Goal: Task Accomplishment & Management: Manage account settings

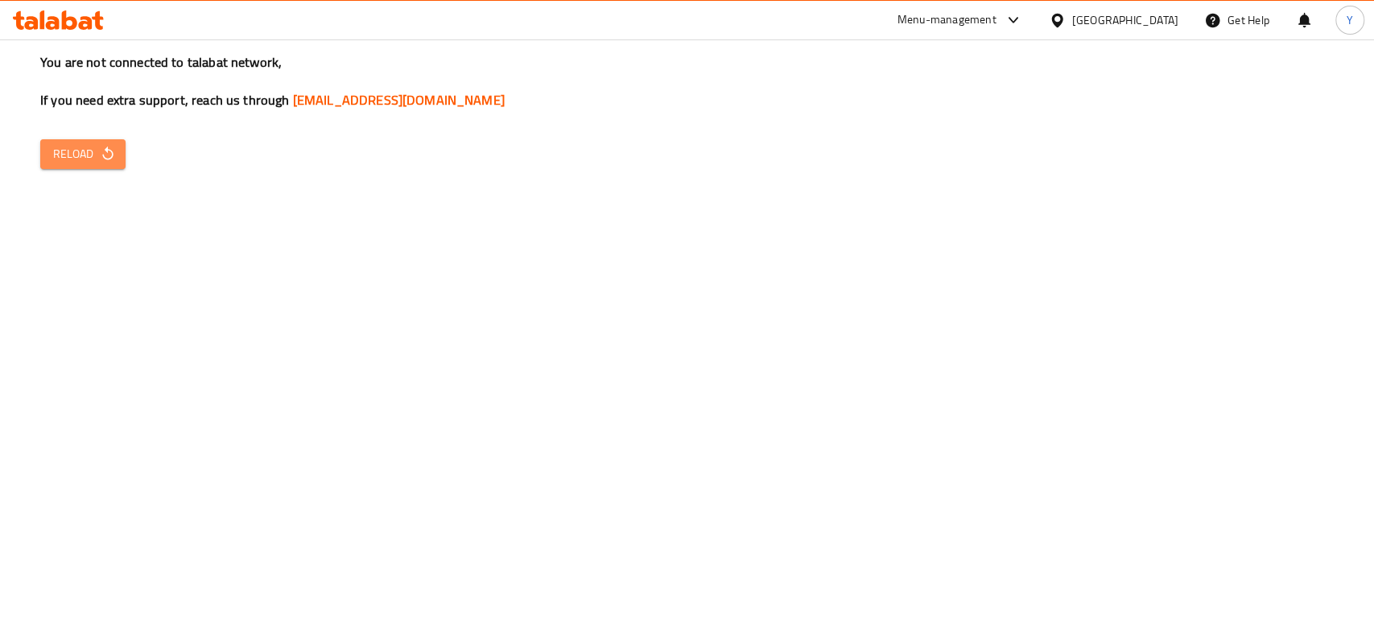
click at [97, 151] on span "Reload" at bounding box center [83, 154] width 60 height 20
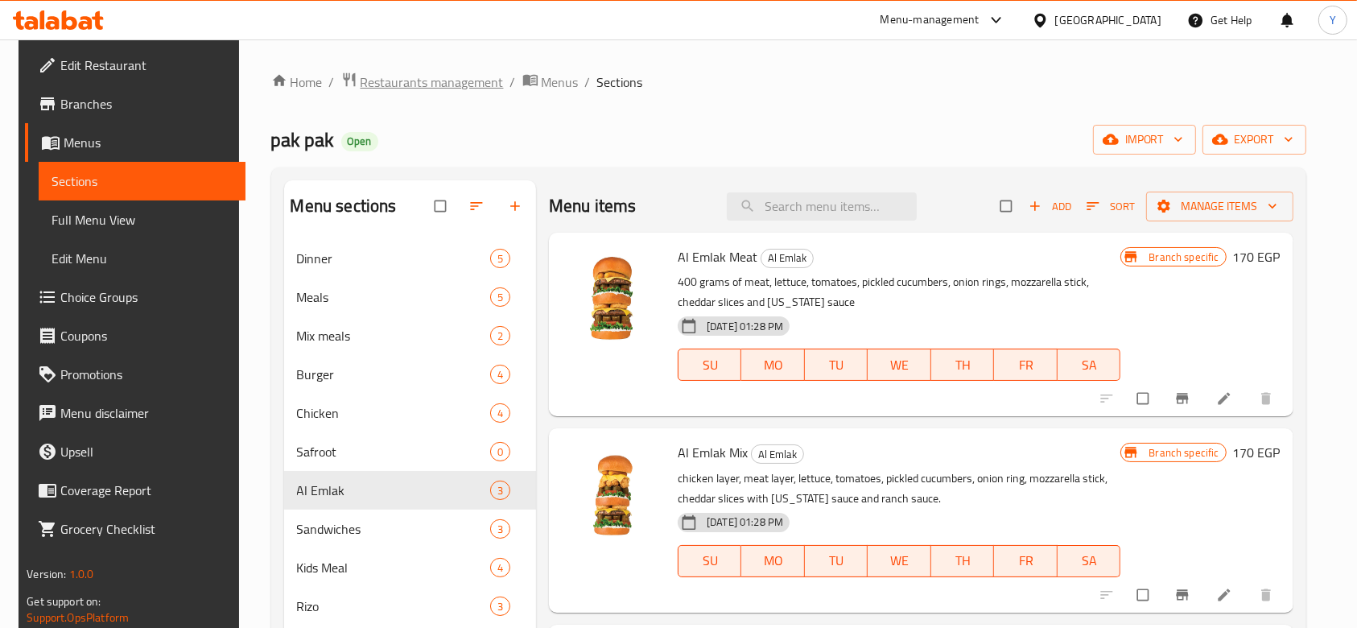
click at [428, 77] on span "Restaurants management" at bounding box center [432, 81] width 143 height 19
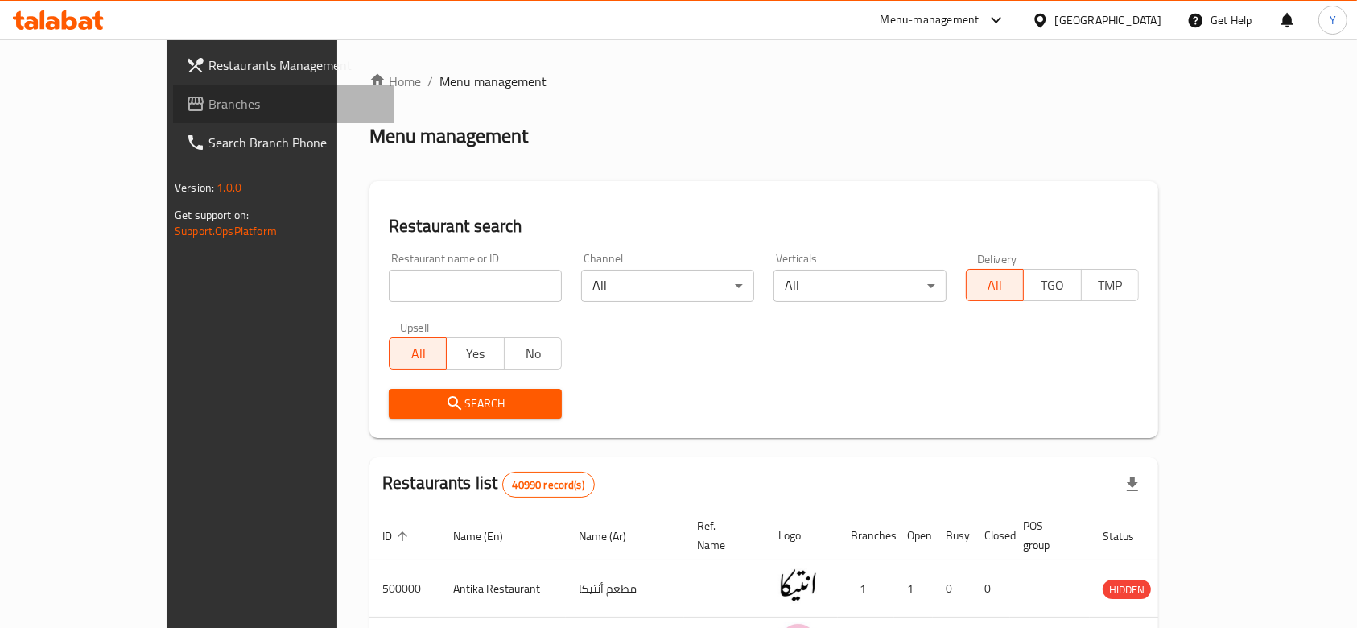
click at [208, 105] on span "Branches" at bounding box center [294, 103] width 172 height 19
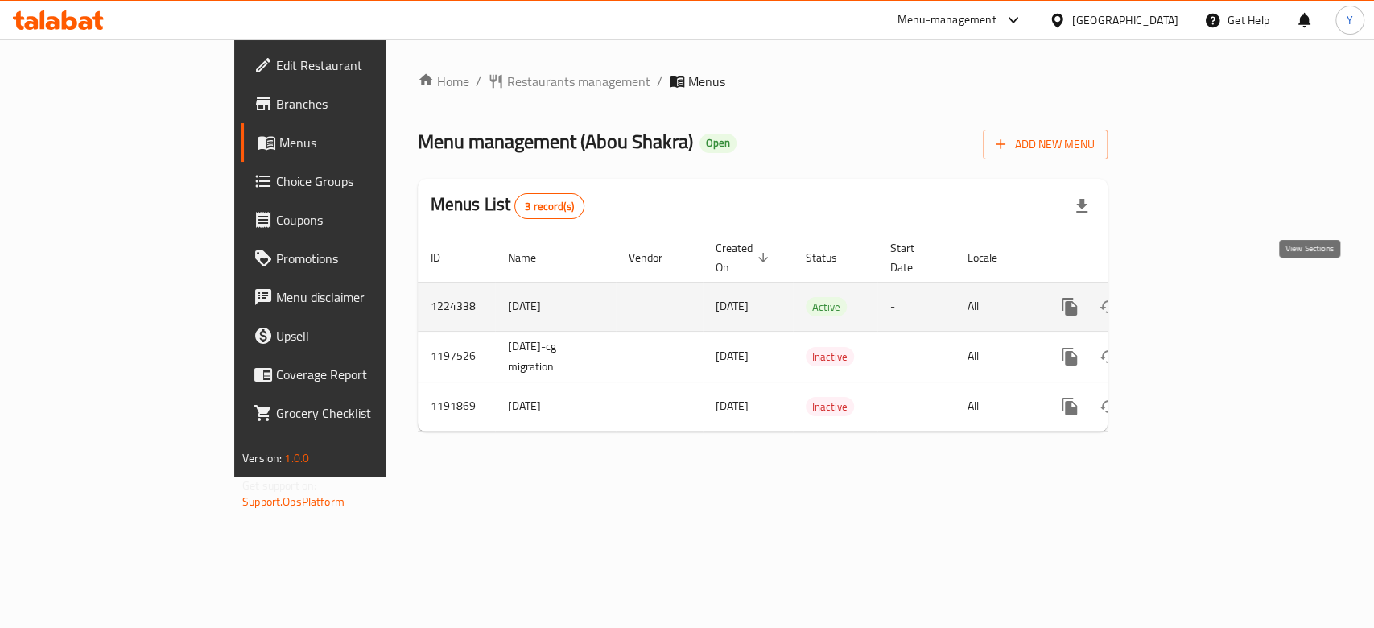
click at [1195, 297] on icon "enhanced table" at bounding box center [1185, 306] width 19 height 19
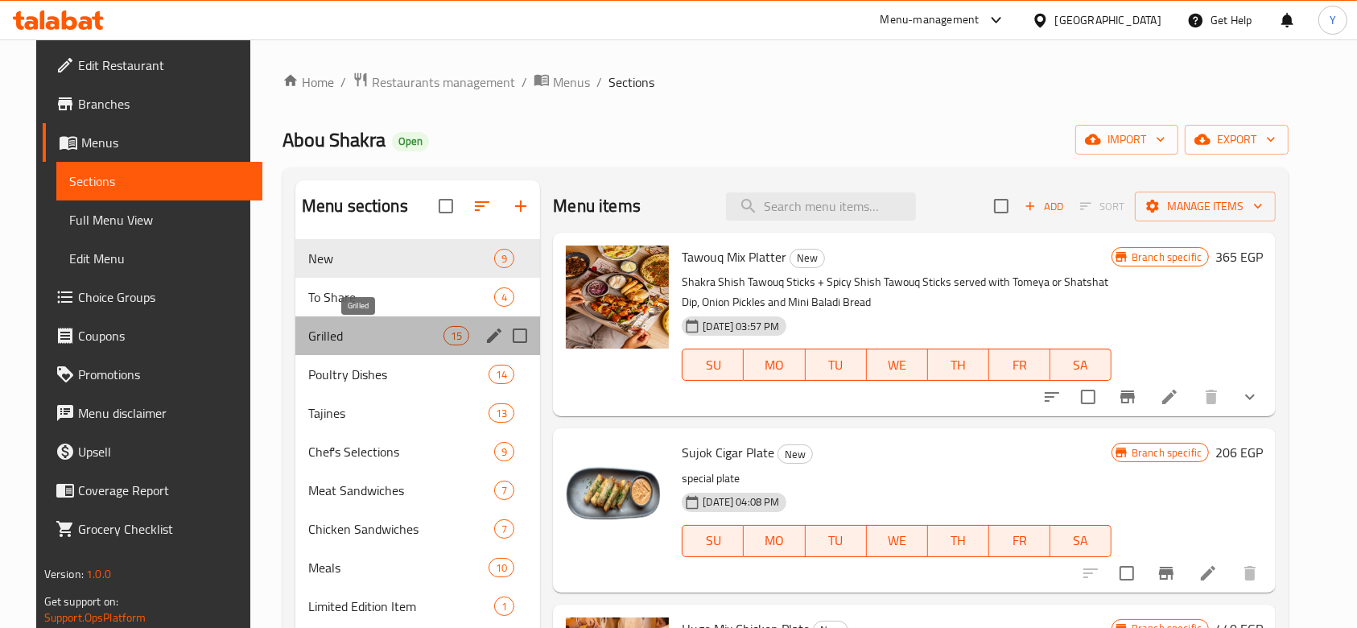
click at [336, 336] on span "Grilled" at bounding box center [375, 335] width 135 height 19
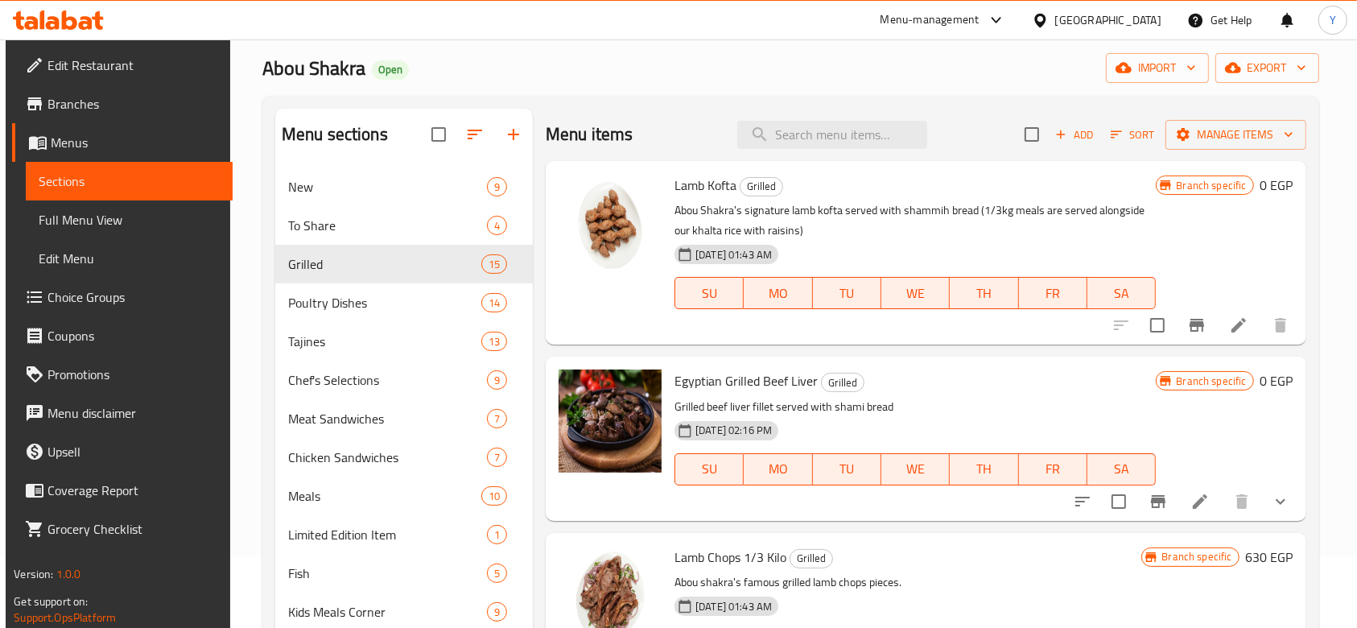
scroll to position [104, 0]
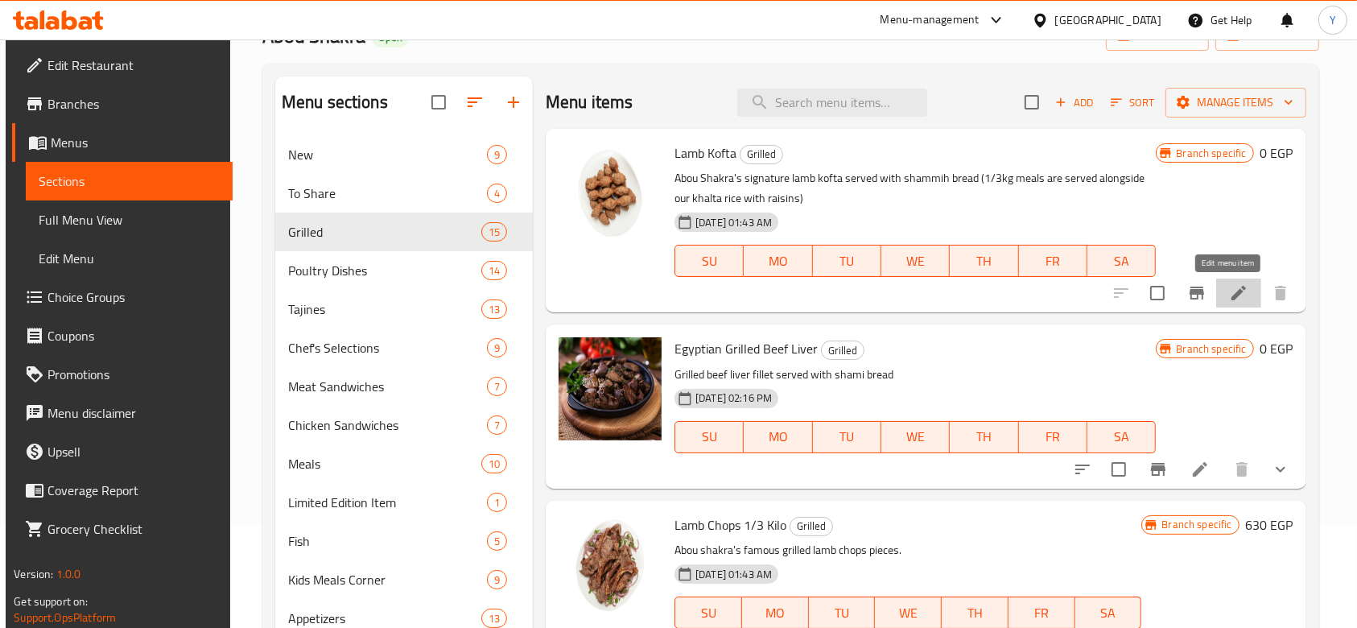
click at [1229, 286] on icon at bounding box center [1238, 292] width 19 height 19
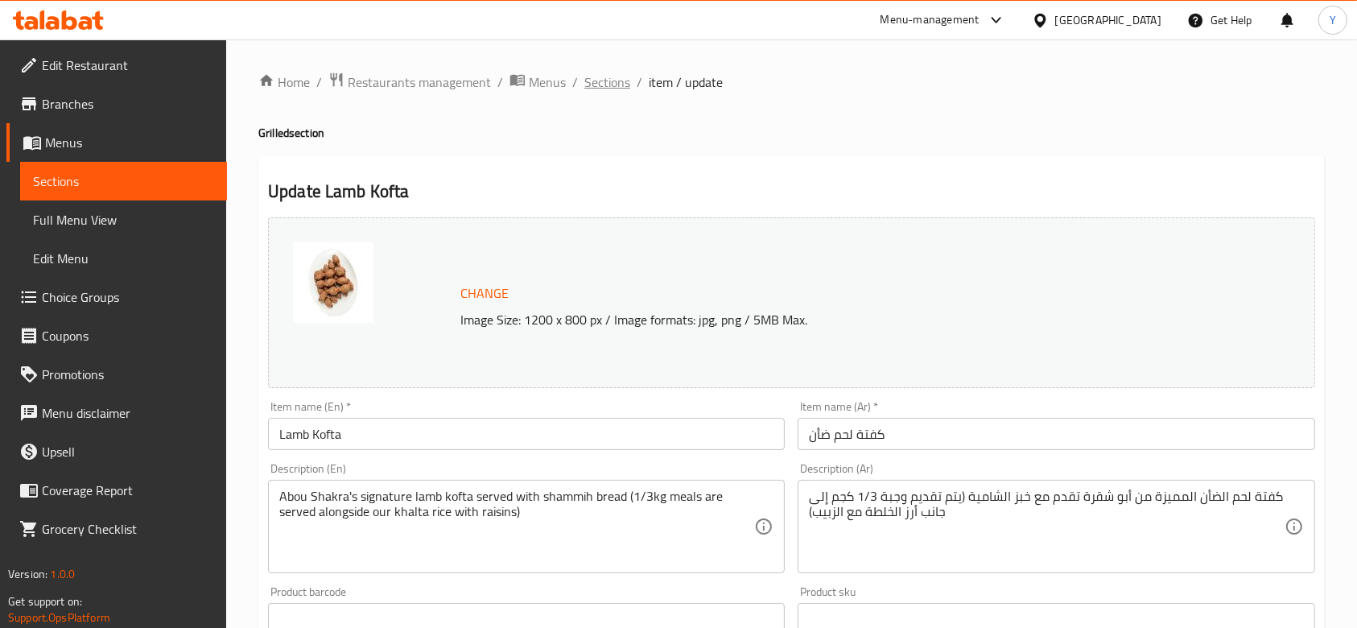
click at [603, 81] on span "Sections" at bounding box center [607, 81] width 46 height 19
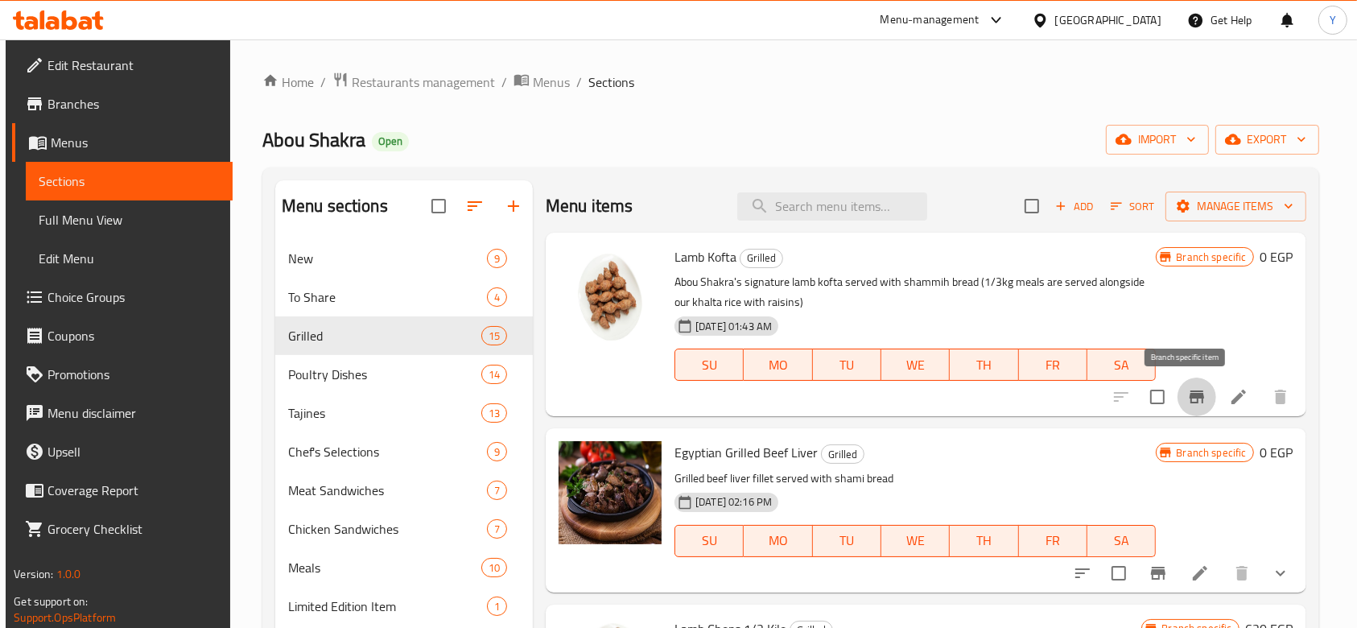
click at [1190, 402] on icon "Branch-specific-item" at bounding box center [1197, 396] width 14 height 13
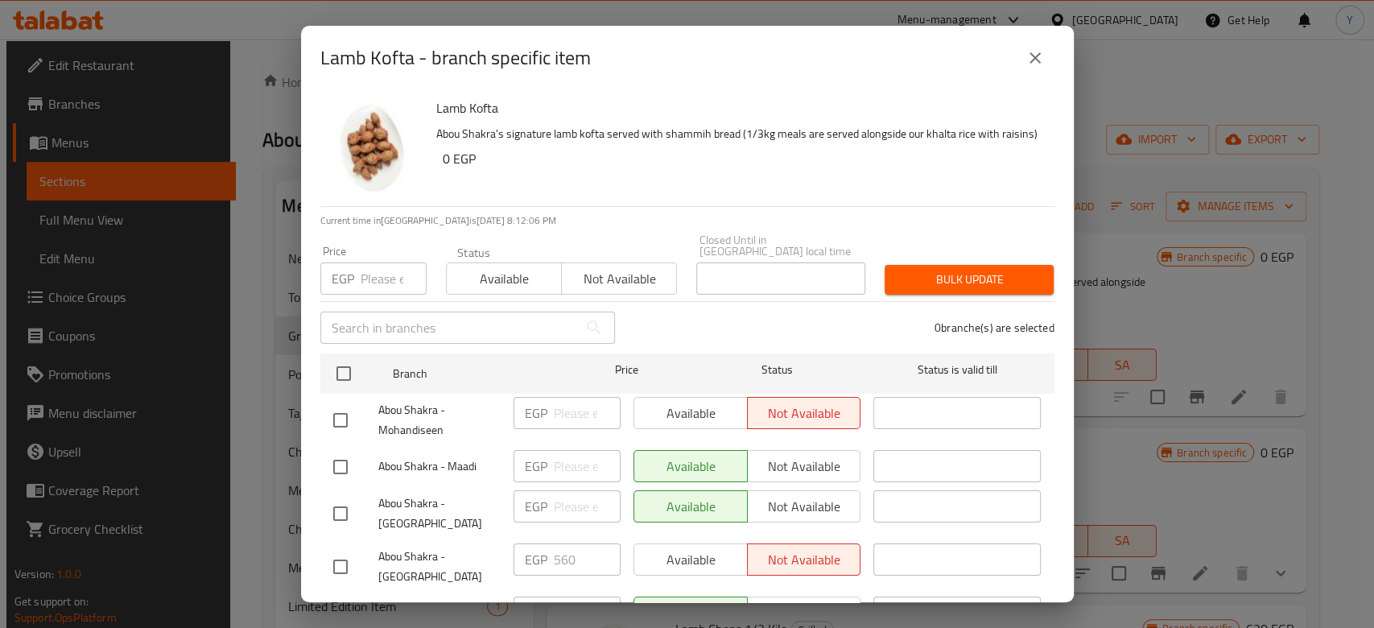
click at [1042, 68] on button "close" at bounding box center [1035, 58] width 39 height 39
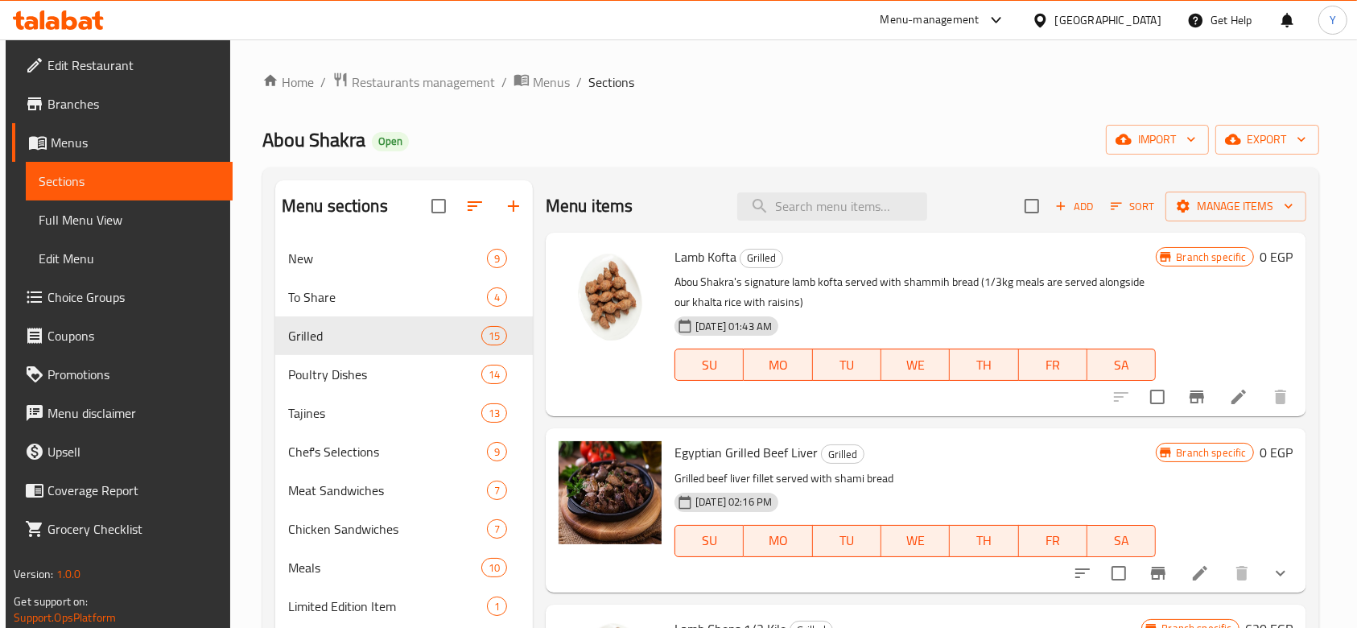
click at [1217, 398] on li at bounding box center [1238, 396] width 45 height 29
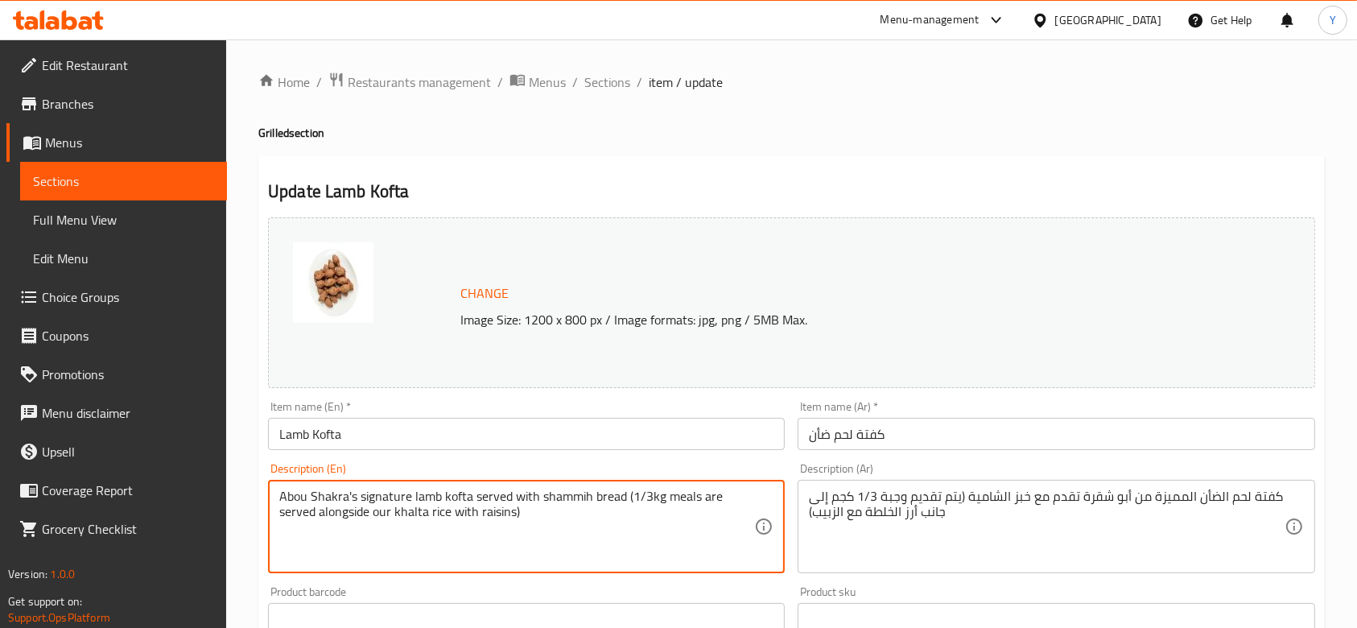
click at [622, 501] on textarea "Abou Shakra's signature lamb kofta served with shammih bread (1/3kg meals are s…" at bounding box center [516, 527] width 475 height 76
click at [497, 498] on textarea "Abou Shakra's signature lamb kofta (1/3kg meals are served alongside our khalta…" at bounding box center [516, 527] width 475 height 76
click at [348, 512] on textarea "Abou Shakra's signature lamb kofta (1/3 kg meals are served alongside our khalt…" at bounding box center [516, 527] width 475 height 76
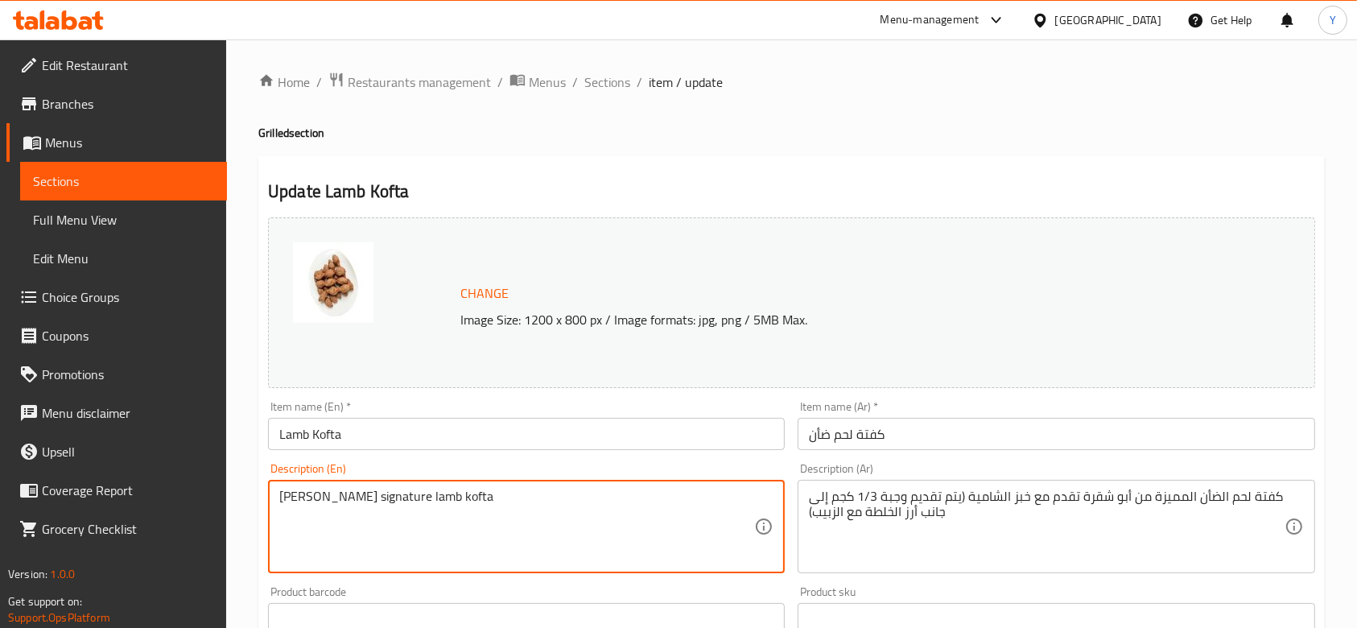
type textarea "[PERSON_NAME] signature lamb kofta"
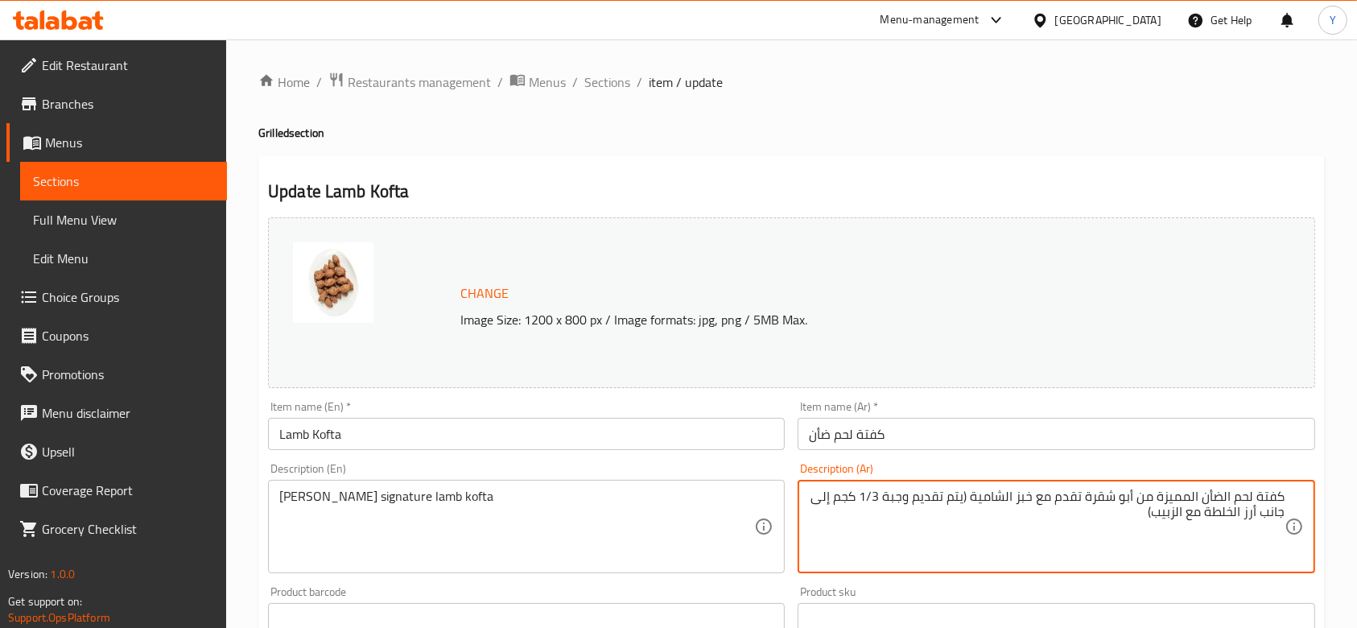
click at [1101, 505] on textarea "كفتة لحم الضأن المميزة من أبو شقرة تقدم مع خبز الشامية (يتم تقديم وجبة 1/3 كجم …" at bounding box center [1046, 527] width 475 height 76
click at [1149, 506] on textarea "كفتة لحم الضأن المميزة من أبو شقرة تقدم مع خبز الشامية (يتم تقديم وجبة 1/3 كجم …" at bounding box center [1046, 527] width 475 height 76
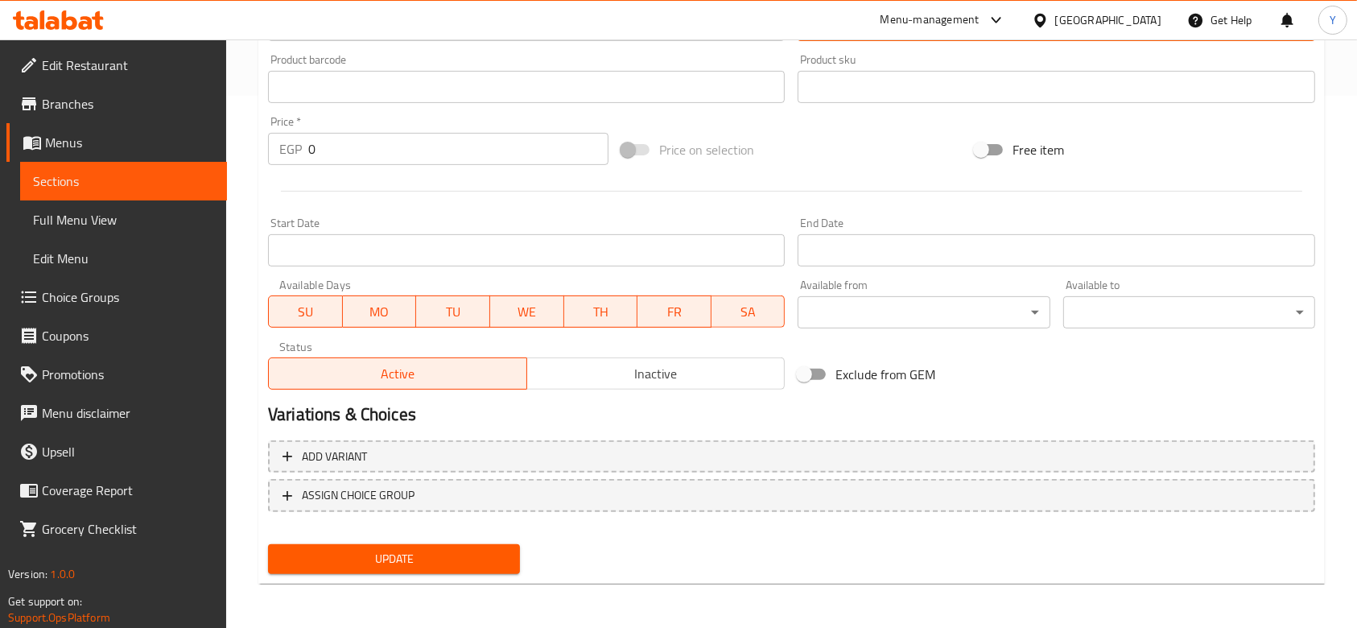
type textarea "كفتة لحم الضأن المميزة من [GEOGRAPHIC_DATA]"
click at [415, 546] on button "Update" at bounding box center [394, 559] width 252 height 30
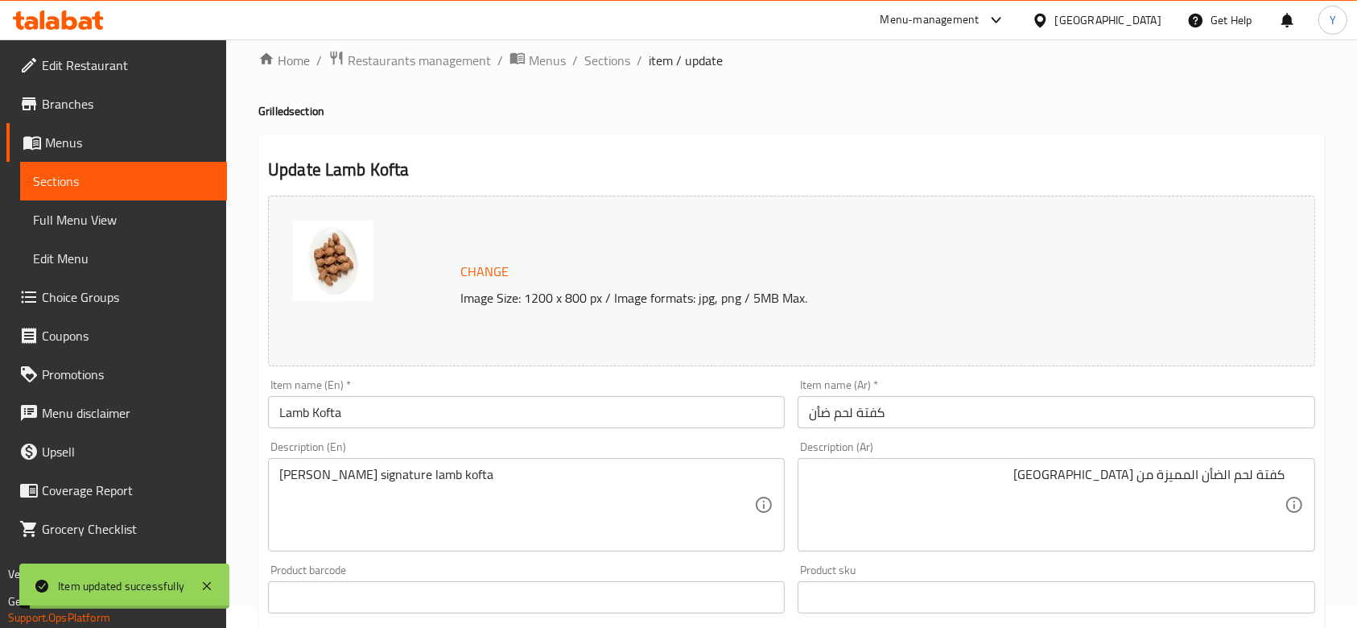
scroll to position [0, 0]
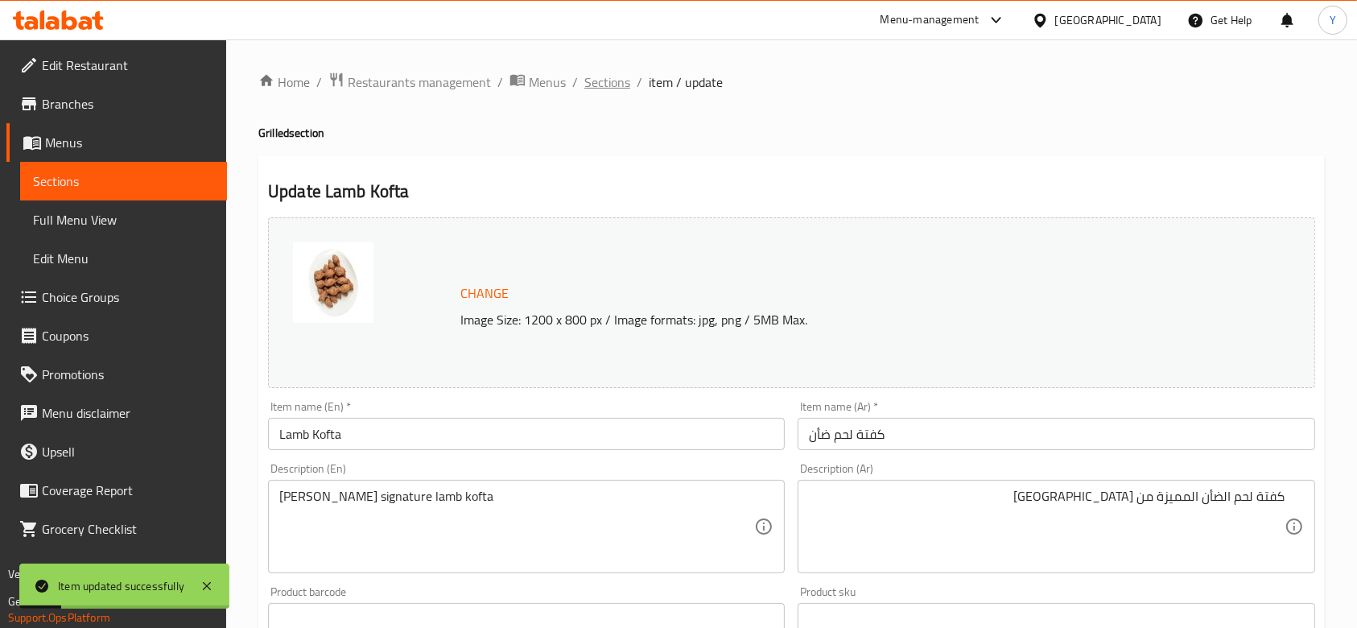
click at [618, 80] on span "Sections" at bounding box center [607, 81] width 46 height 19
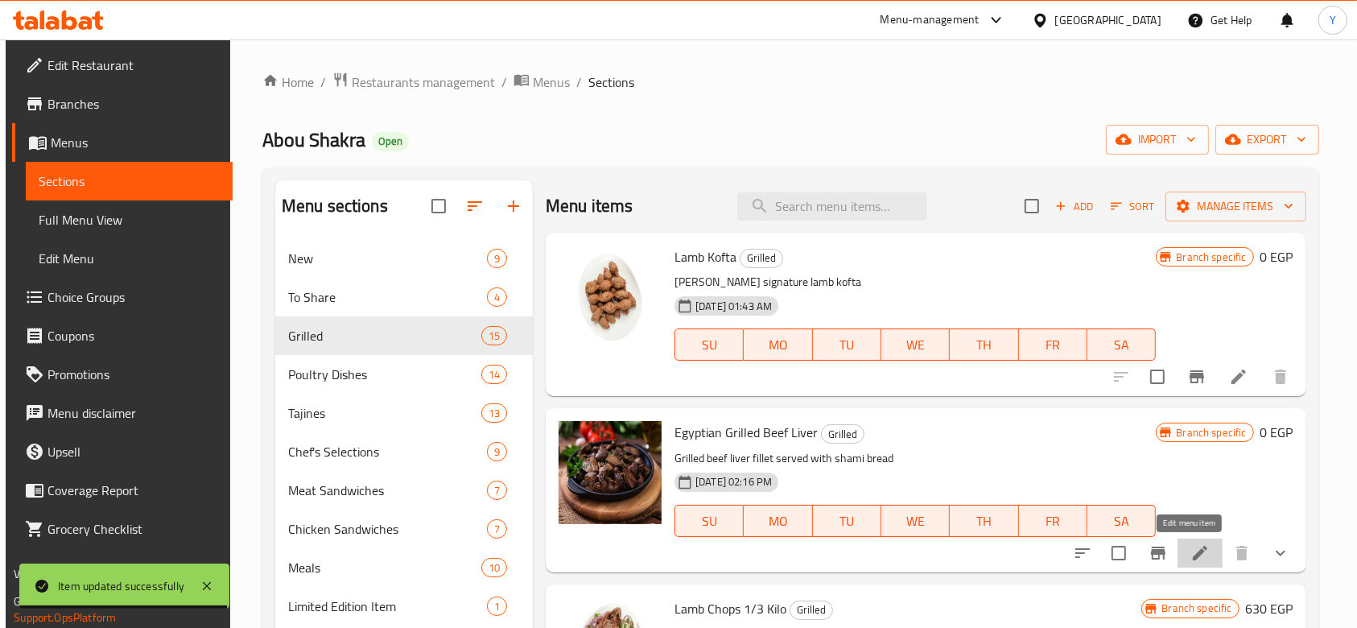
click at [1190, 550] on icon at bounding box center [1199, 552] width 19 height 19
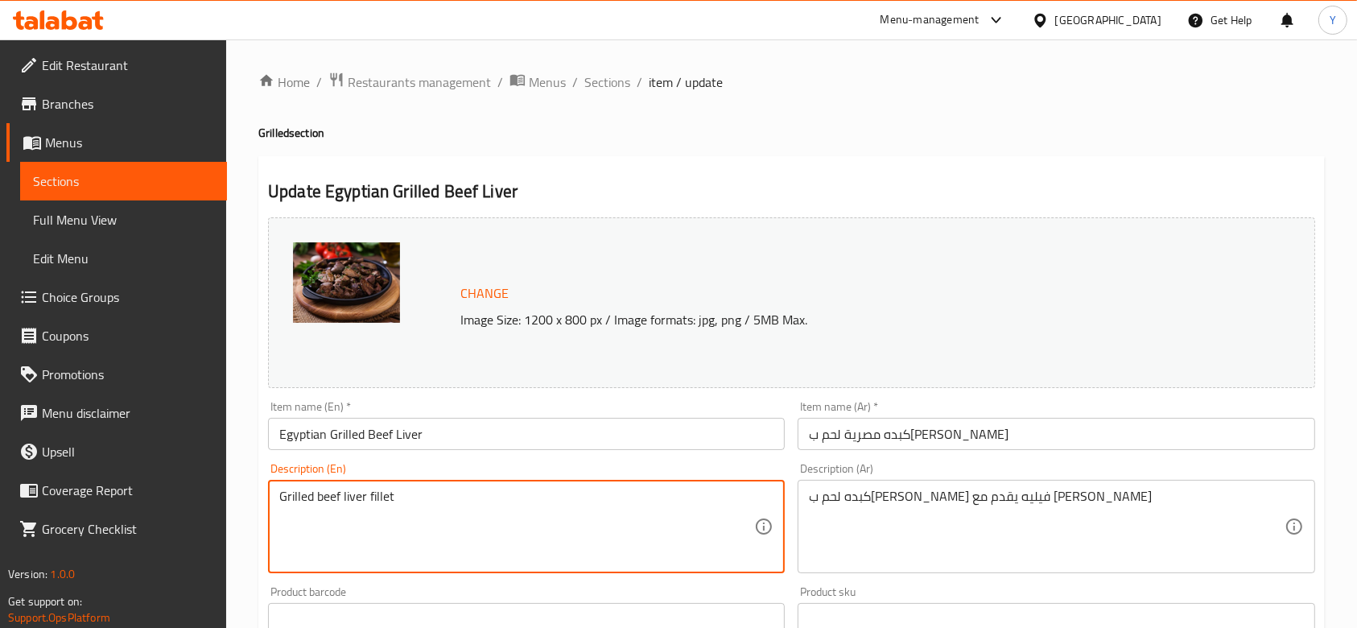
type textarea "Grilled beef liver fillet"
click at [803, 501] on div "كبده لحم بقري مشوي فيليه يقدم مع خبز شامي Description (Ar)" at bounding box center [1056, 526] width 517 height 93
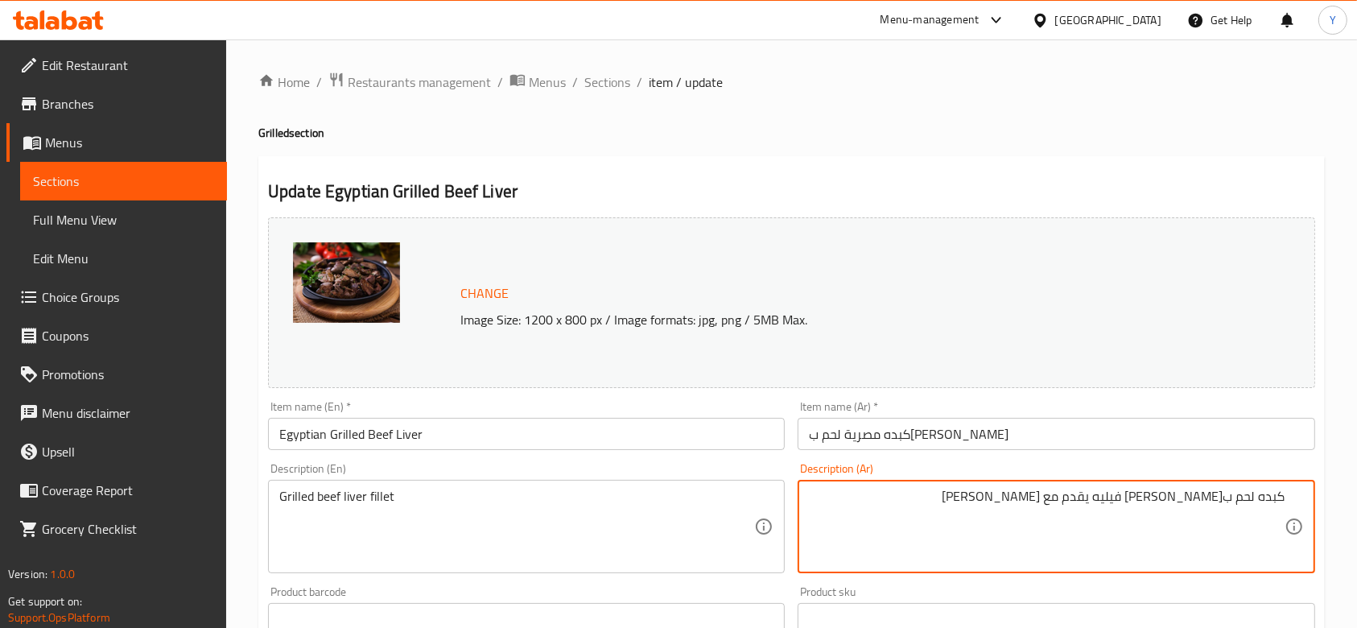
click at [803, 501] on div "كبده لحم بقري مشوي فيليه يقدم مع خبز شامي Description (Ar)" at bounding box center [1056, 526] width 517 height 93
click at [1011, 505] on textarea "كبده لحم ب[PERSON_NAME] فيليه يقدم مع [PERSON_NAME]" at bounding box center [1046, 527] width 475 height 76
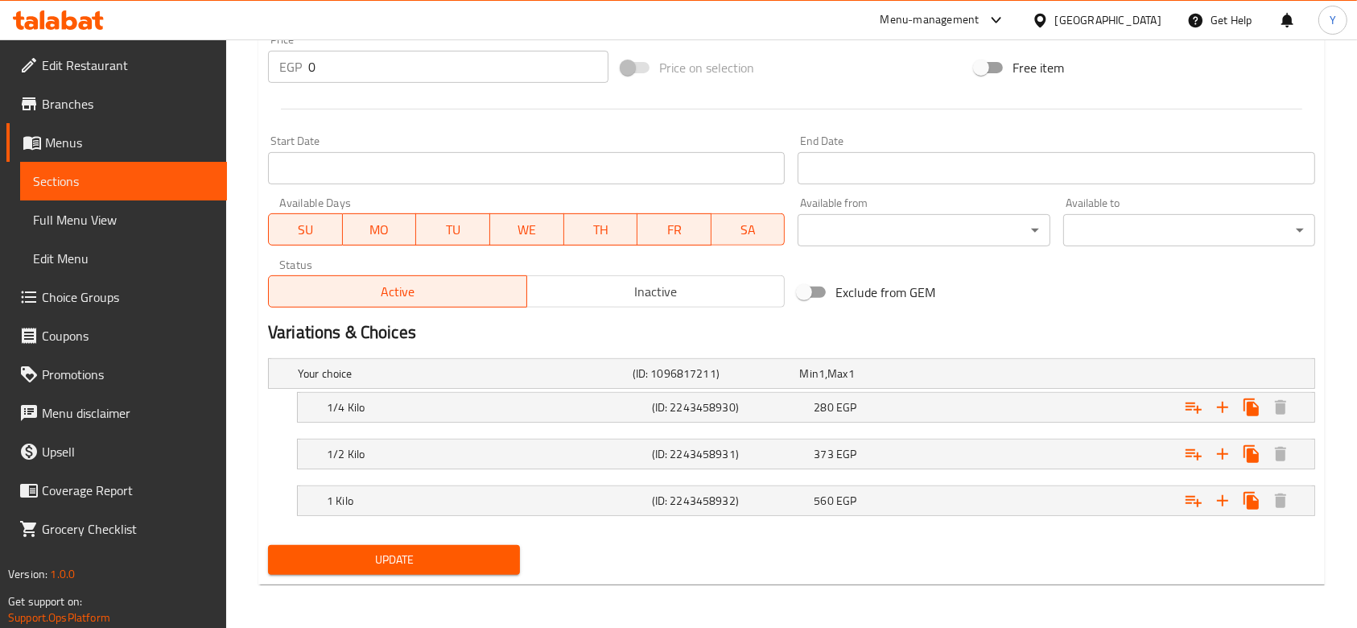
type textarea "كبده لحم ب[PERSON_NAME] فيليه"
click at [451, 551] on span "Update" at bounding box center [394, 560] width 226 height 20
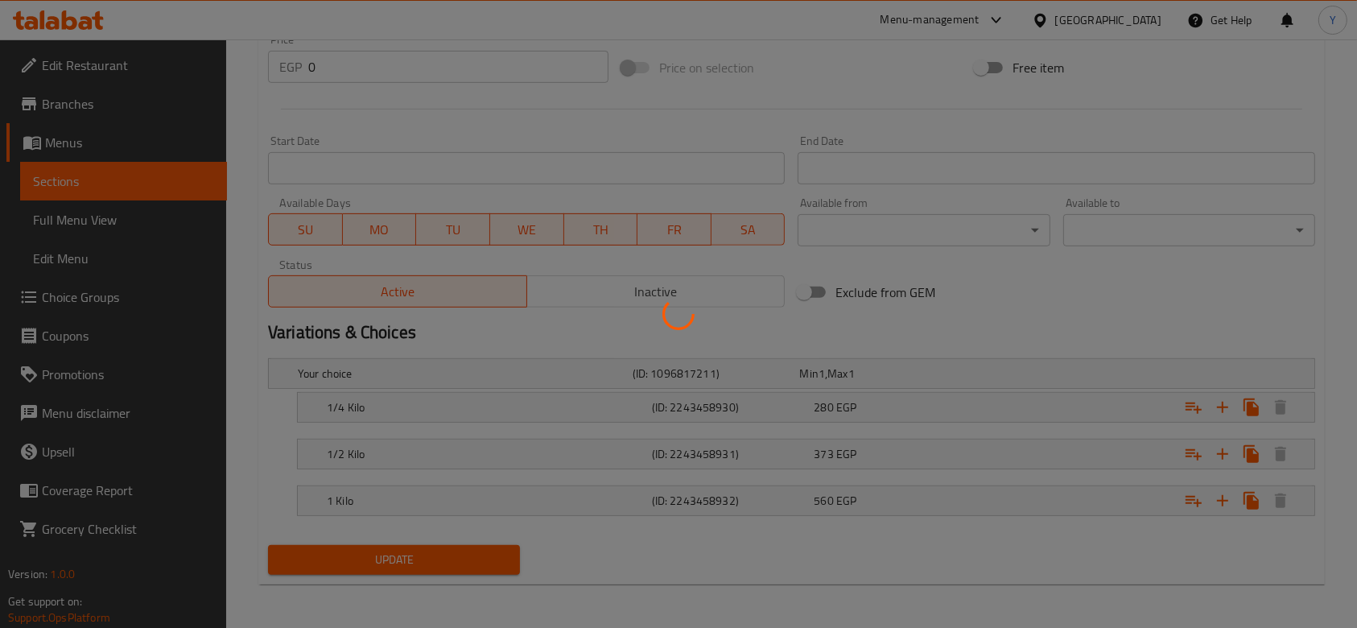
scroll to position [0, 0]
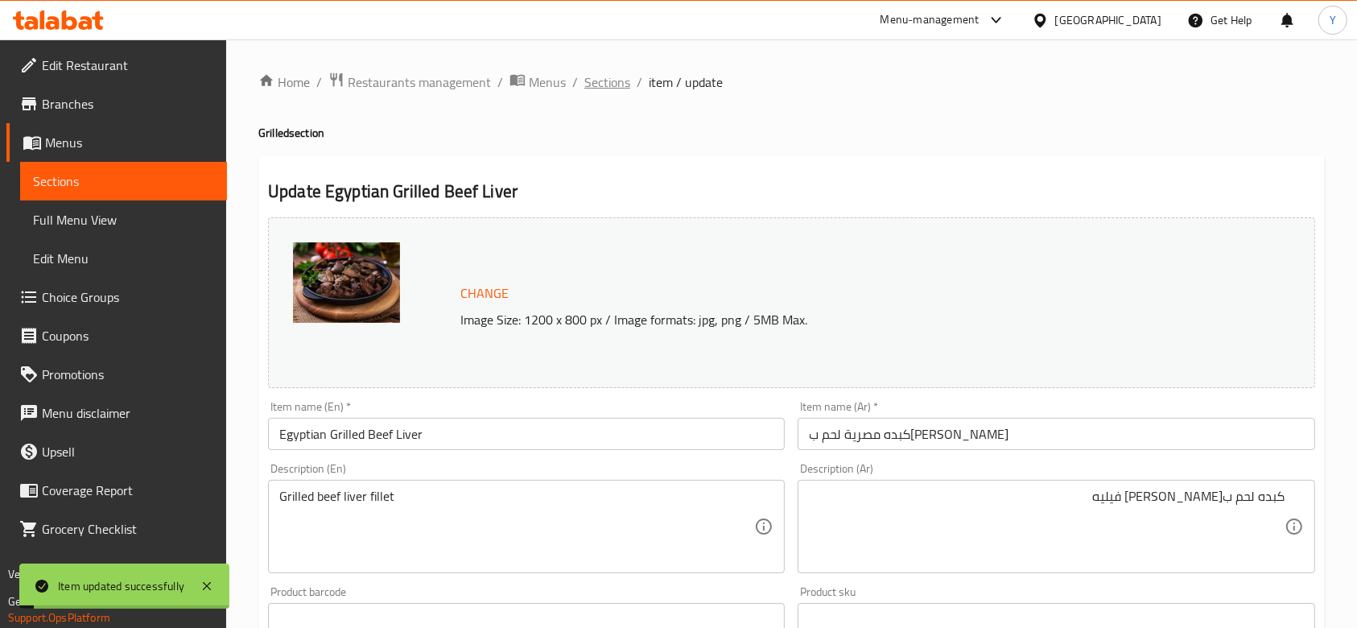
click at [605, 79] on span "Sections" at bounding box center [607, 81] width 46 height 19
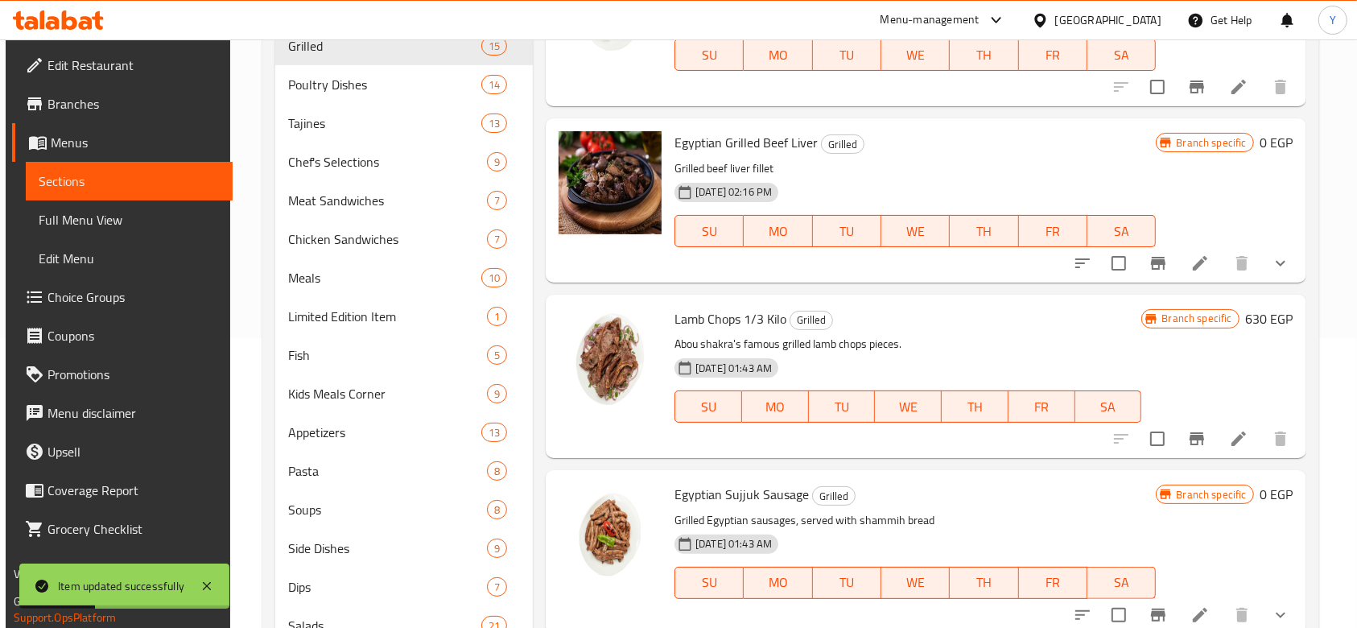
scroll to position [317, 0]
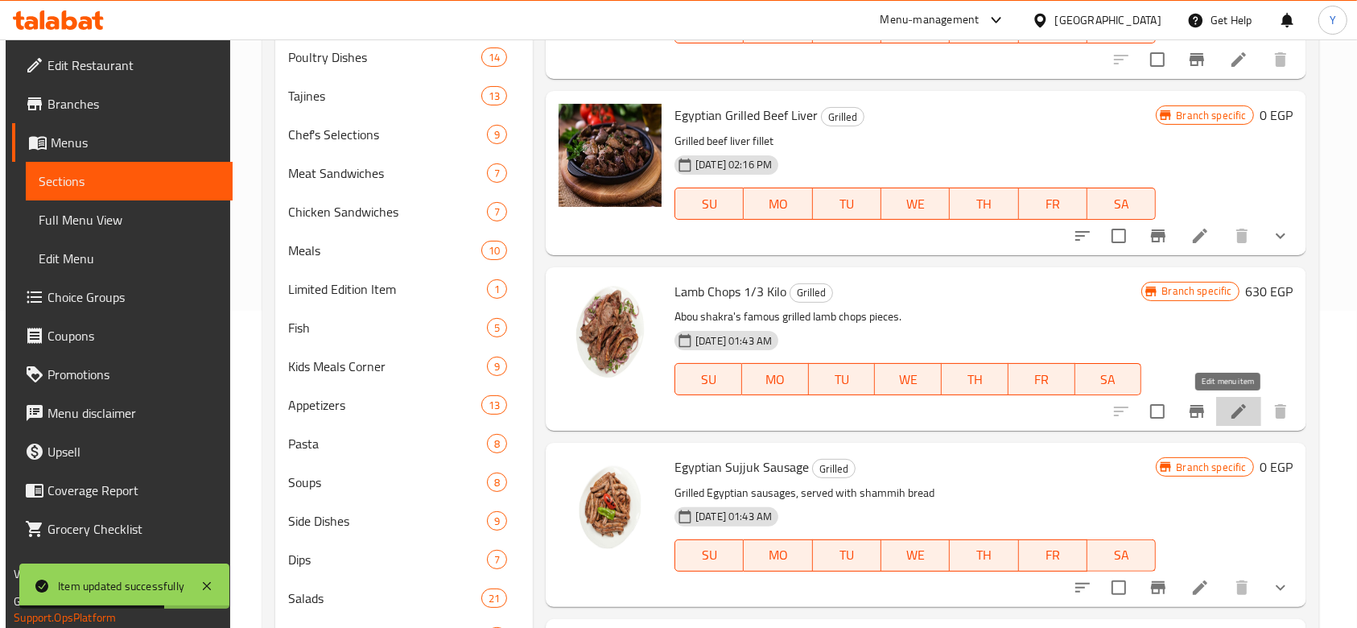
click at [1231, 410] on icon at bounding box center [1238, 411] width 14 height 14
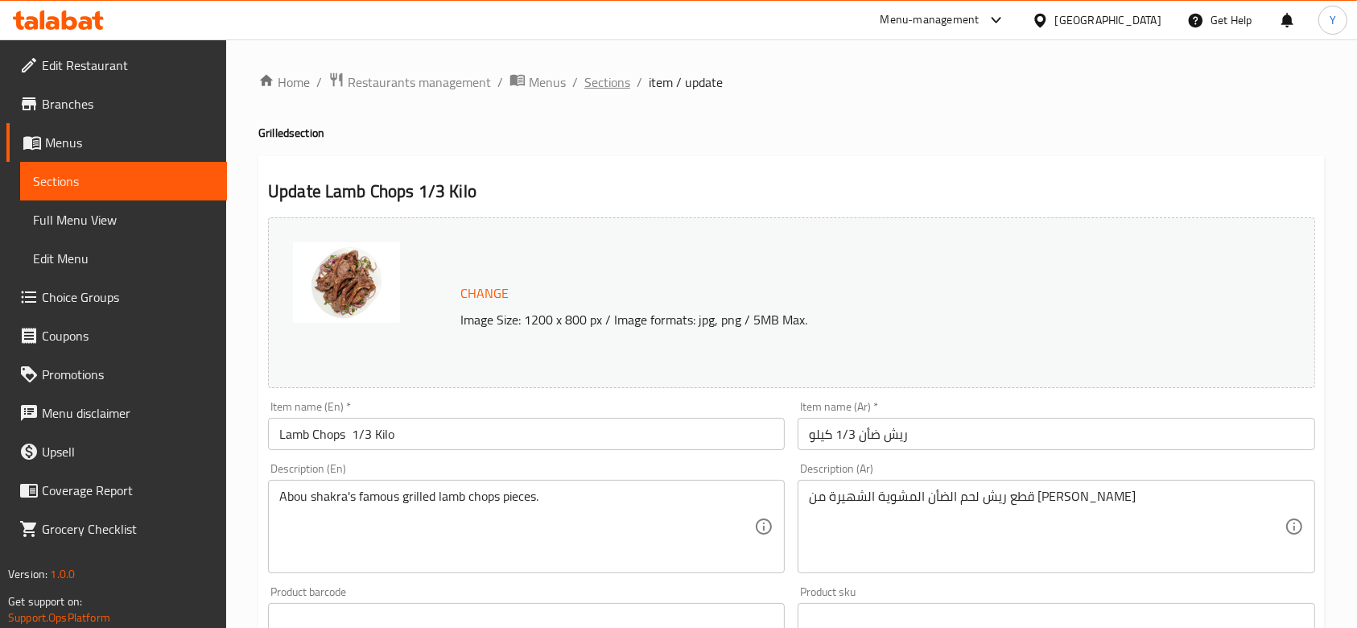
click at [603, 75] on span "Sections" at bounding box center [607, 81] width 46 height 19
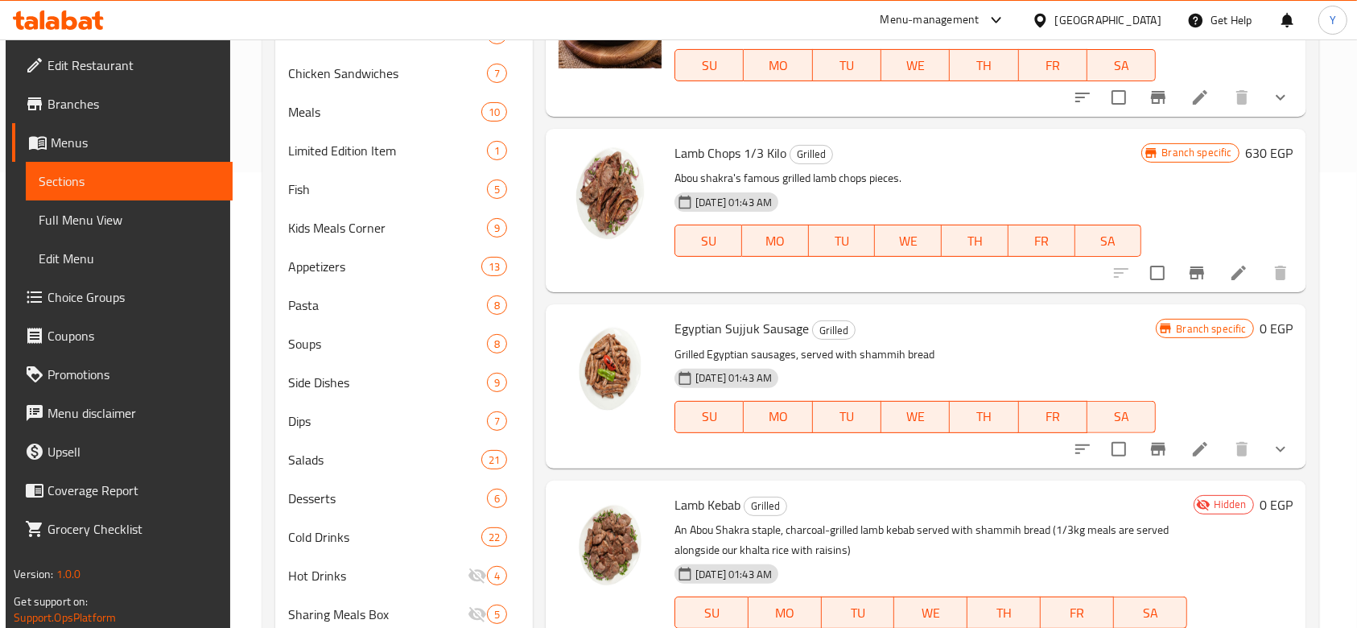
scroll to position [453, 0]
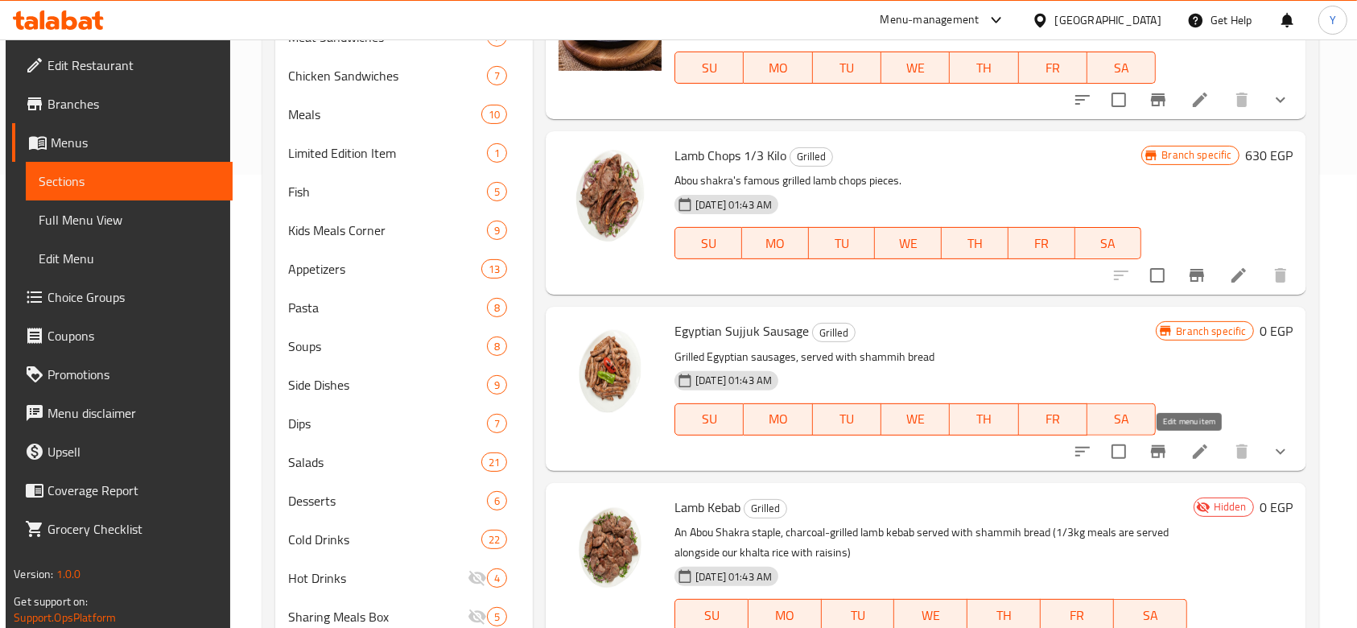
click at [1194, 452] on icon at bounding box center [1199, 451] width 19 height 19
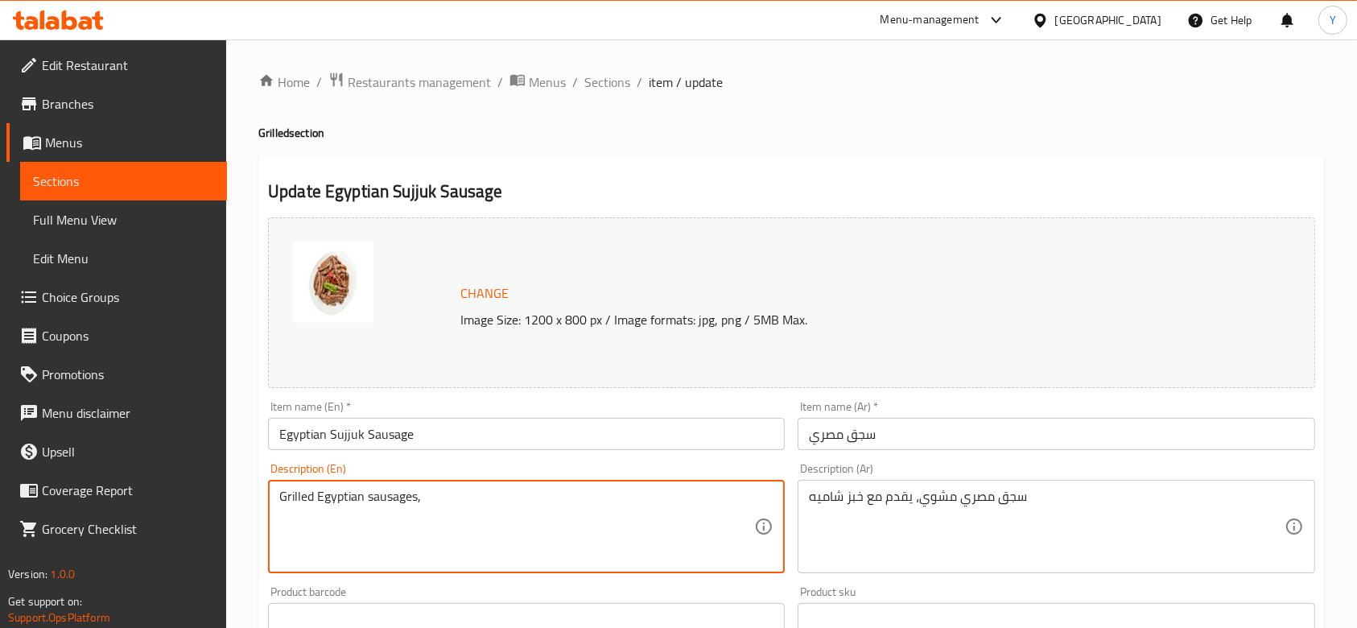
type textarea "Grilled Egyptian sausages,"
click at [808, 499] on div "سجق مصري مشوي، يقدم مع خبز شاميه Description (Ar)" at bounding box center [1056, 526] width 517 height 93
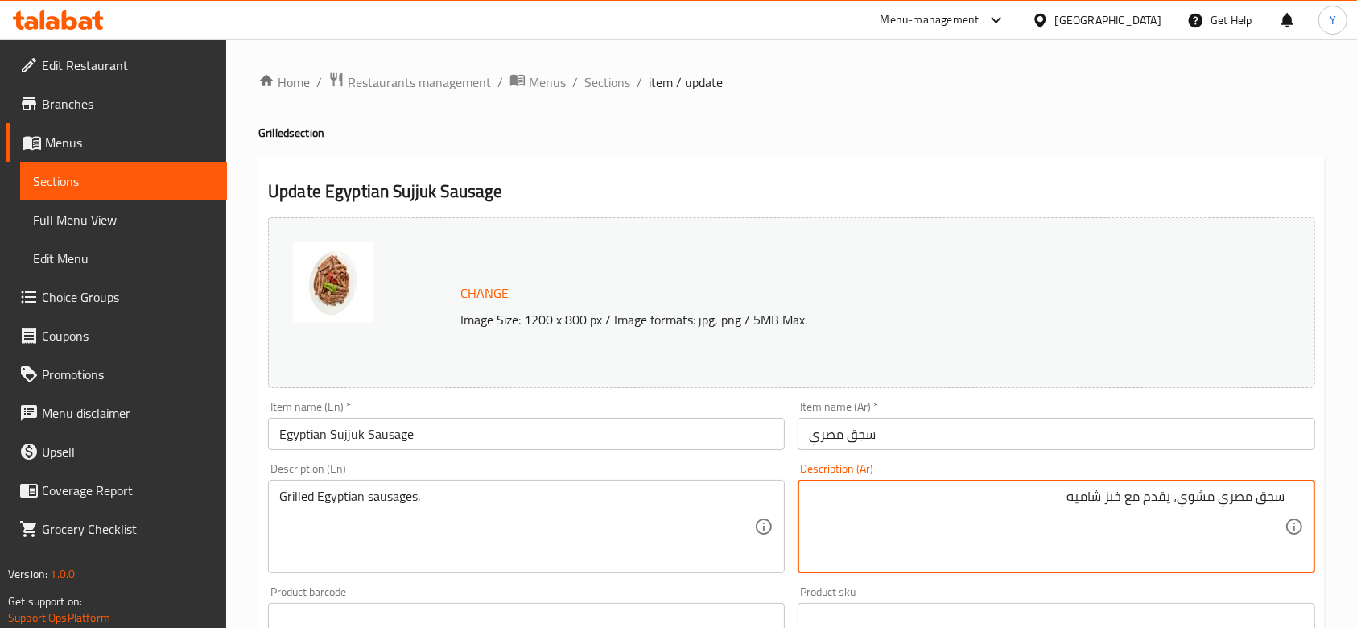
click at [808, 499] on div "سجق مصري مشوي، يقدم مع خبز شاميه Description (Ar)" at bounding box center [1056, 526] width 517 height 93
click at [963, 511] on textarea "سجق مصري مشوي، يقدم مع خبز شاميه" at bounding box center [1046, 527] width 475 height 76
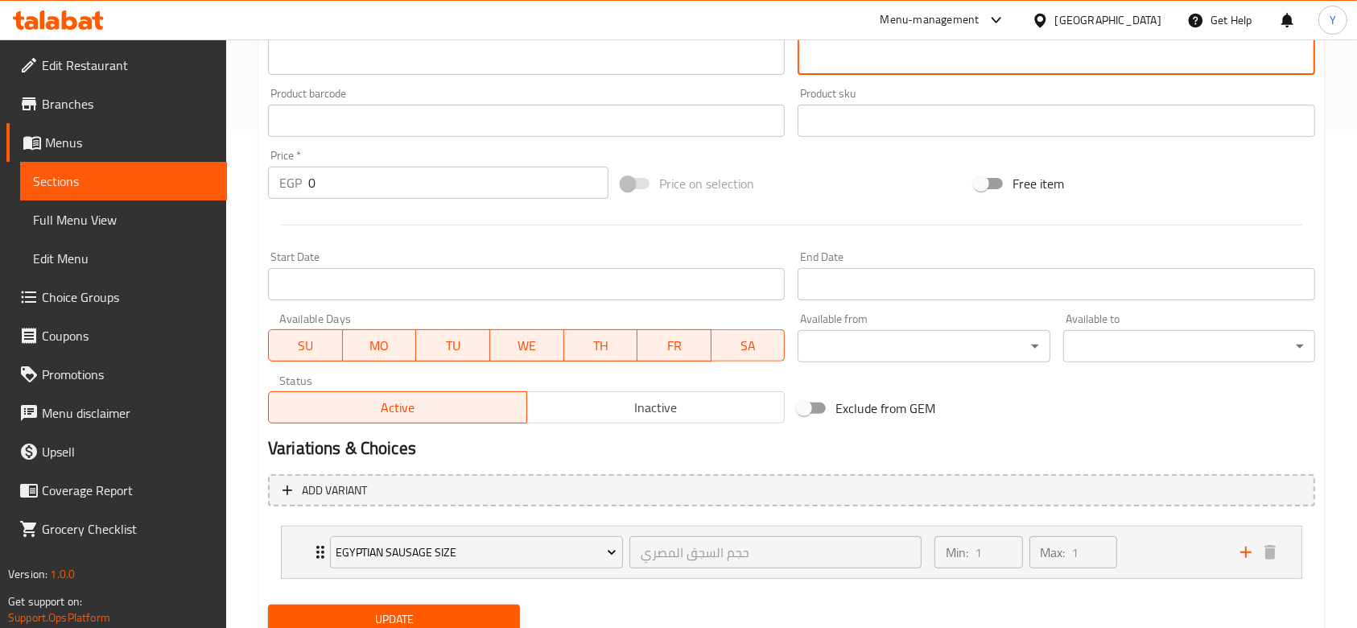
scroll to position [559, 0]
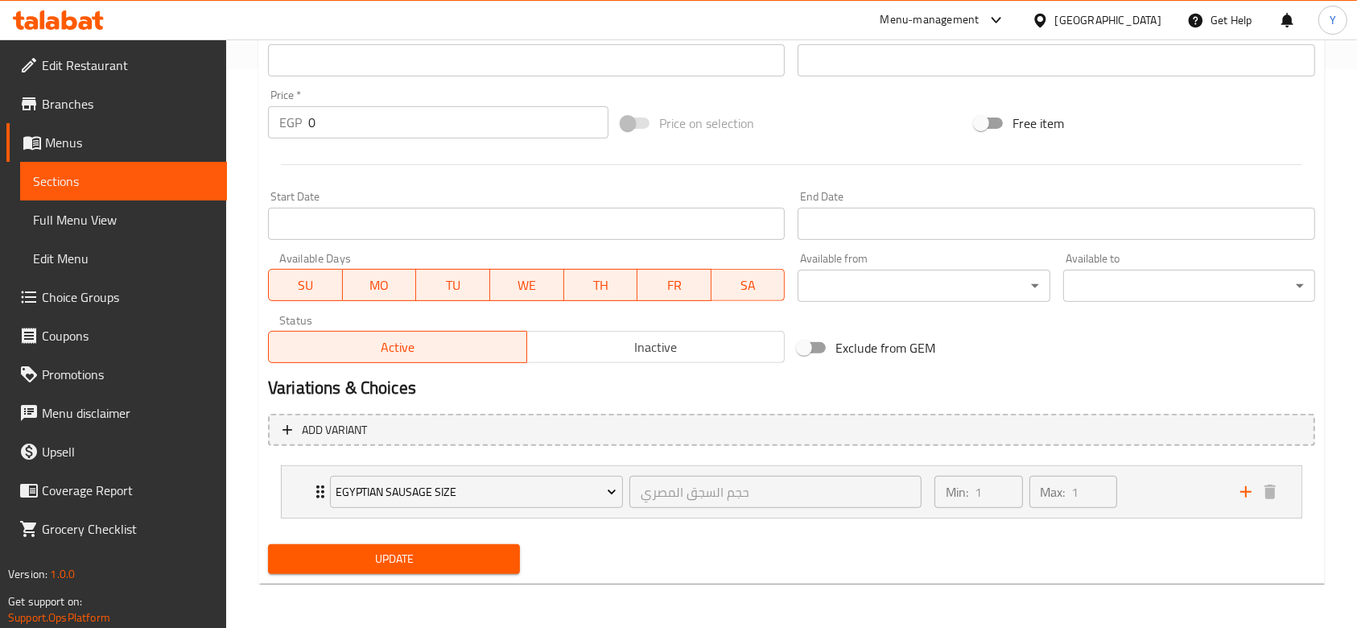
type textarea "سجق مصري [PERSON_NAME]،"
click at [410, 549] on span "Update" at bounding box center [394, 559] width 226 height 20
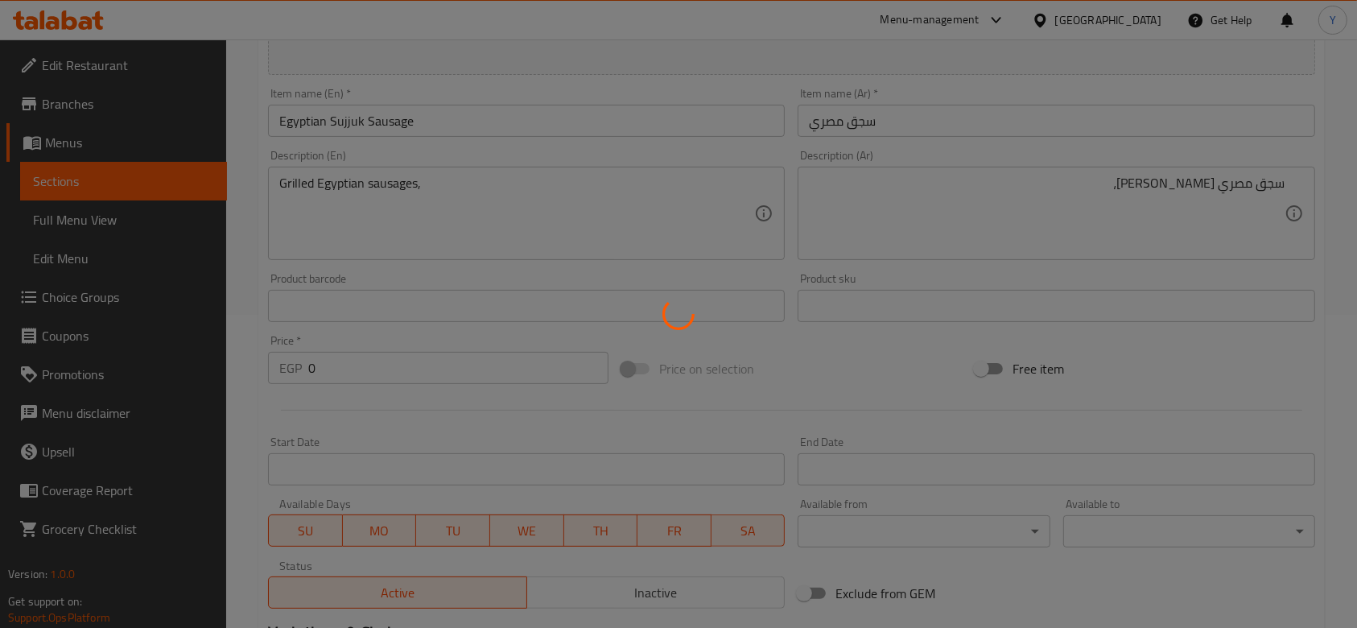
scroll to position [0, 0]
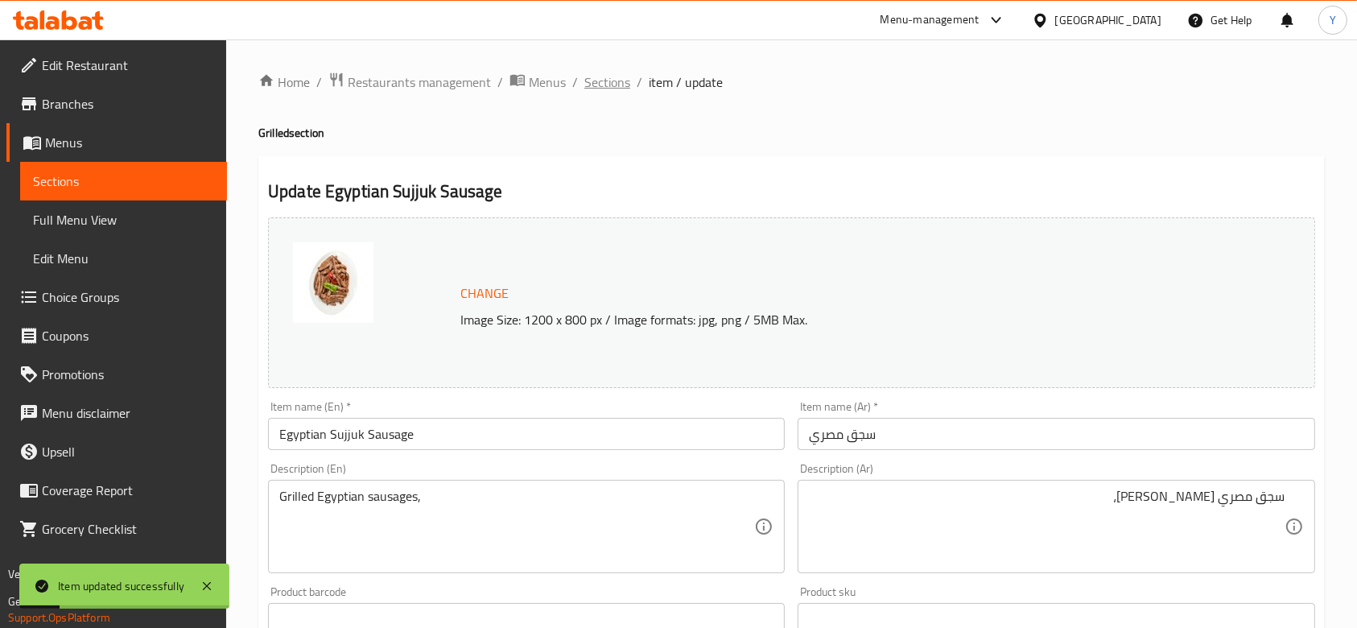
click at [604, 74] on span "Sections" at bounding box center [607, 81] width 46 height 19
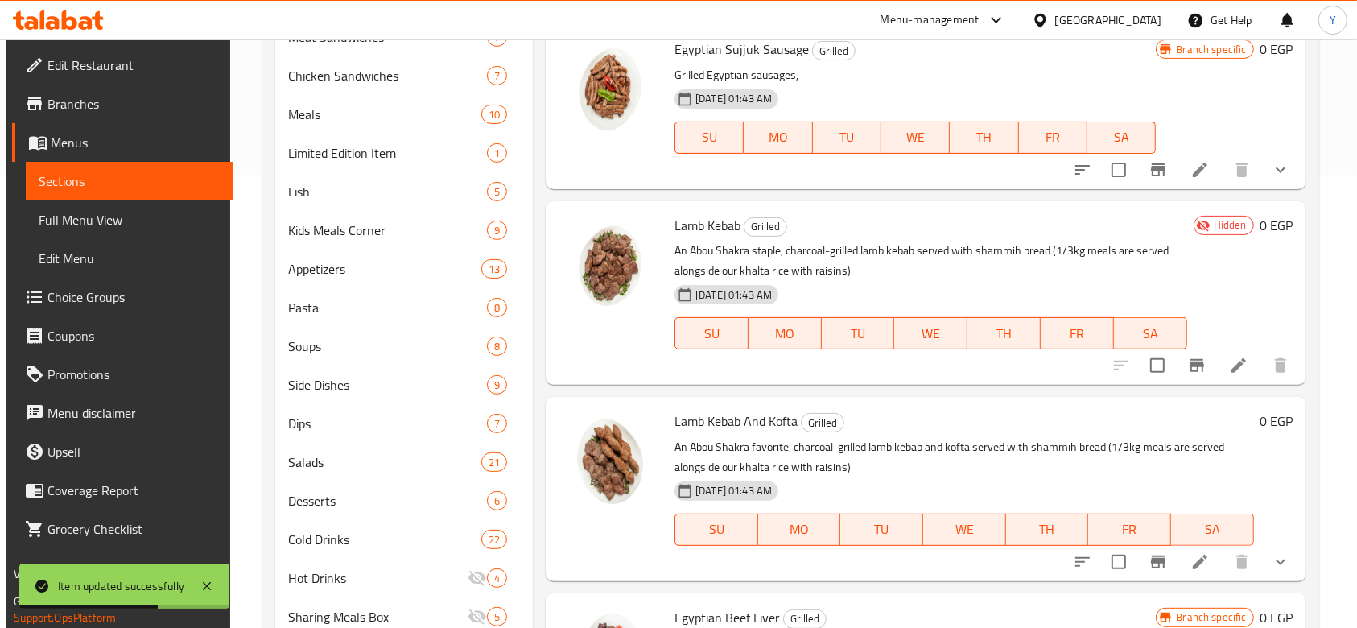
scroll to position [291, 0]
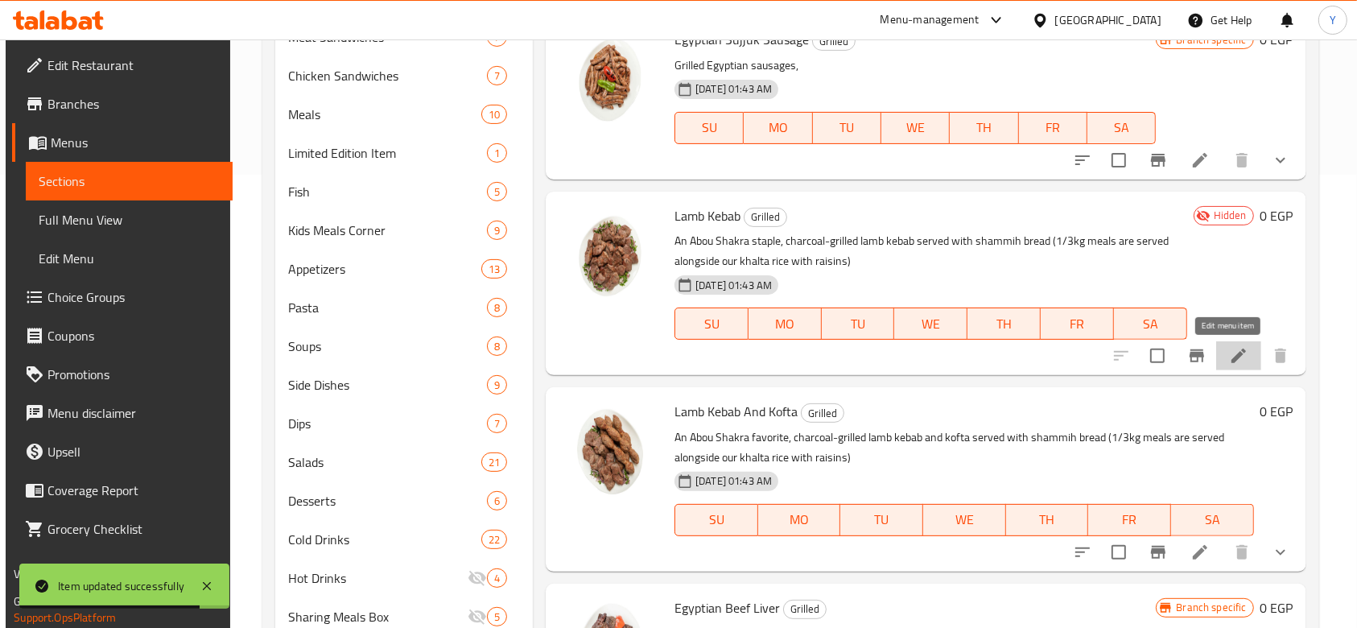
click at [1230, 348] on icon at bounding box center [1238, 355] width 19 height 19
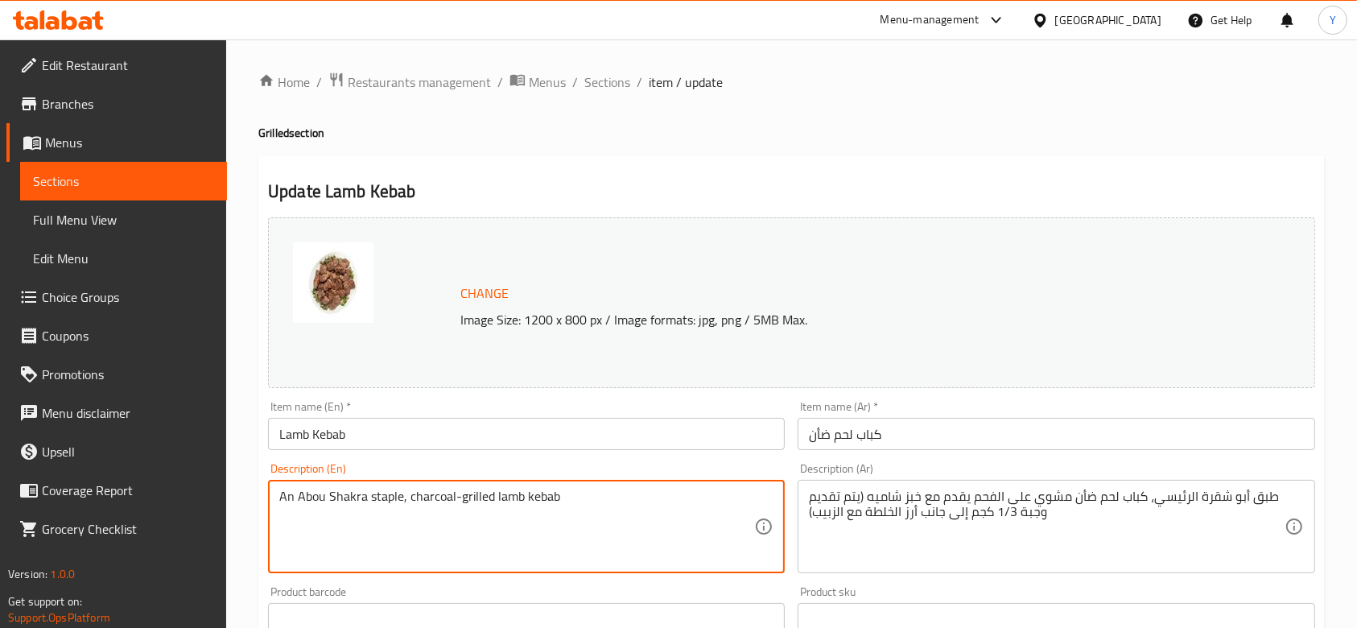
type textarea "An Abou Shakra staple, charcoal-grilled lamb kebab"
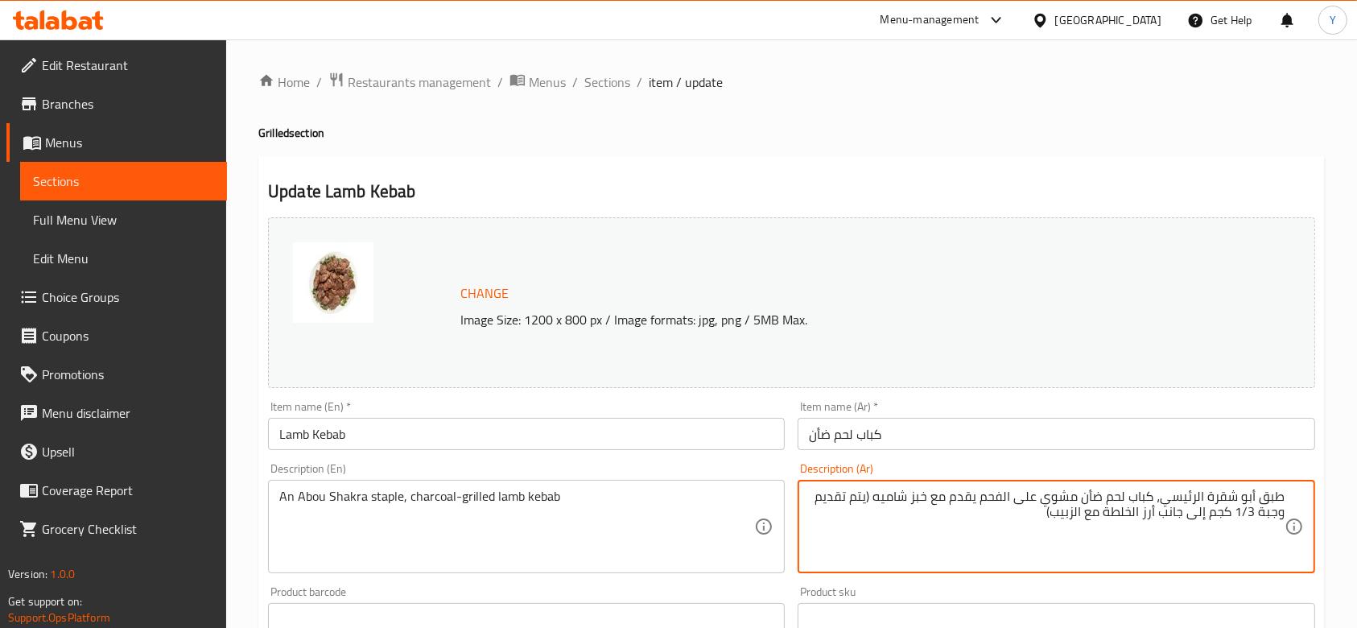
click at [1044, 513] on textarea "طبق أبو شقرة الرئيسي، كباب لحم ضأن مشوي على الفحم يقدم مع خبز شاميه (يتم تقديم …" at bounding box center [1046, 527] width 475 height 76
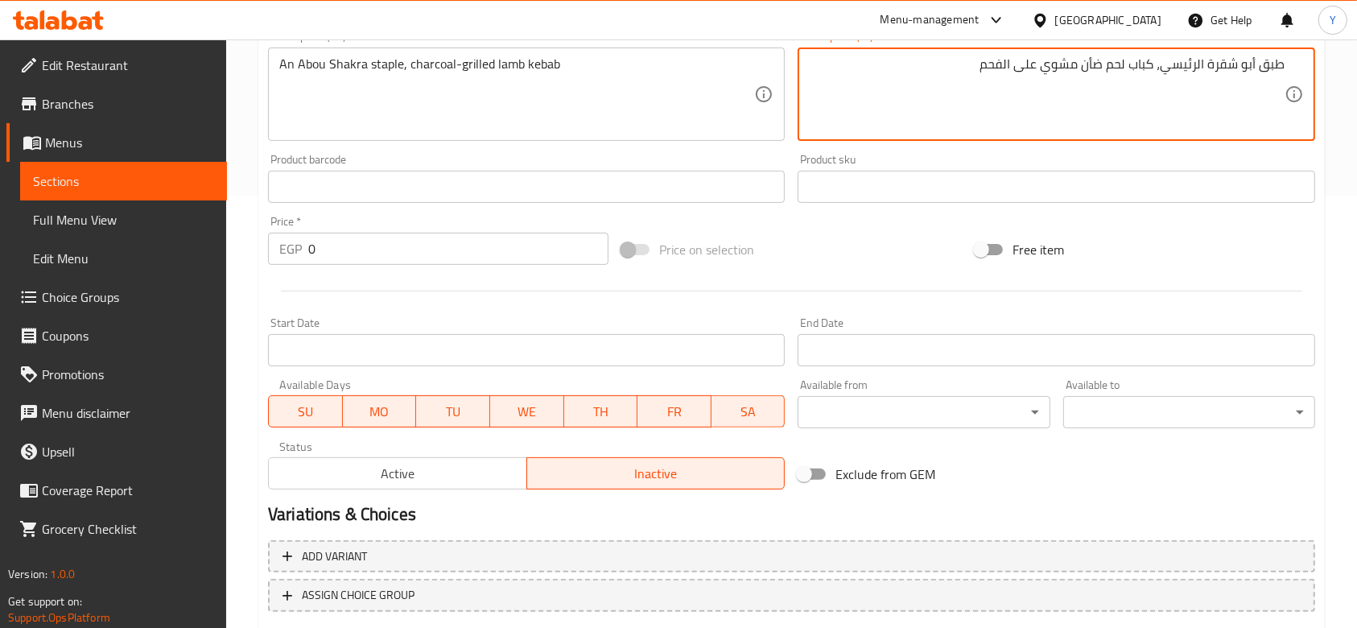
scroll to position [532, 0]
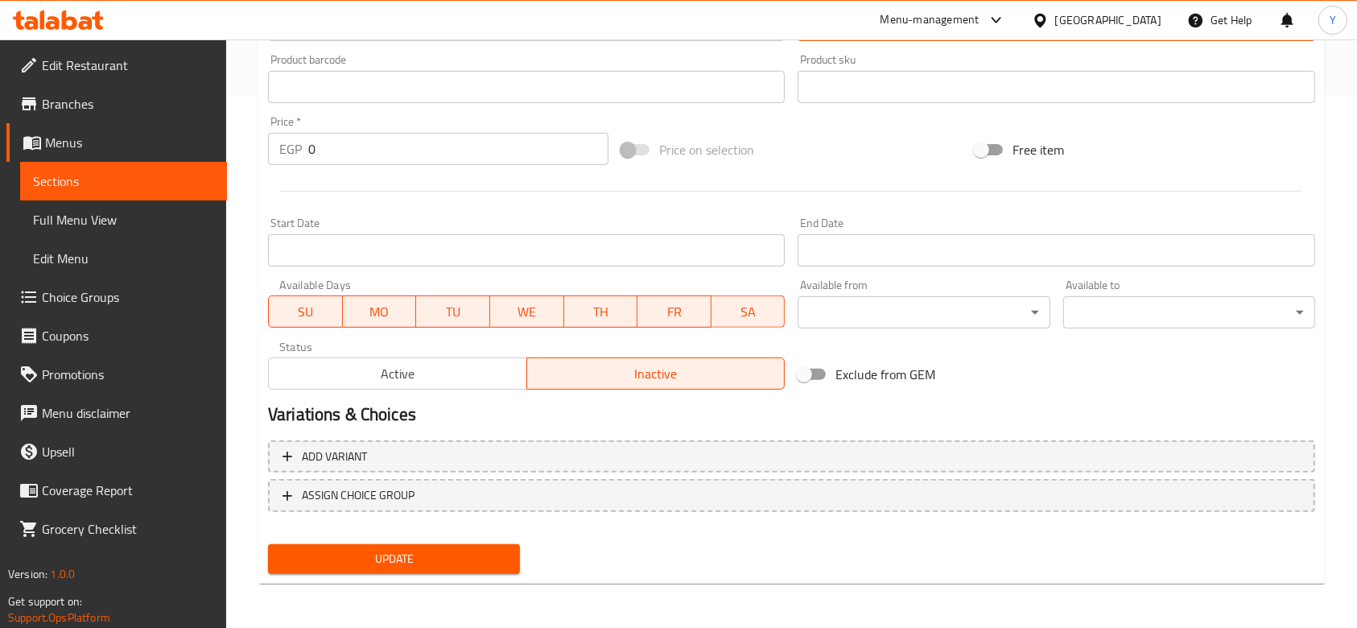
type textarea "طبق أبو شقرة الرئيسي، كباب لحم ضأن مشوي على الفحم"
click at [449, 550] on span "Update" at bounding box center [394, 559] width 226 height 20
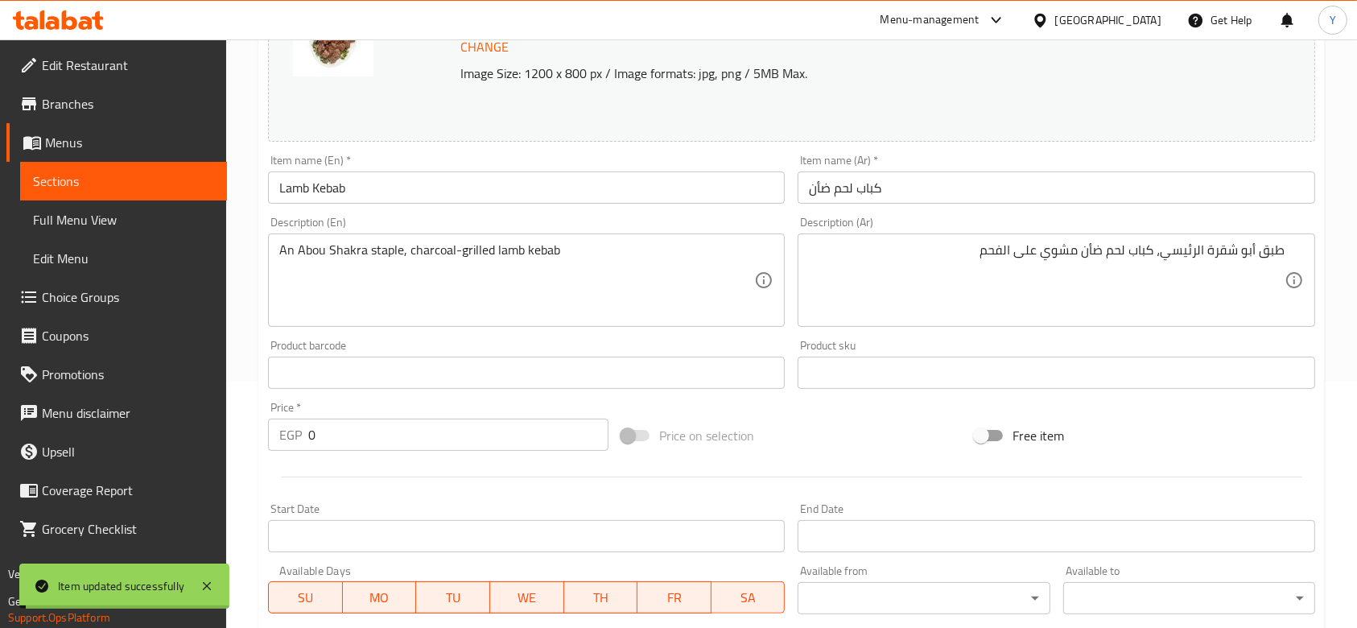
scroll to position [0, 0]
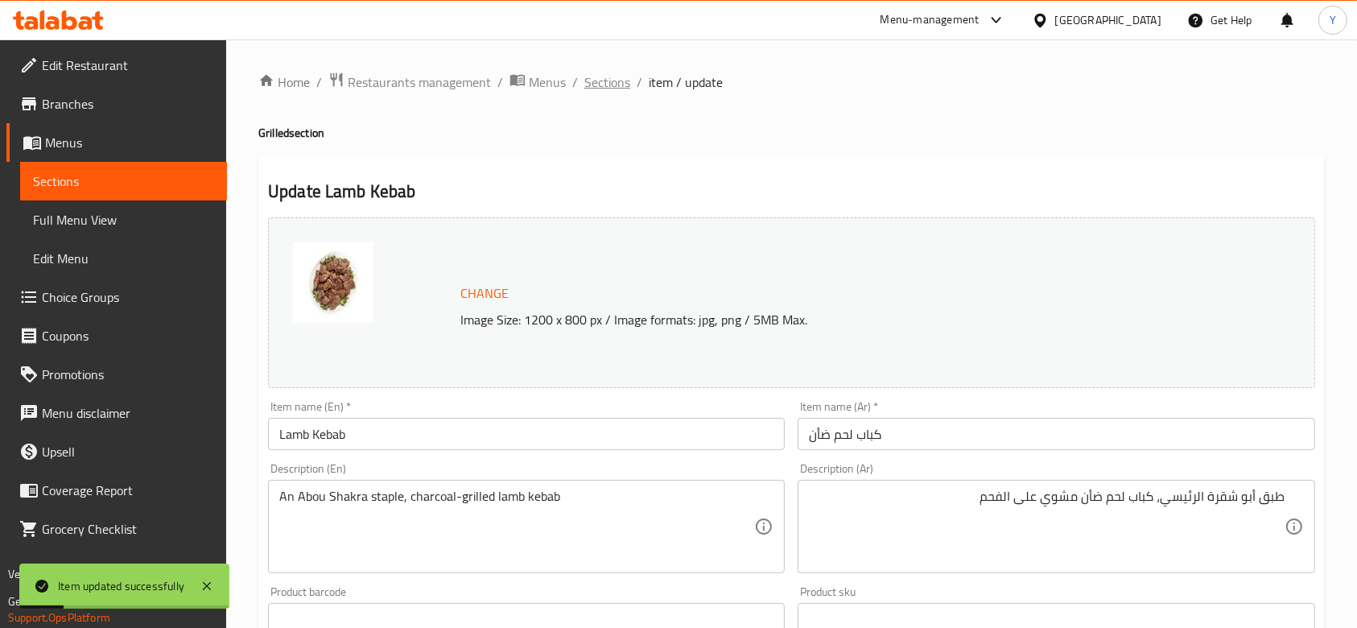
click at [611, 82] on span "Sections" at bounding box center [607, 81] width 46 height 19
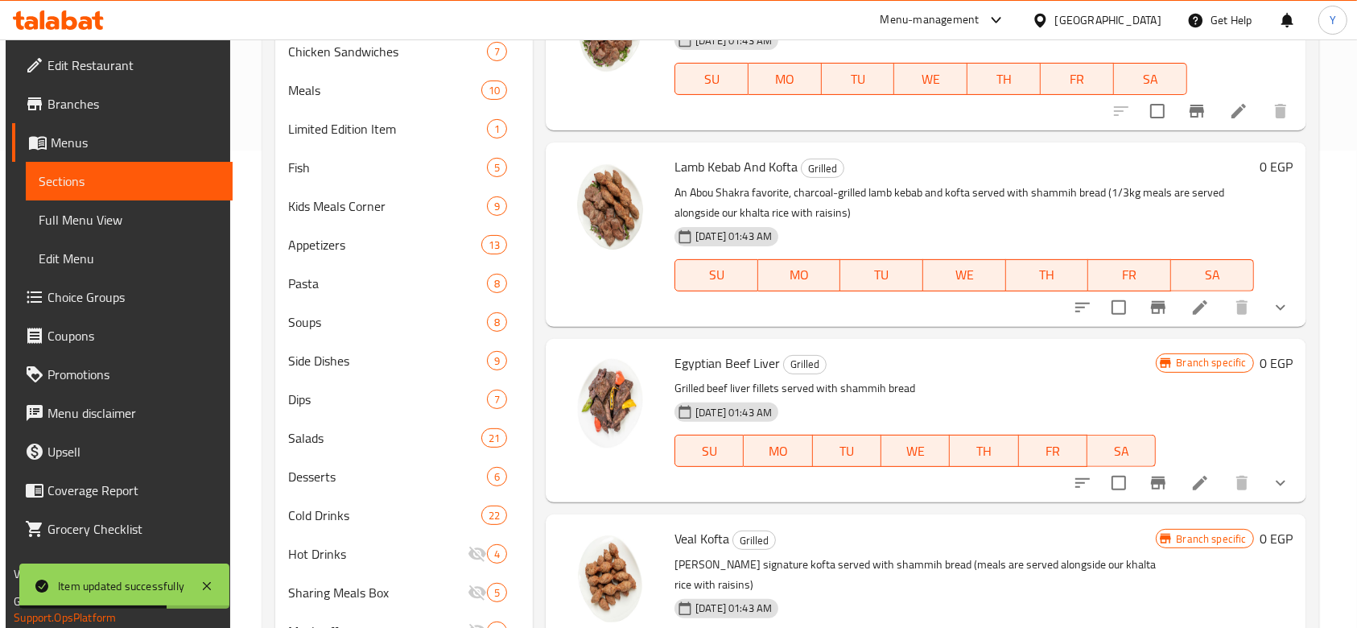
scroll to position [503, 0]
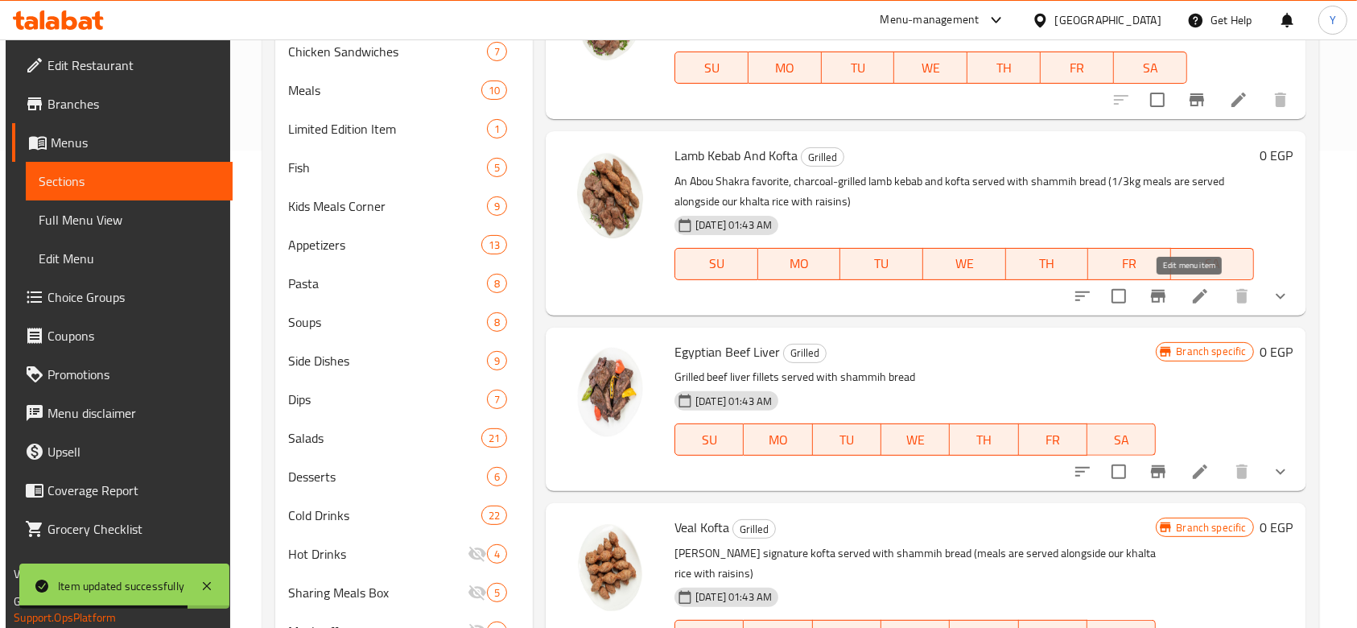
click at [1190, 301] on icon at bounding box center [1199, 296] width 19 height 19
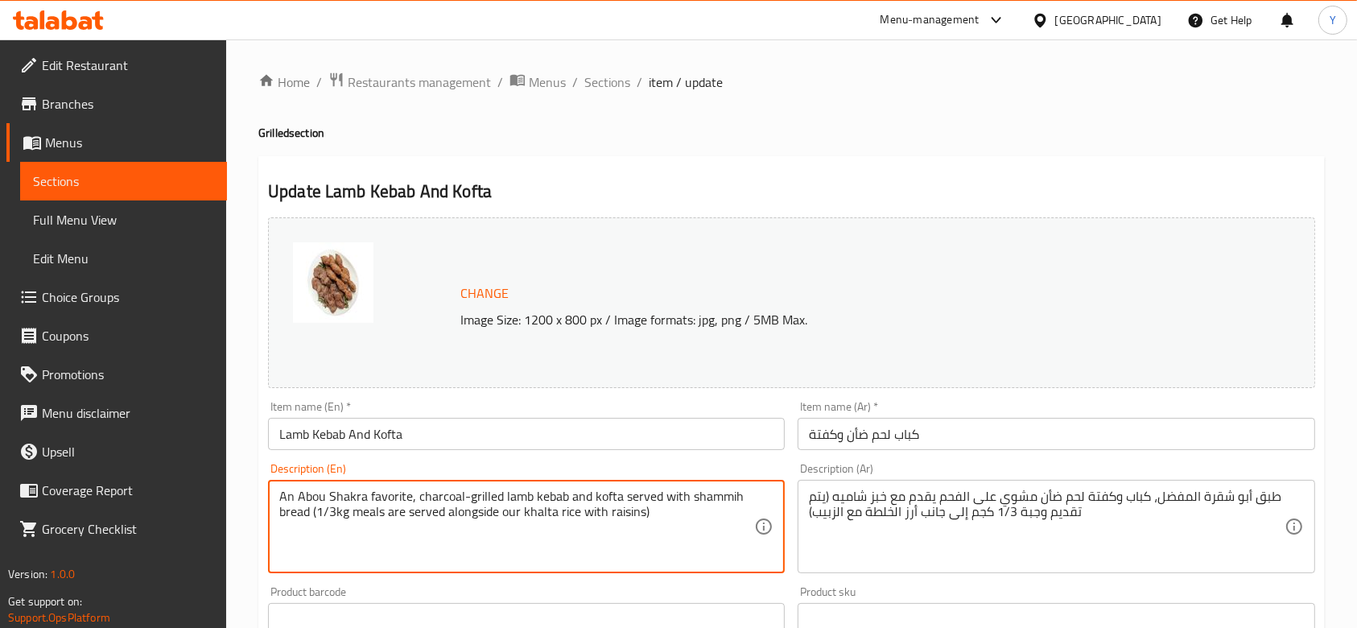
drag, startPoint x: 658, startPoint y: 518, endPoint x: 620, endPoint y: 497, distance: 43.6
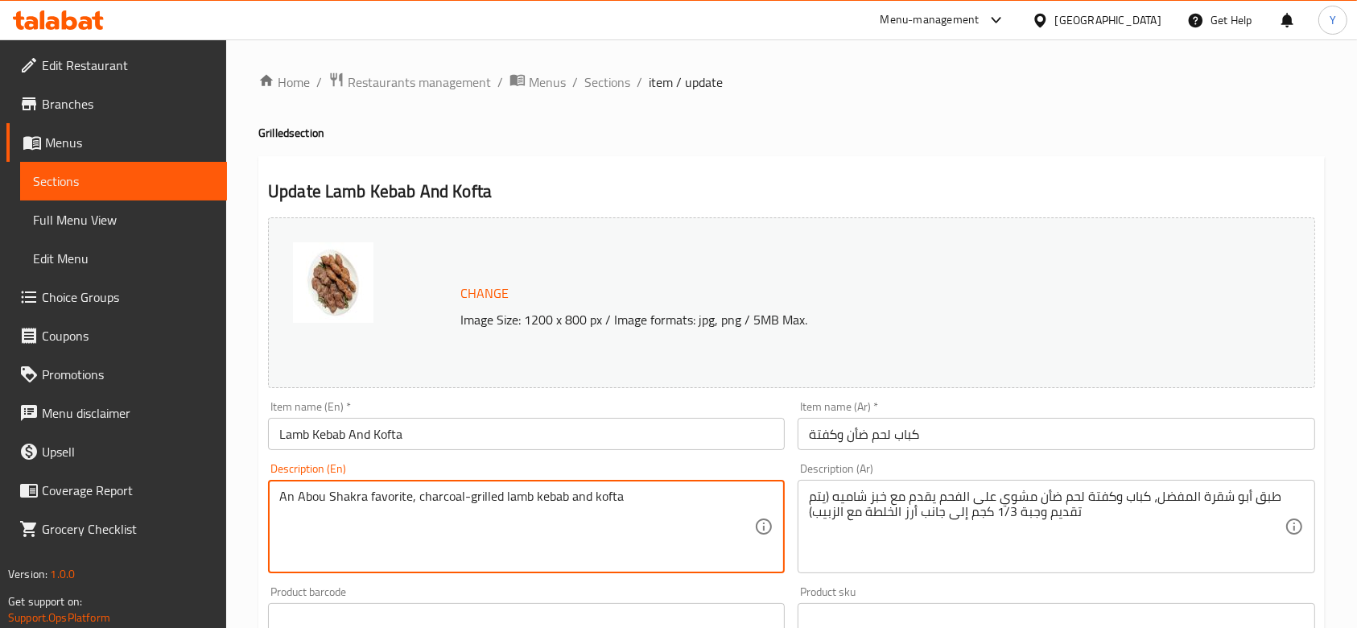
type textarea "An Abou Shakra favorite, charcoal-grilled lamb kebab and kofta"
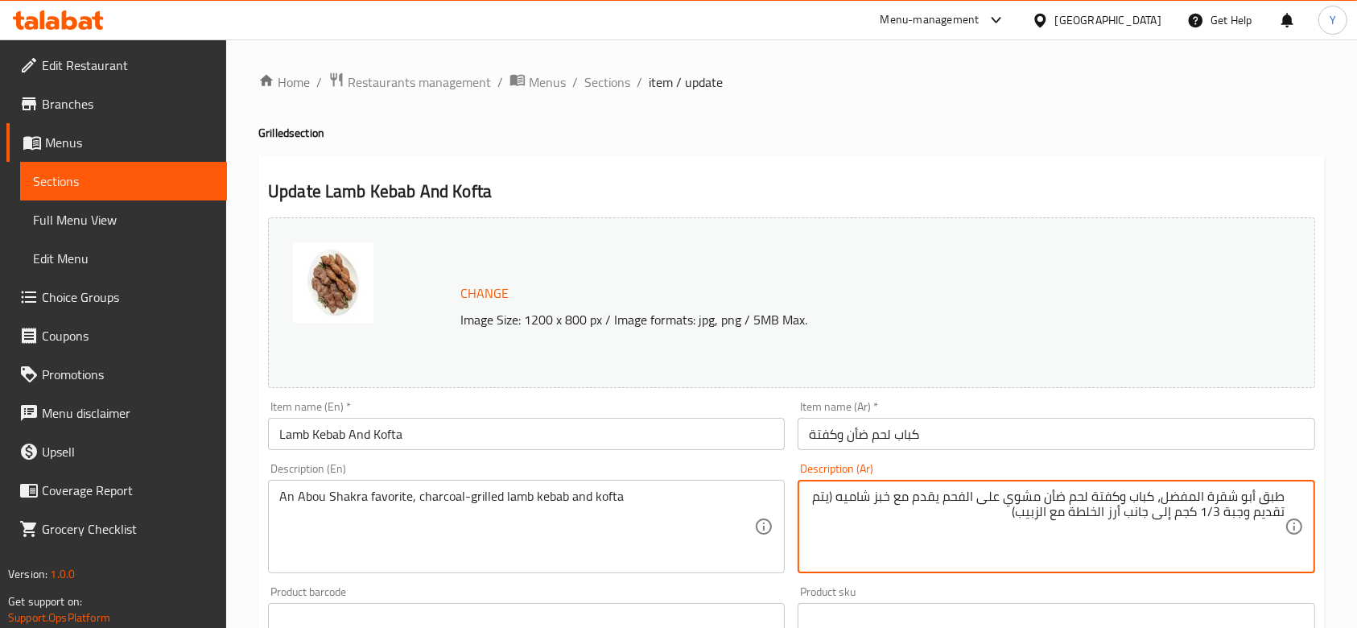
click at [1013, 521] on textarea "طبق أبو شقرة المفضل، كباب وكفتة لحم ضأن مشوي على الفحم يقدم مع خبز شاميه (يتم ت…" at bounding box center [1046, 527] width 475 height 76
drag, startPoint x: 1013, startPoint y: 521, endPoint x: 943, endPoint y: 500, distance: 73.1
click at [943, 500] on textarea "طبق أبو شقرة المفضل، كباب وكفتة لحم ضأن مشوي على الفحم يقدم مع خبز شاميه (يتم ت…" at bounding box center [1046, 527] width 475 height 76
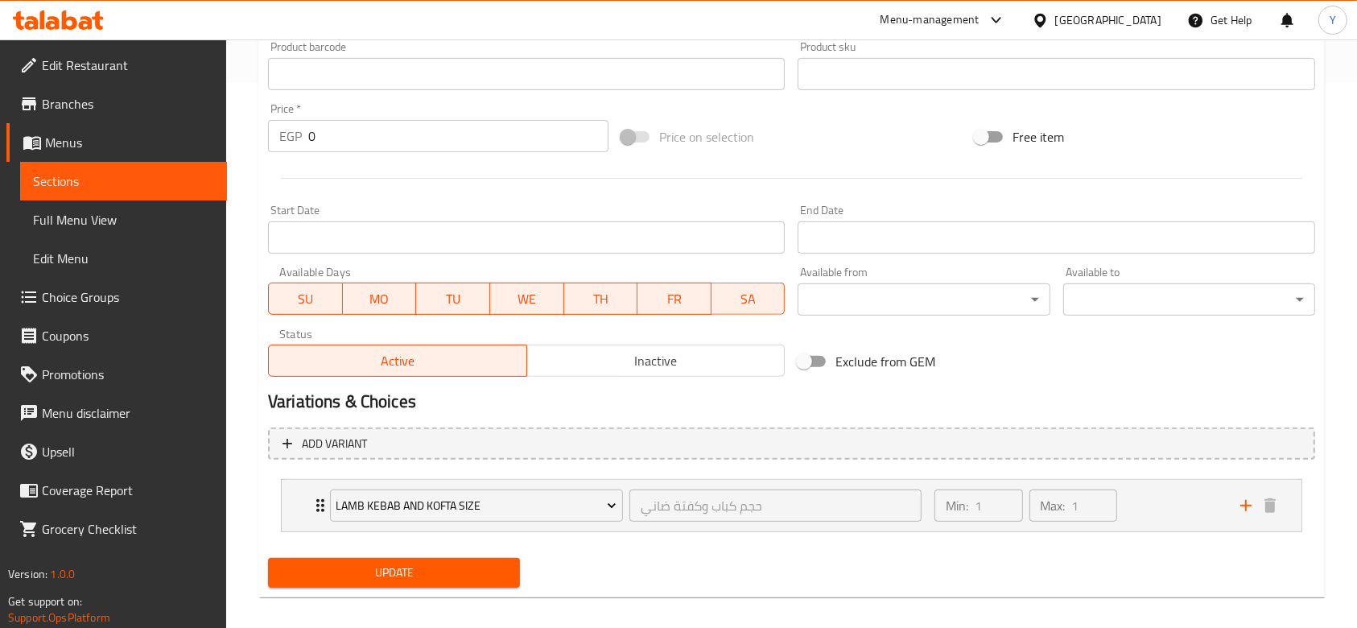
scroll to position [559, 0]
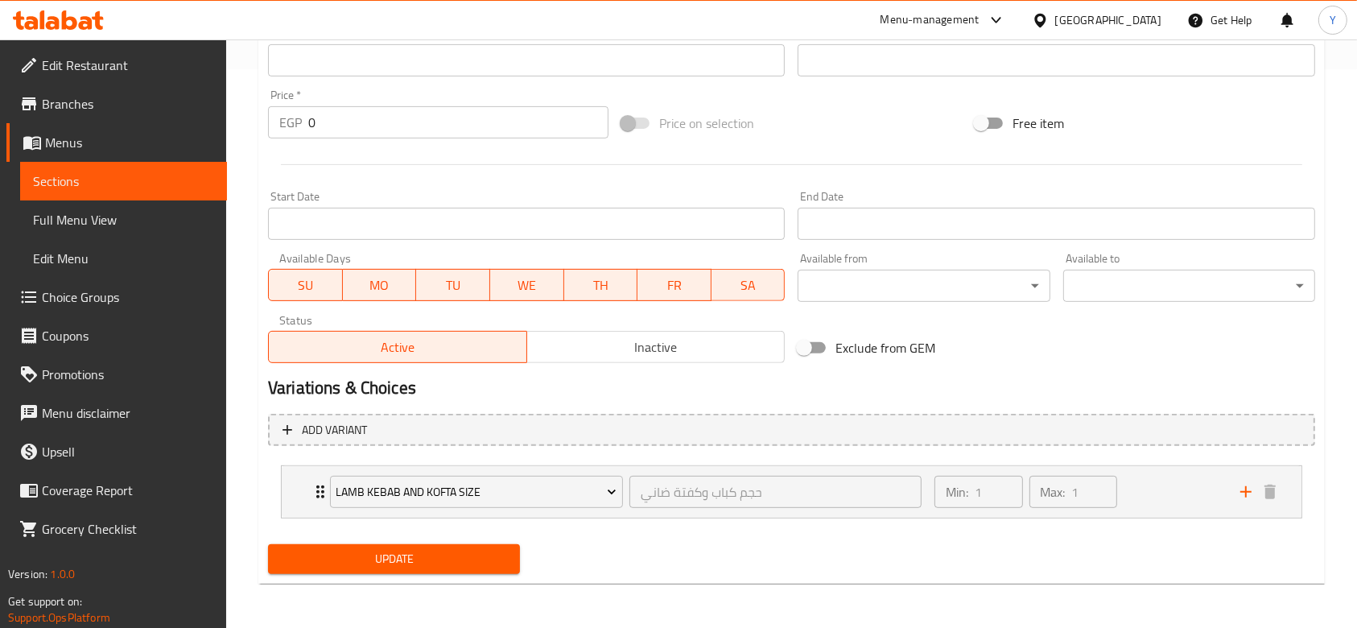
type textarea "طبق أبو شقرة المفضل، كباب وكفتة لحم ضأن مشوي على الفحم"
click at [415, 551] on span "Update" at bounding box center [394, 559] width 226 height 20
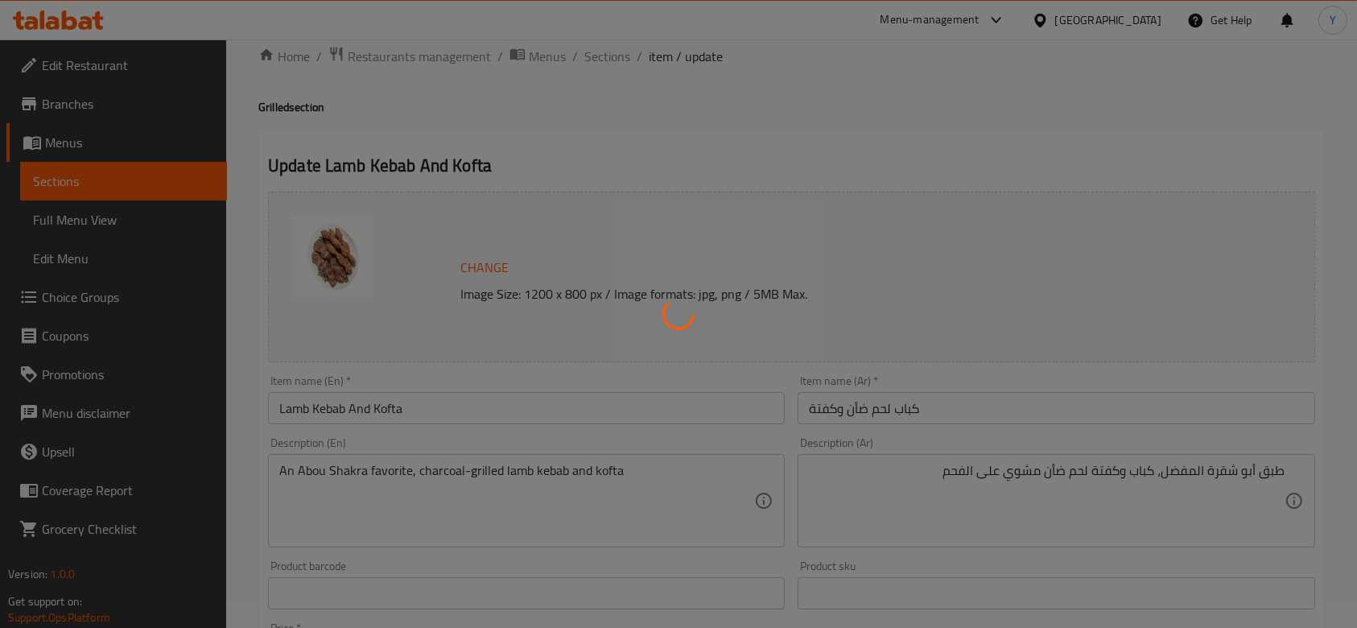
scroll to position [0, 0]
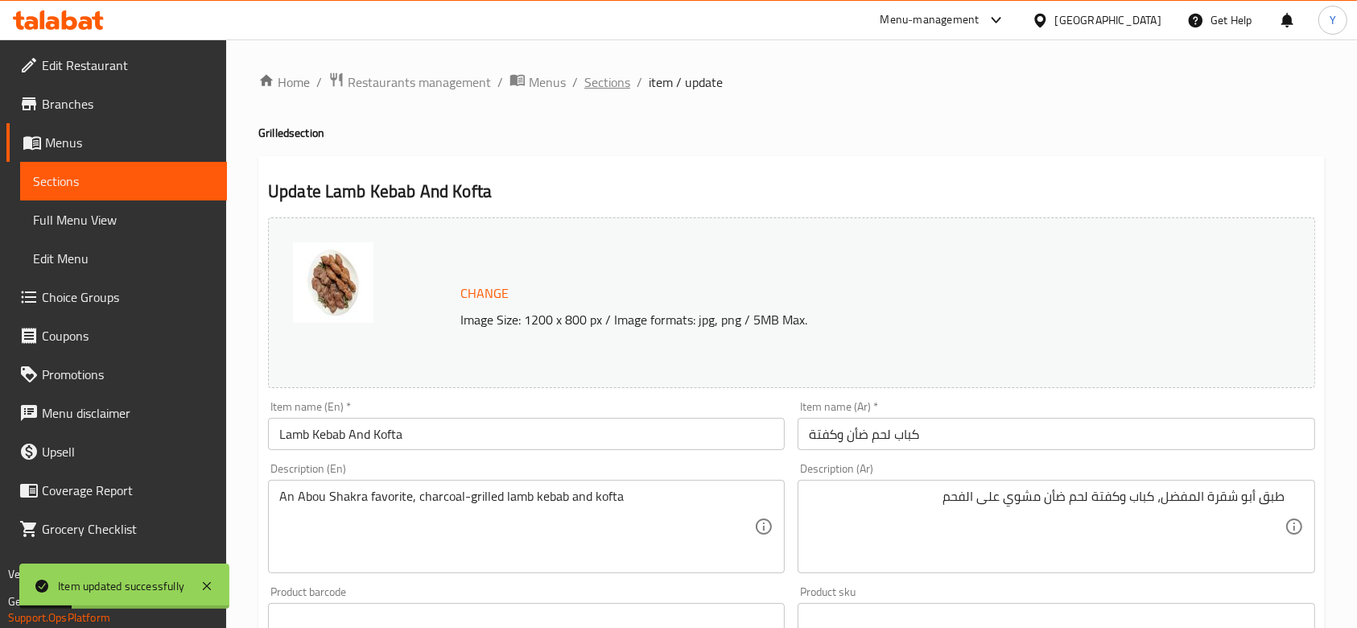
click at [606, 89] on span "Sections" at bounding box center [607, 81] width 46 height 19
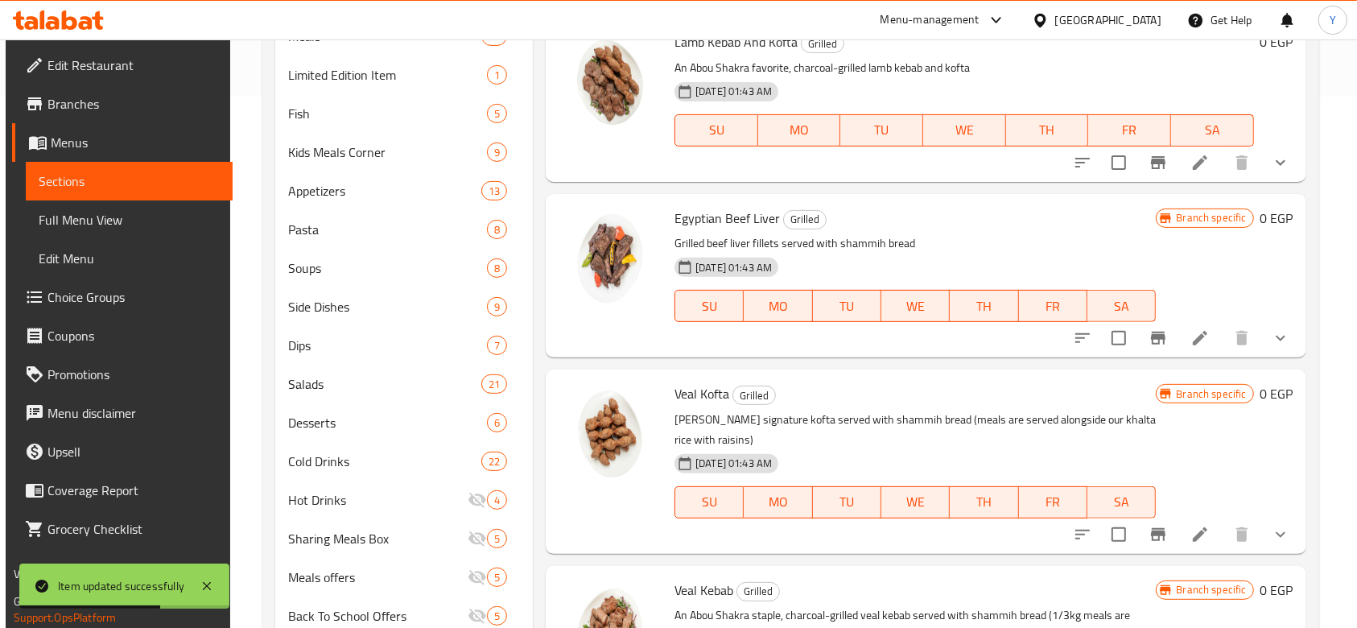
scroll to position [600, 0]
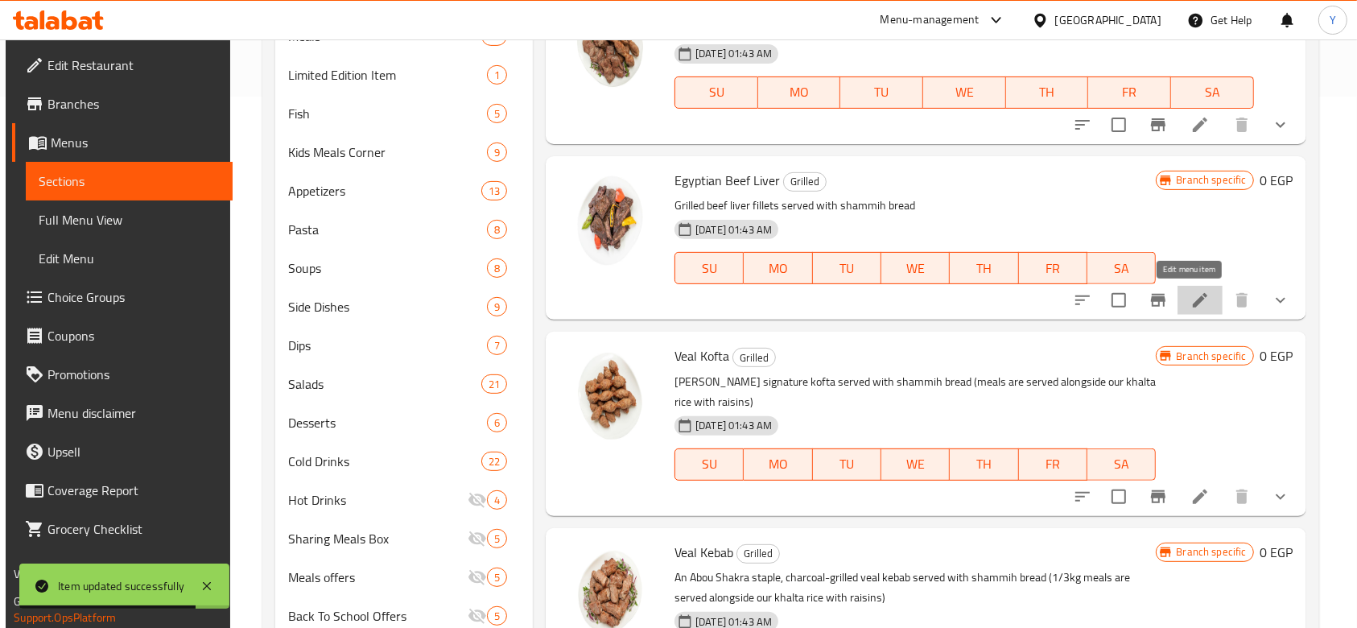
click at [1193, 299] on icon at bounding box center [1200, 300] width 14 height 14
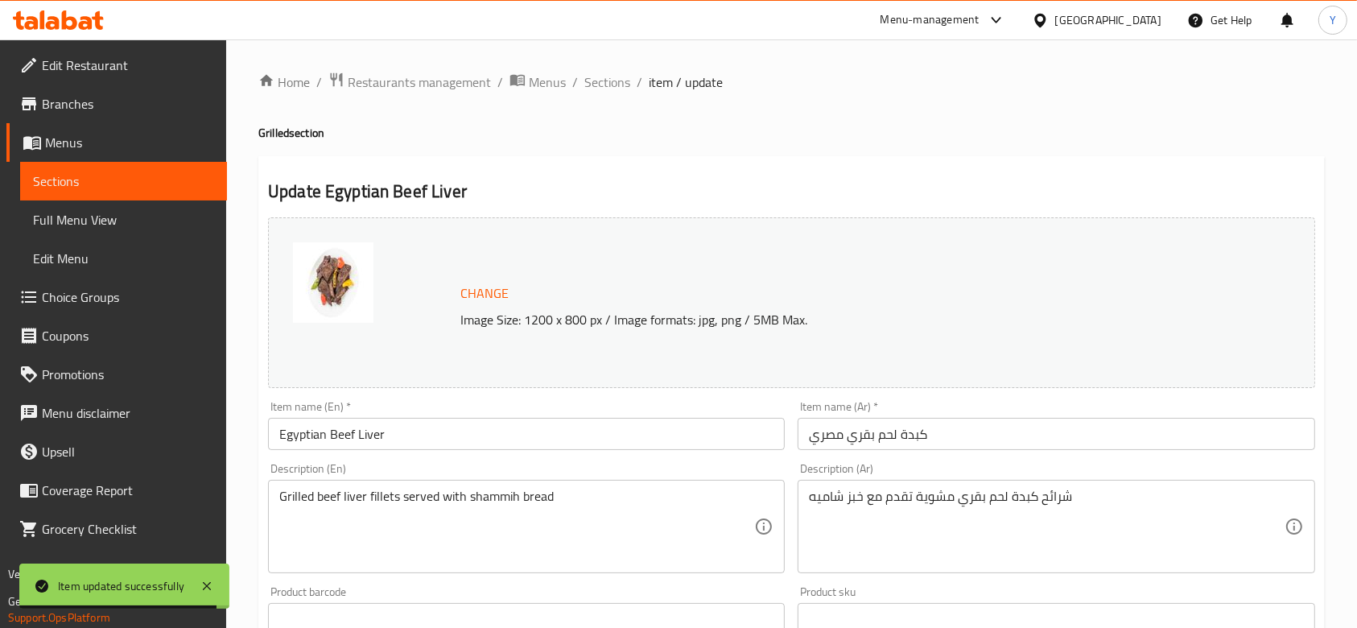
click at [592, 486] on div "Grilled beef liver fillets served with shammih bread Description (En)" at bounding box center [526, 526] width 517 height 93
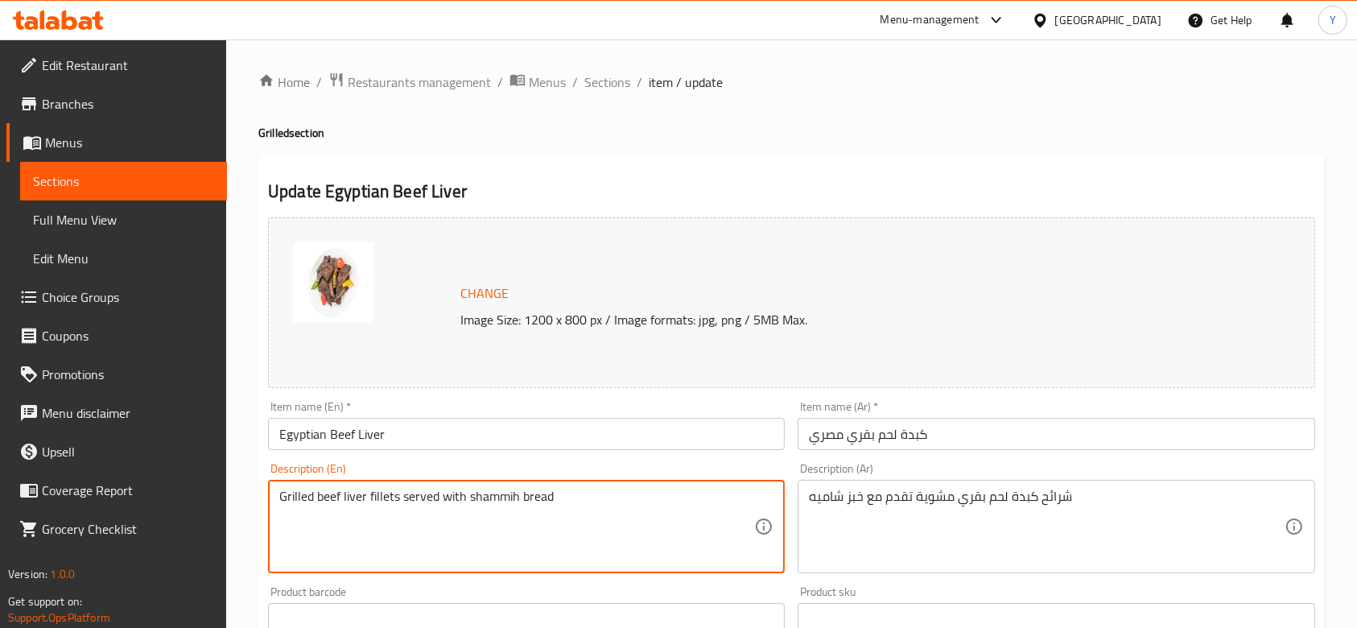
click at [567, 498] on textarea "Grilled beef liver fillets served with shammih bread" at bounding box center [516, 527] width 475 height 76
type textarea "Grilled beef liver fillets"
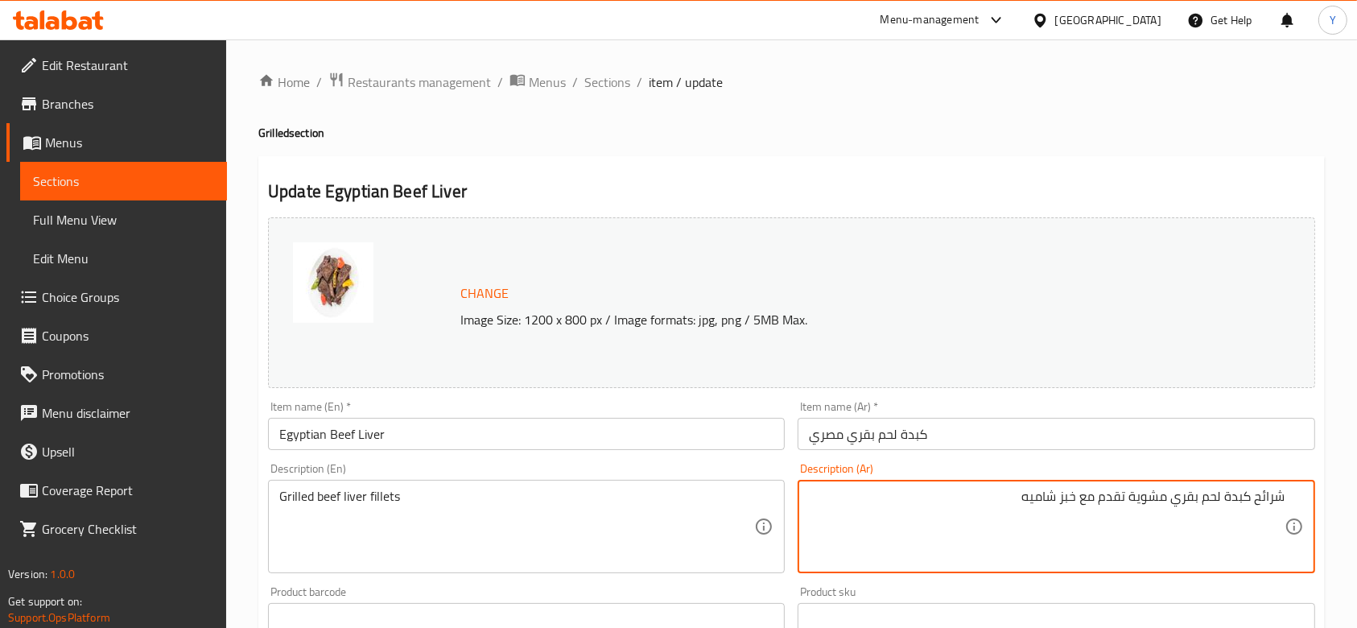
click at [992, 497] on textarea "شرائح كبدة لحم بقري مشوية تقدم مع خبز شاميه" at bounding box center [1046, 527] width 475 height 76
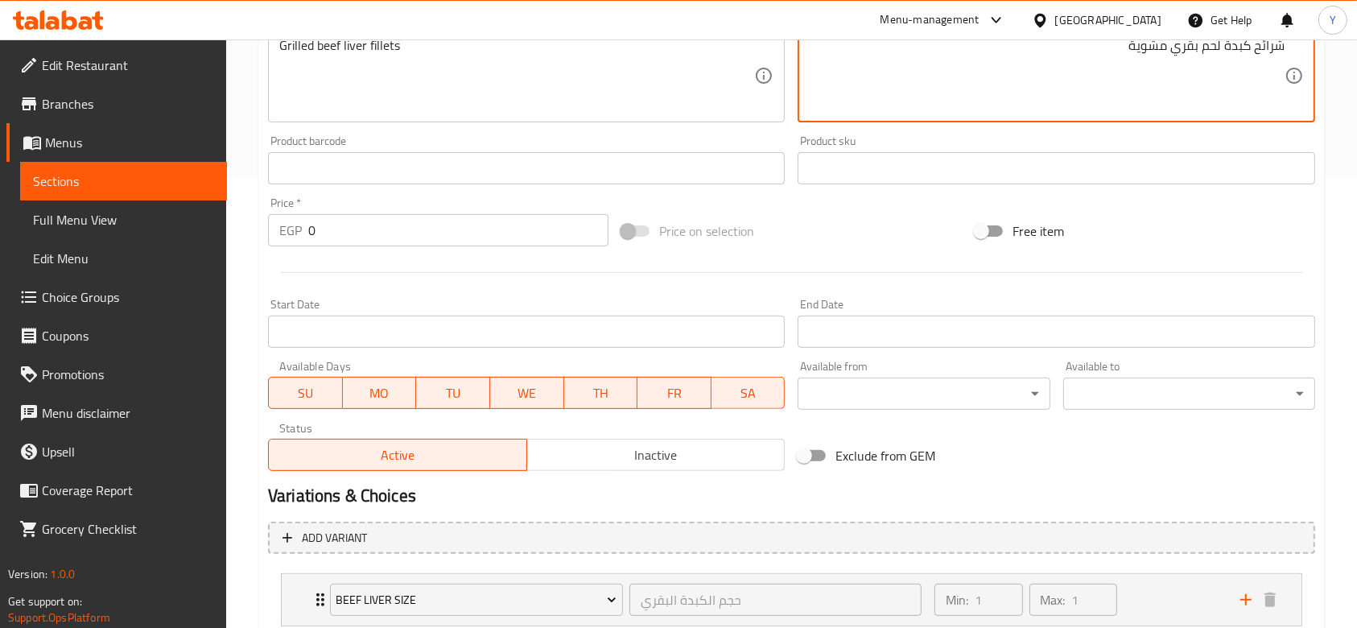
scroll to position [559, 0]
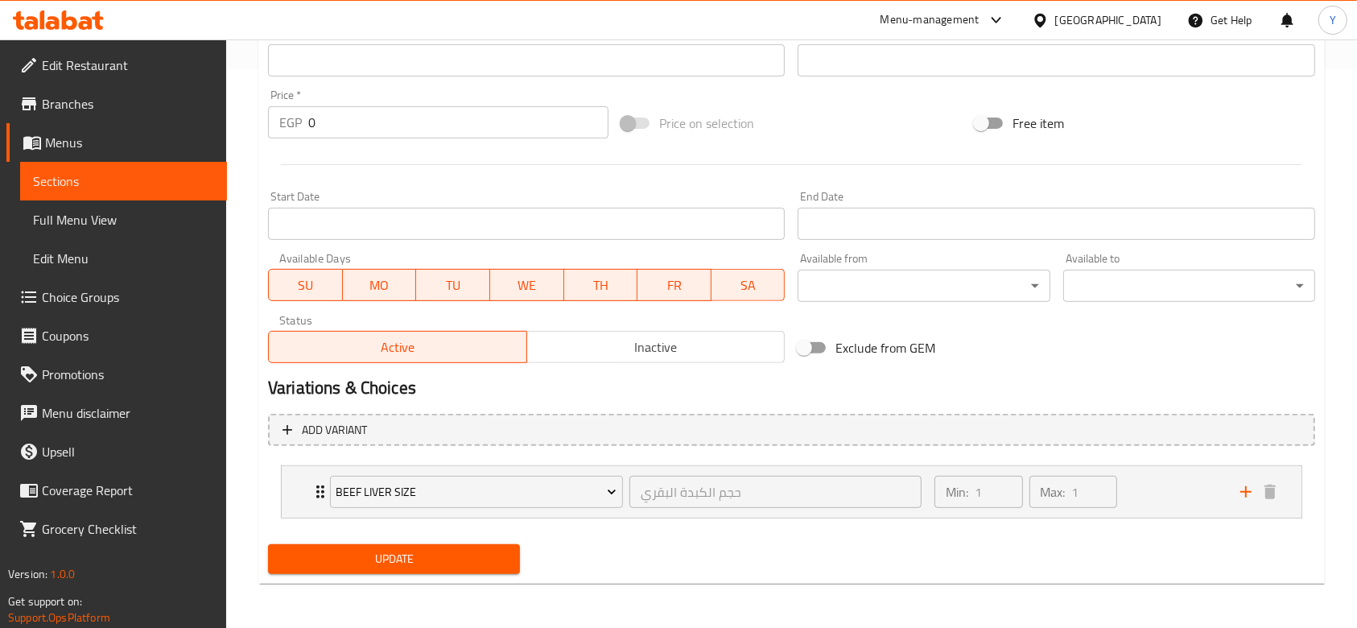
type textarea "شرائح كبدة لحم بقري مشوية"
click at [418, 561] on span "Update" at bounding box center [394, 559] width 226 height 20
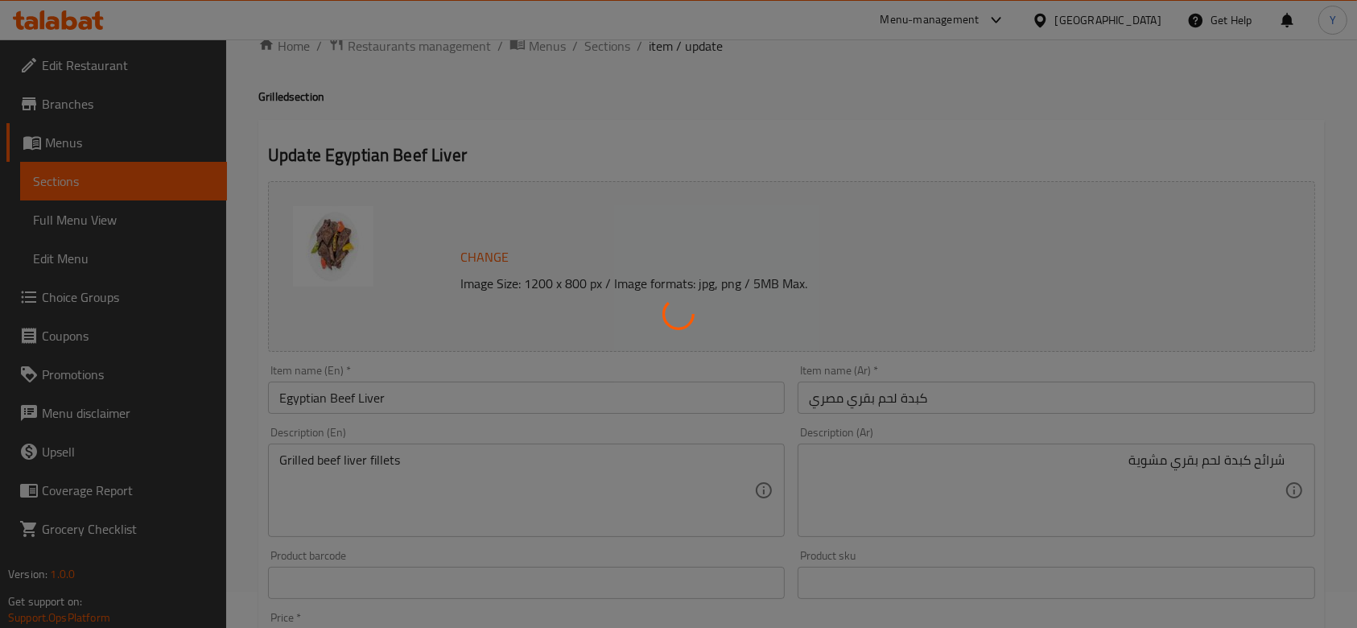
scroll to position [0, 0]
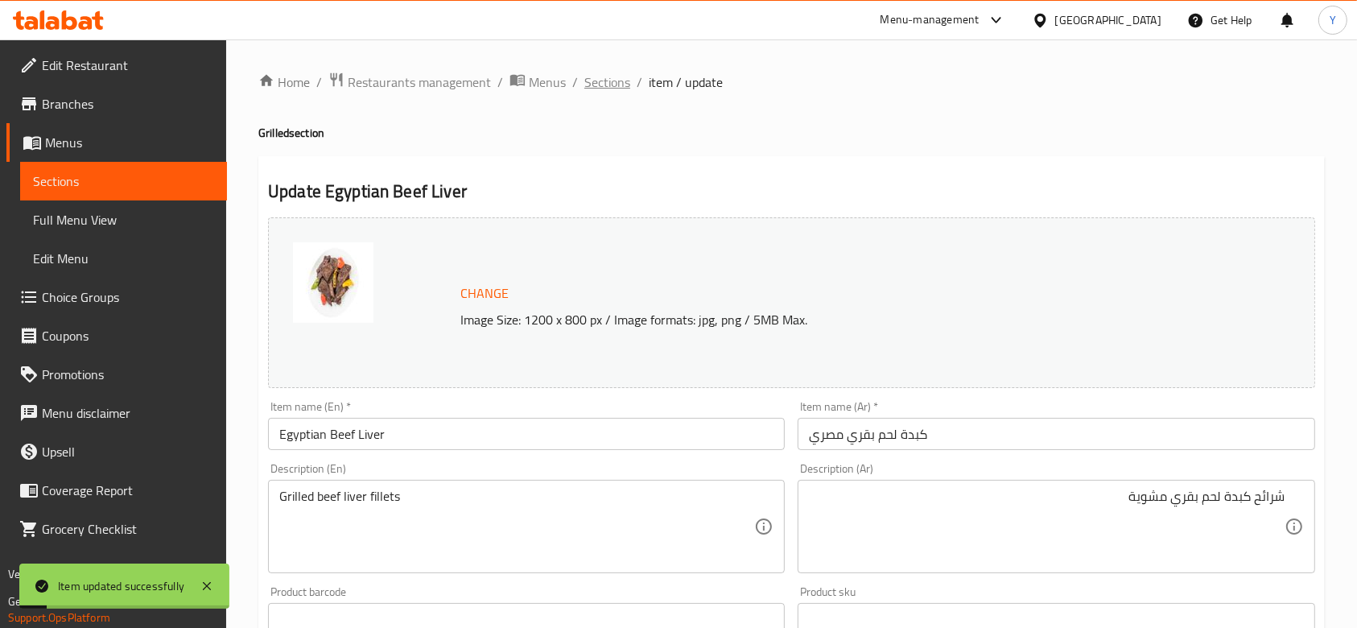
click at [610, 75] on span "Sections" at bounding box center [607, 81] width 46 height 19
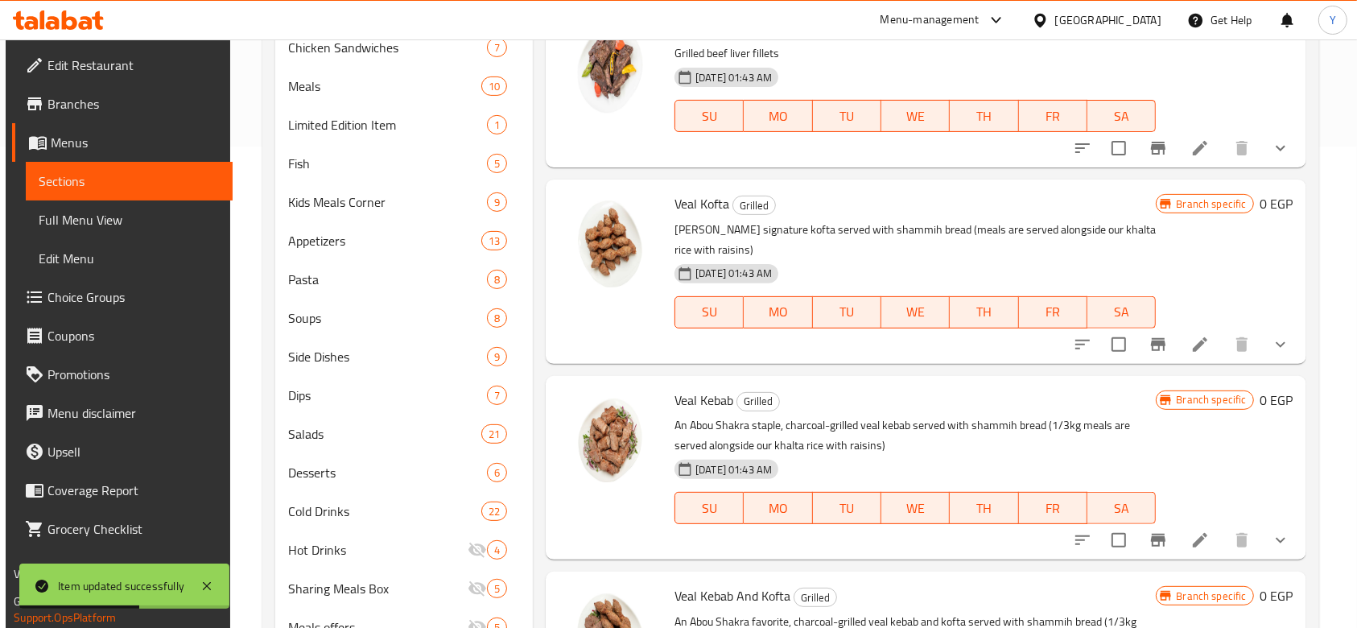
scroll to position [852, 0]
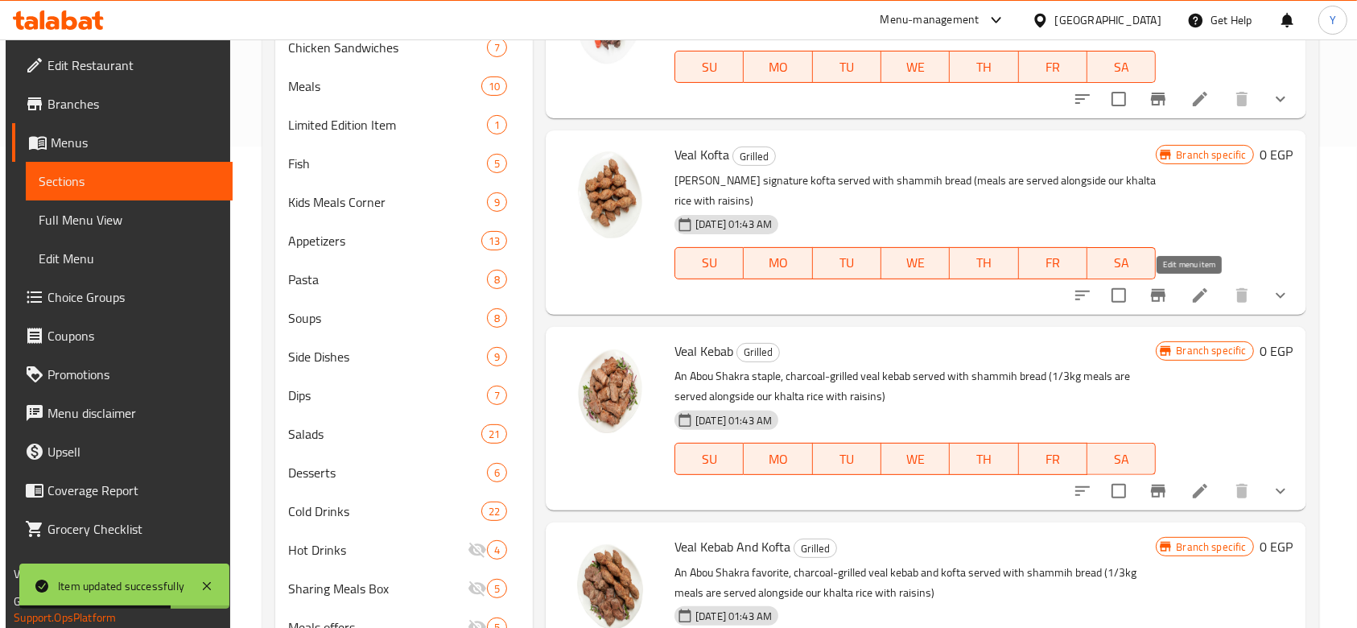
click at [1190, 299] on icon at bounding box center [1199, 295] width 19 height 19
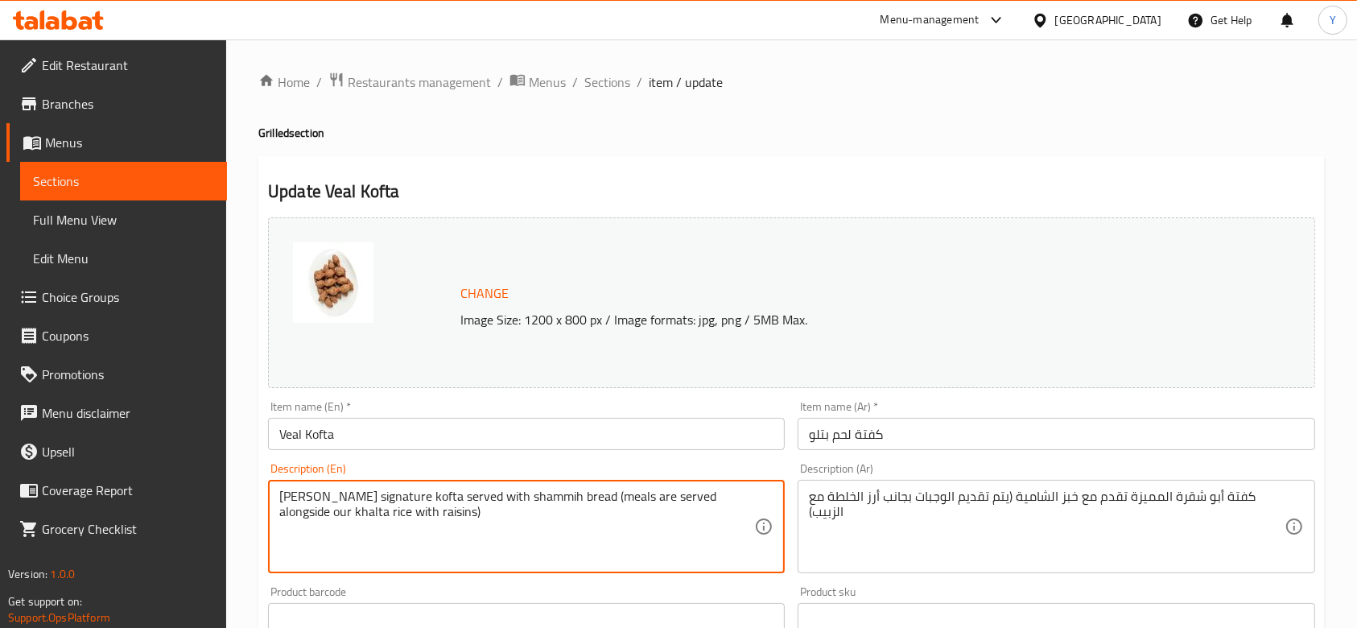
drag, startPoint x: 494, startPoint y: 521, endPoint x: 444, endPoint y: 496, distance: 55.8
type textarea "[PERSON_NAME] signature kofta"
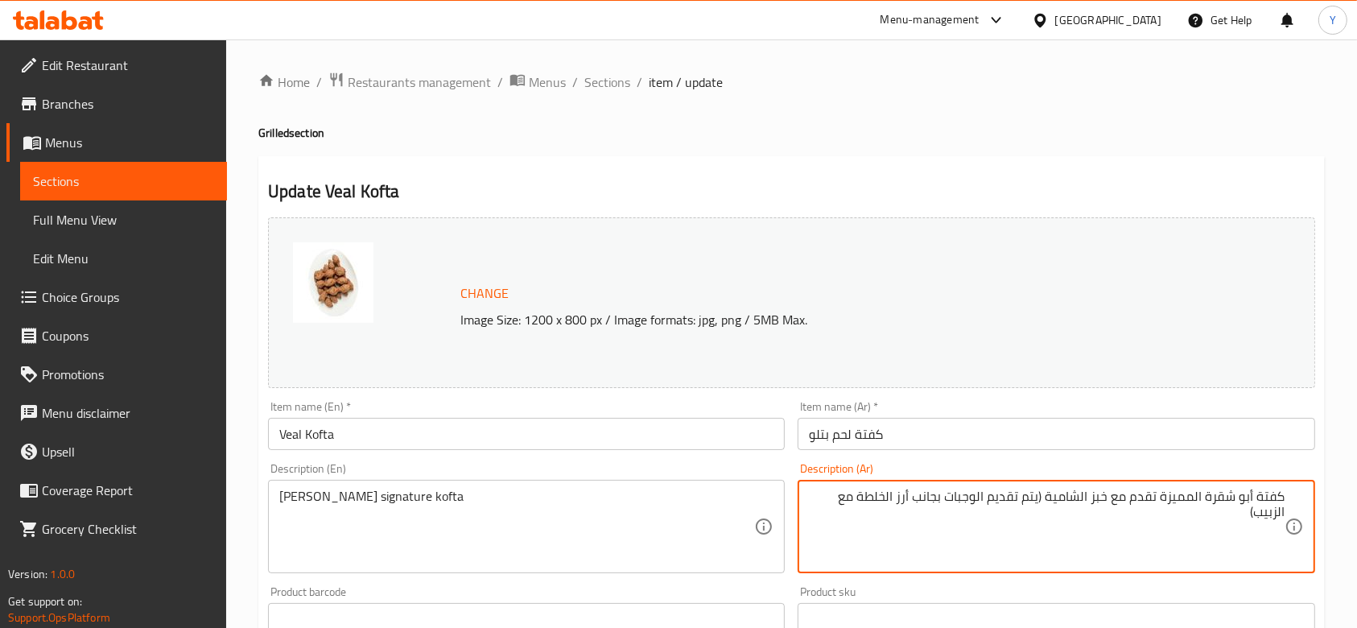
click at [1236, 503] on textarea "كفتة أبو شقرة المميزة تقدم مع خبز الشامية (يتم تقديم الوجبات بجانب أرز الخلطة م…" at bounding box center [1046, 527] width 475 height 76
drag, startPoint x: 1243, startPoint y: 516, endPoint x: 1159, endPoint y: 499, distance: 85.4
click at [1159, 499] on textarea "كفتة أبو شقرة المميزة تقدم مع خبز الشامية (يتم تقديم الوجبات بجانب أرز الخلطة م…" at bounding box center [1046, 527] width 475 height 76
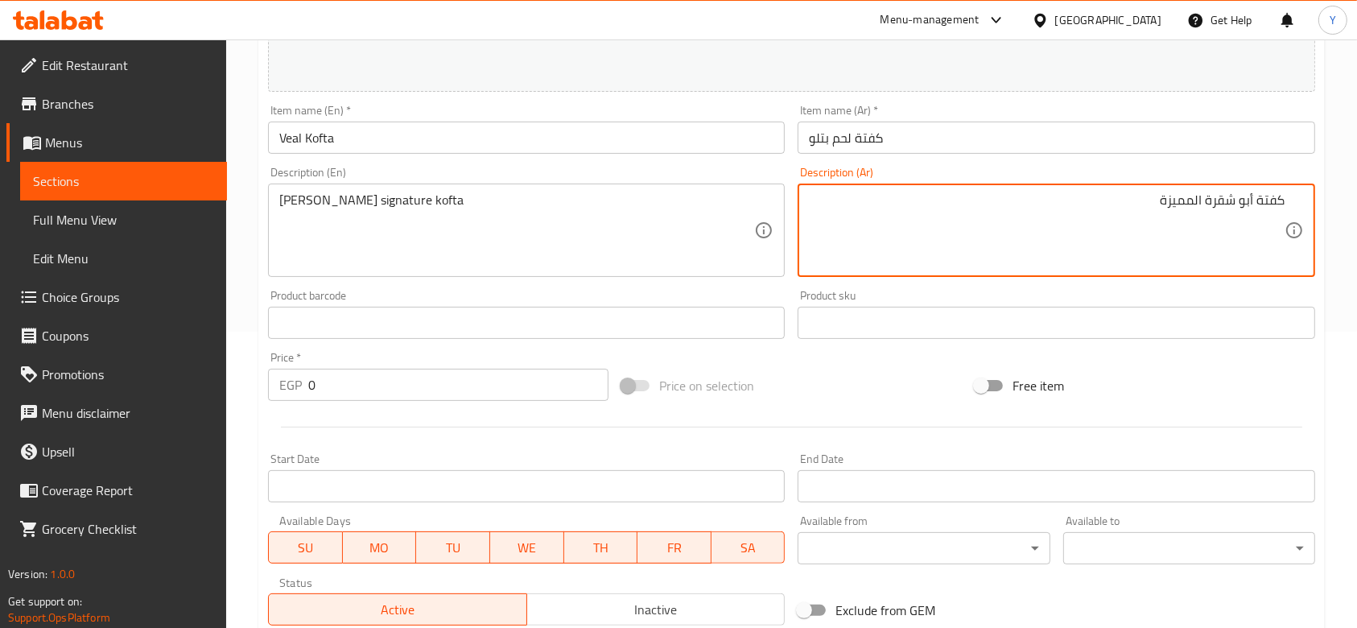
scroll to position [559, 0]
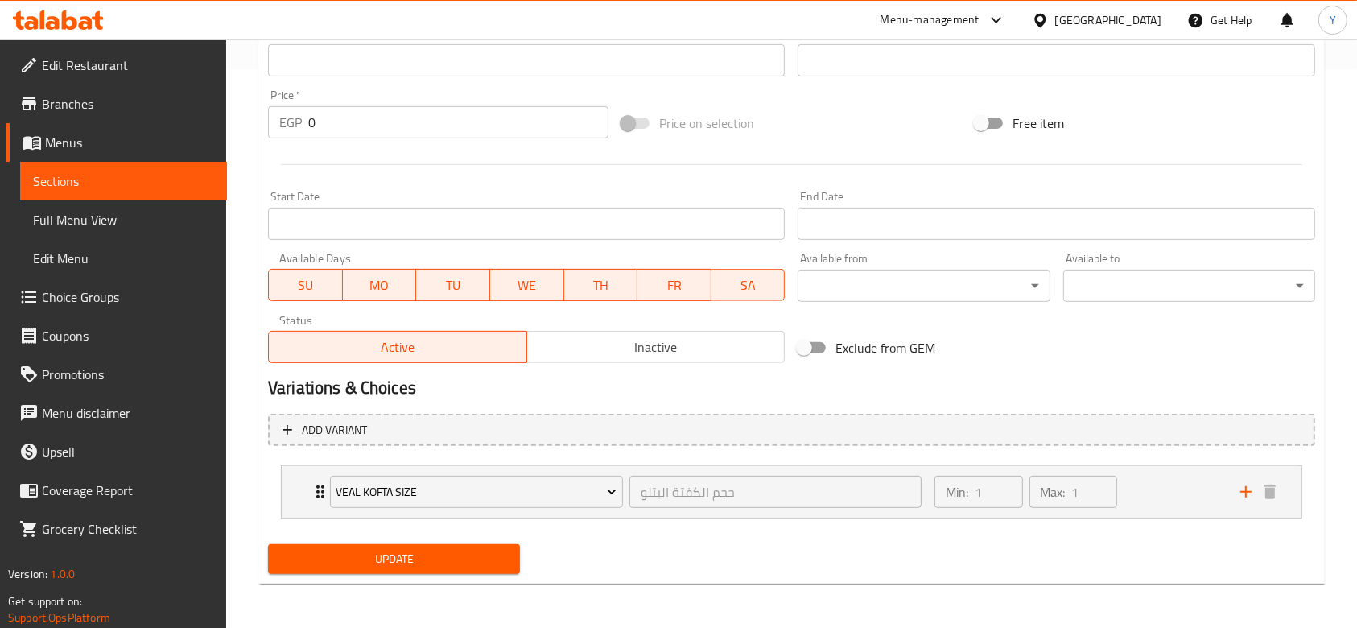
type textarea "كفتة أبو شقرة المميزة"
click at [415, 570] on button "Update" at bounding box center [394, 559] width 252 height 30
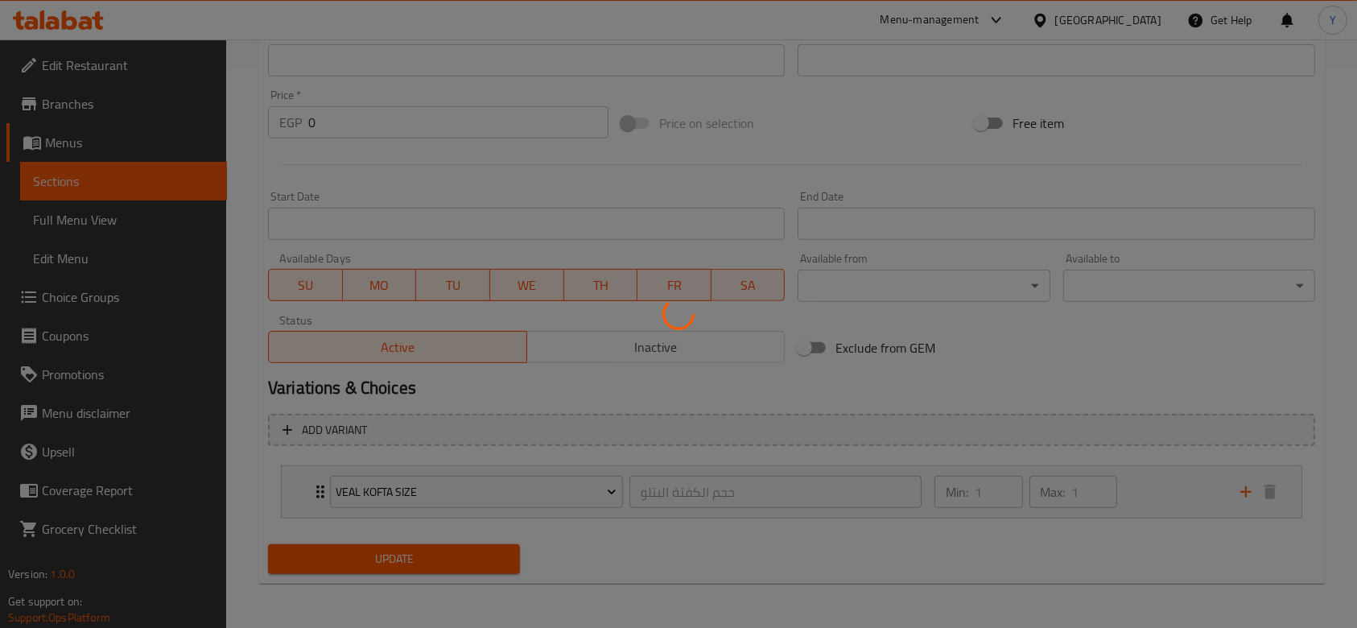
scroll to position [0, 0]
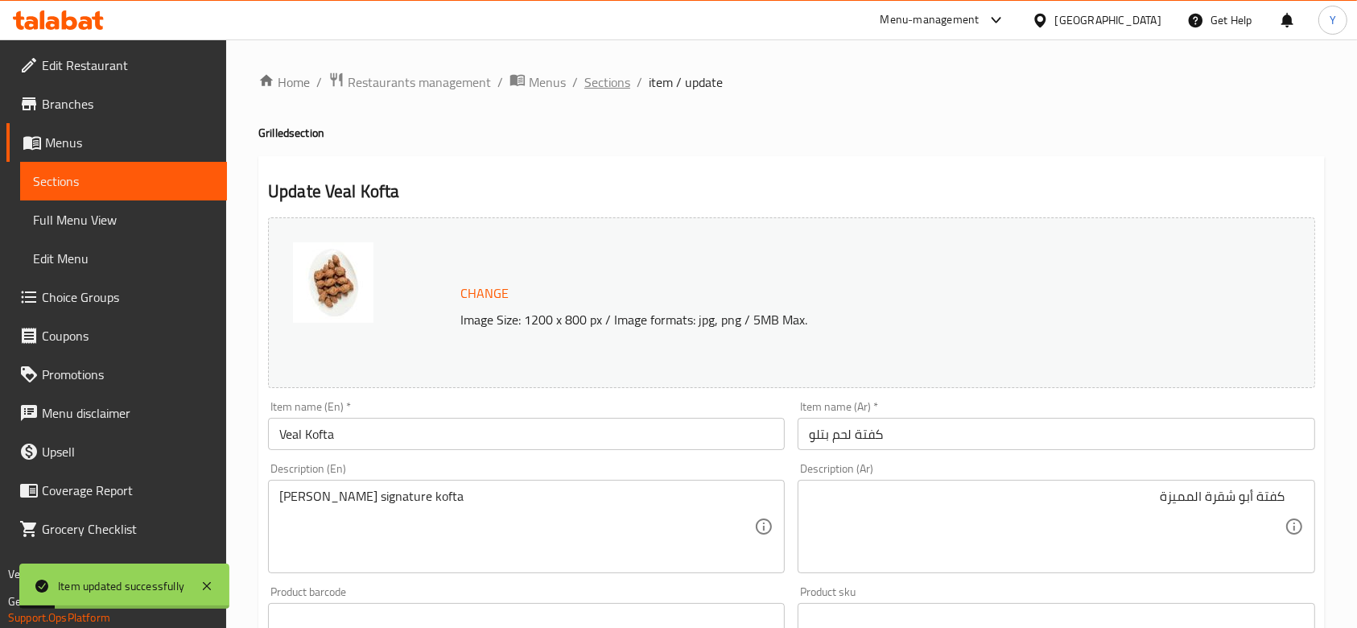
click at [611, 84] on span "Sections" at bounding box center [607, 81] width 46 height 19
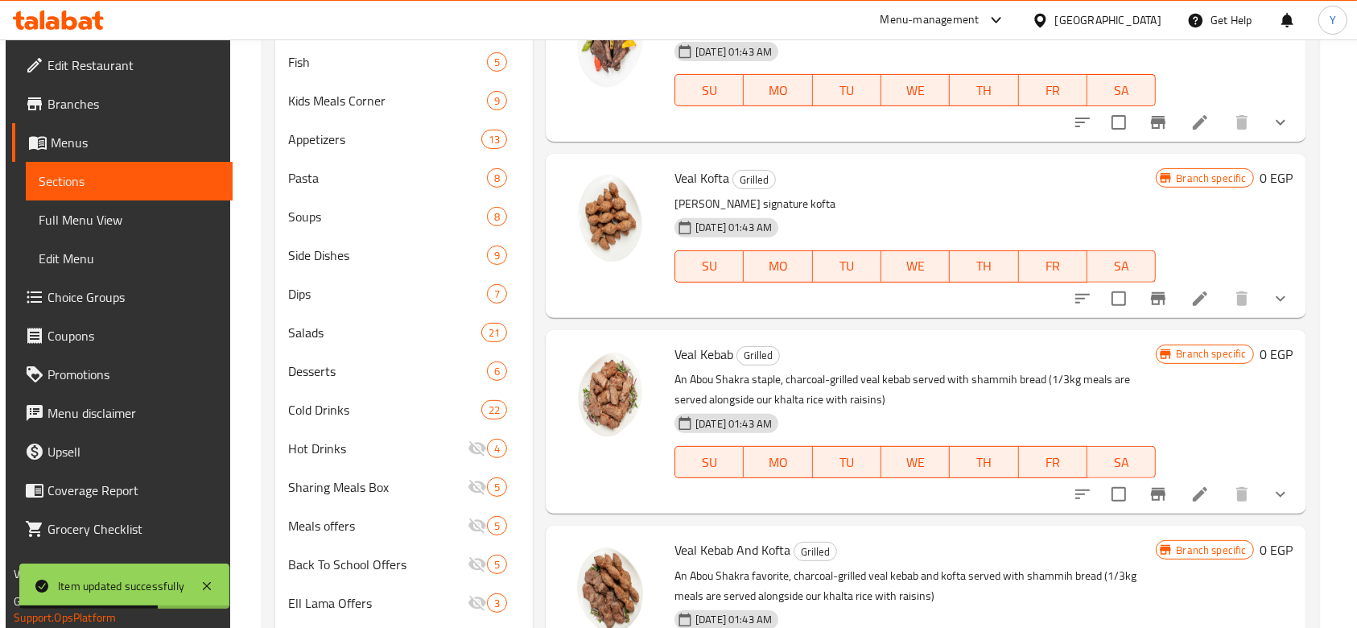
scroll to position [728, 0]
click at [1190, 500] on icon at bounding box center [1199, 492] width 19 height 19
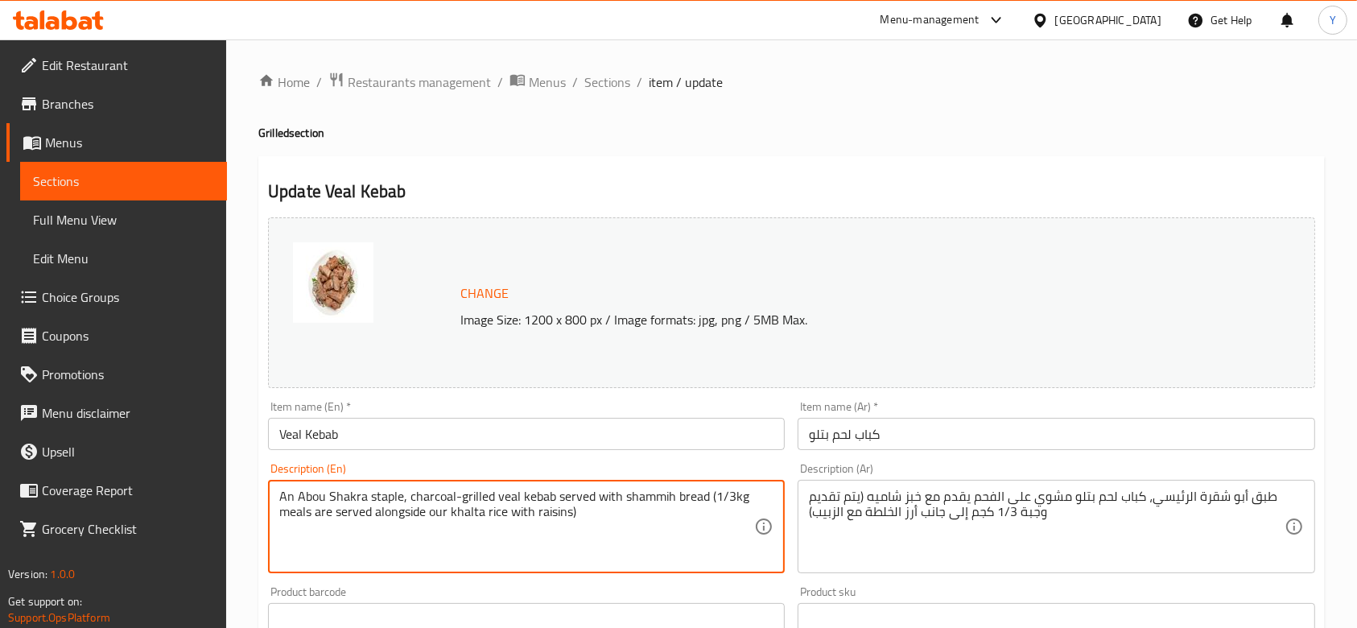
drag, startPoint x: 593, startPoint y: 518, endPoint x: 553, endPoint y: 498, distance: 45.0
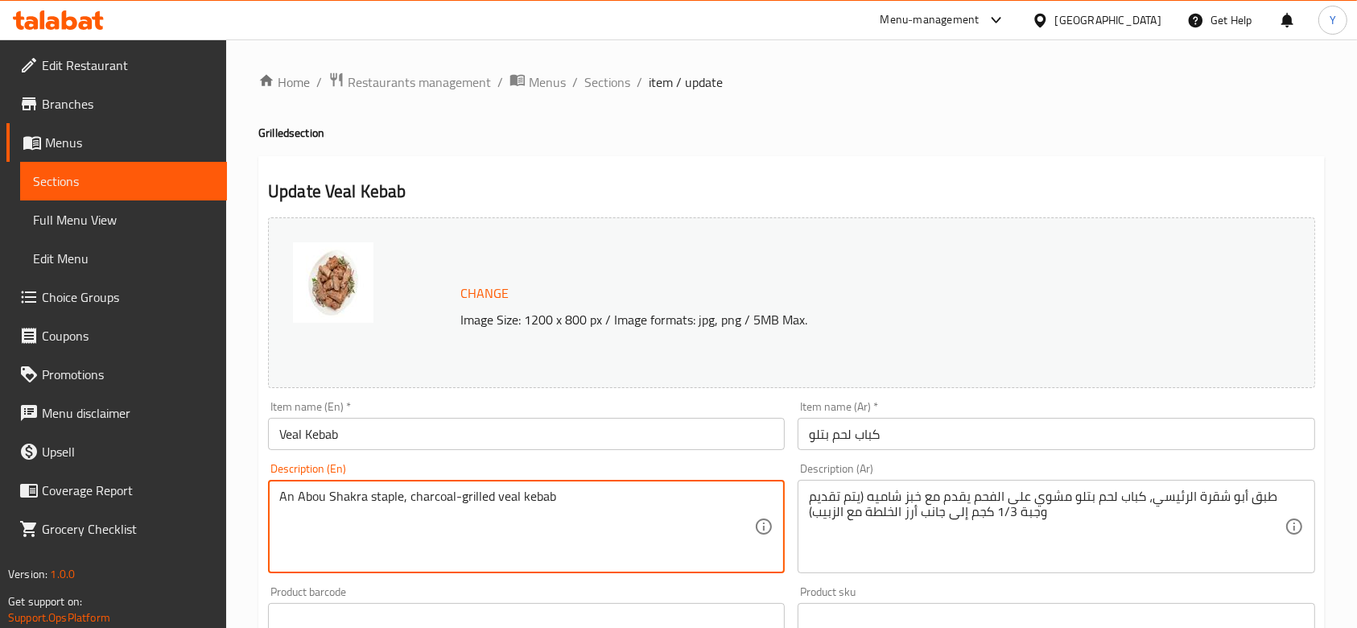
type textarea "An Abou Shakra staple, charcoal-grilled veal kebab"
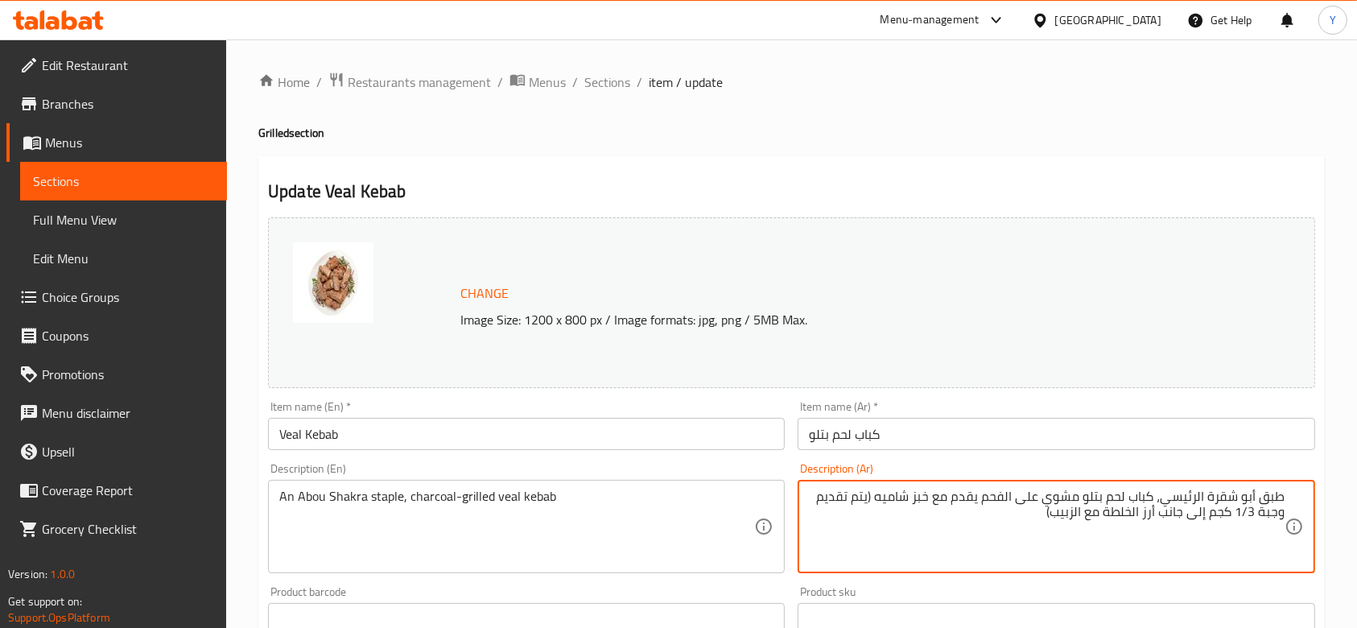
click at [1041, 505] on textarea "طبق أبو شقرة الرئيسي، كباب لحم بتلو مشوي على الفحم يقدم مع خبز شاميه (يتم تقديم…" at bounding box center [1046, 527] width 475 height 76
drag, startPoint x: 1042, startPoint y: 514, endPoint x: 982, endPoint y: 498, distance: 61.5
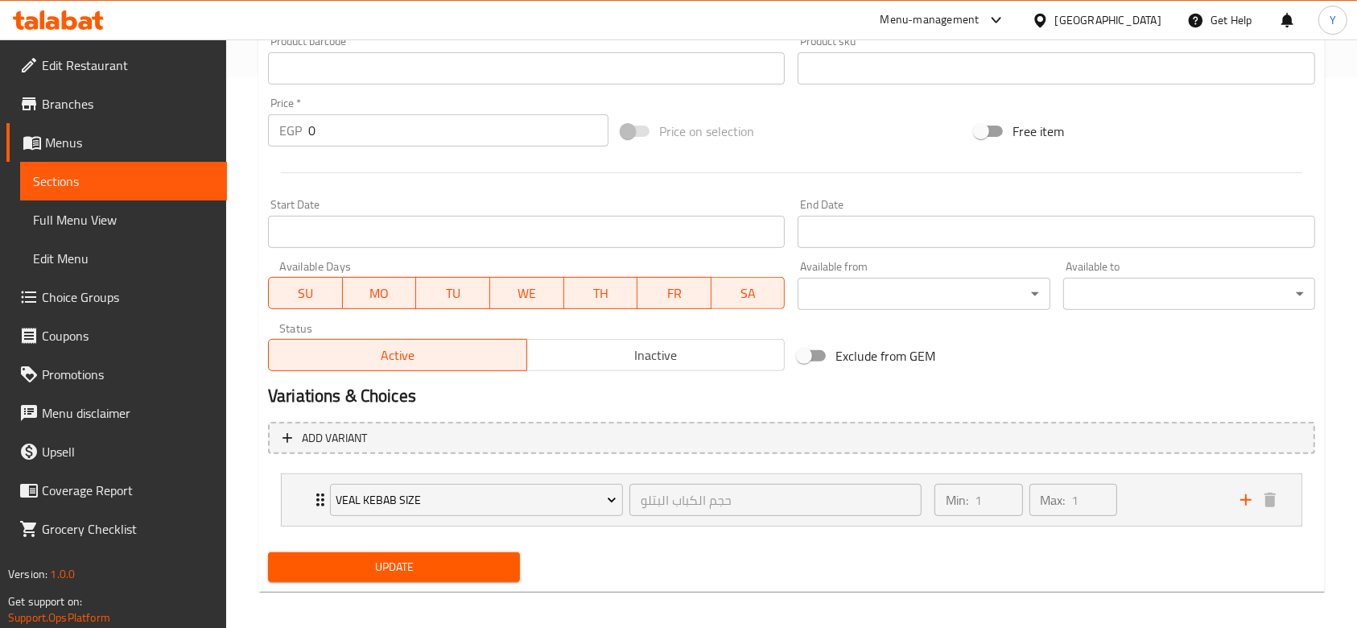
scroll to position [559, 0]
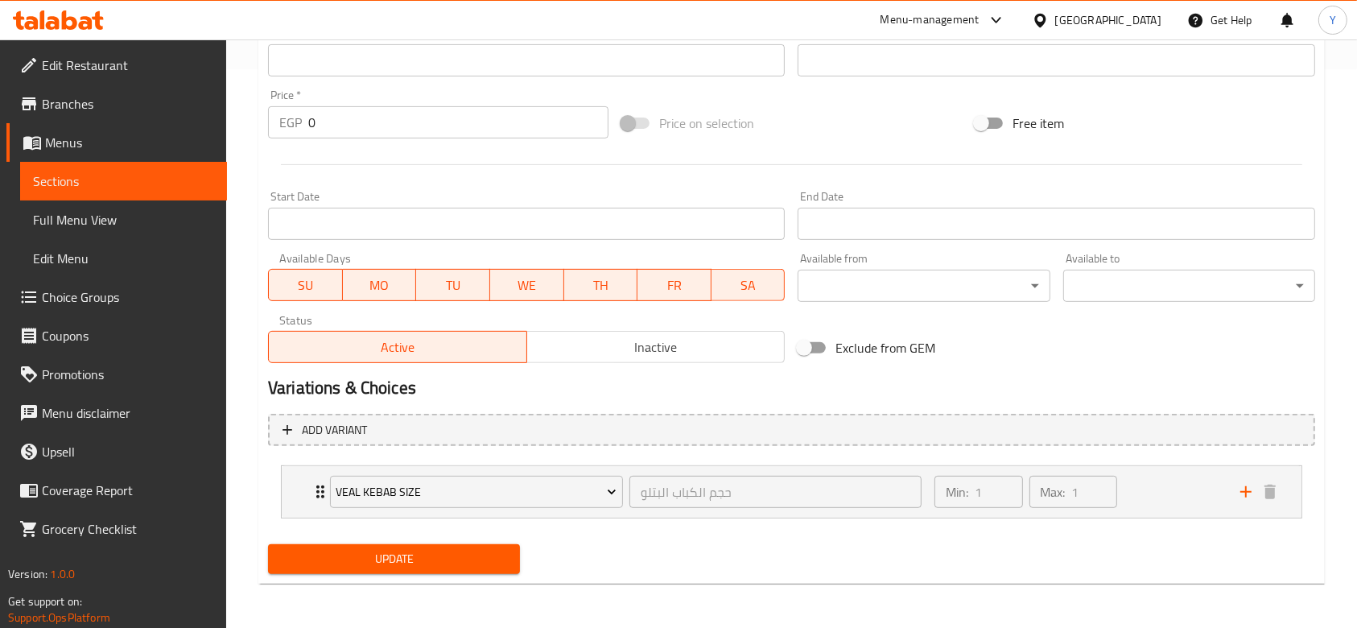
type textarea "طبق أبو شقرة الرئيسي، كباب لحم بتلو مشوي على الفحم"
click at [438, 559] on span "Update" at bounding box center [394, 559] width 226 height 20
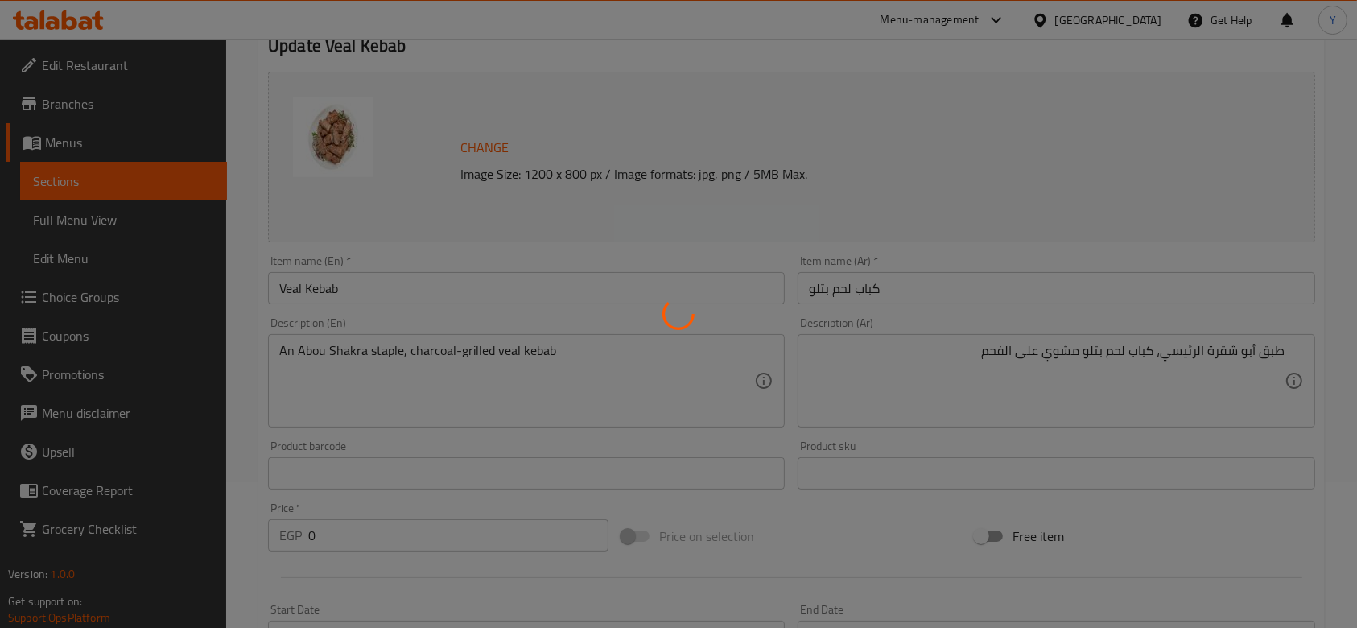
scroll to position [0, 0]
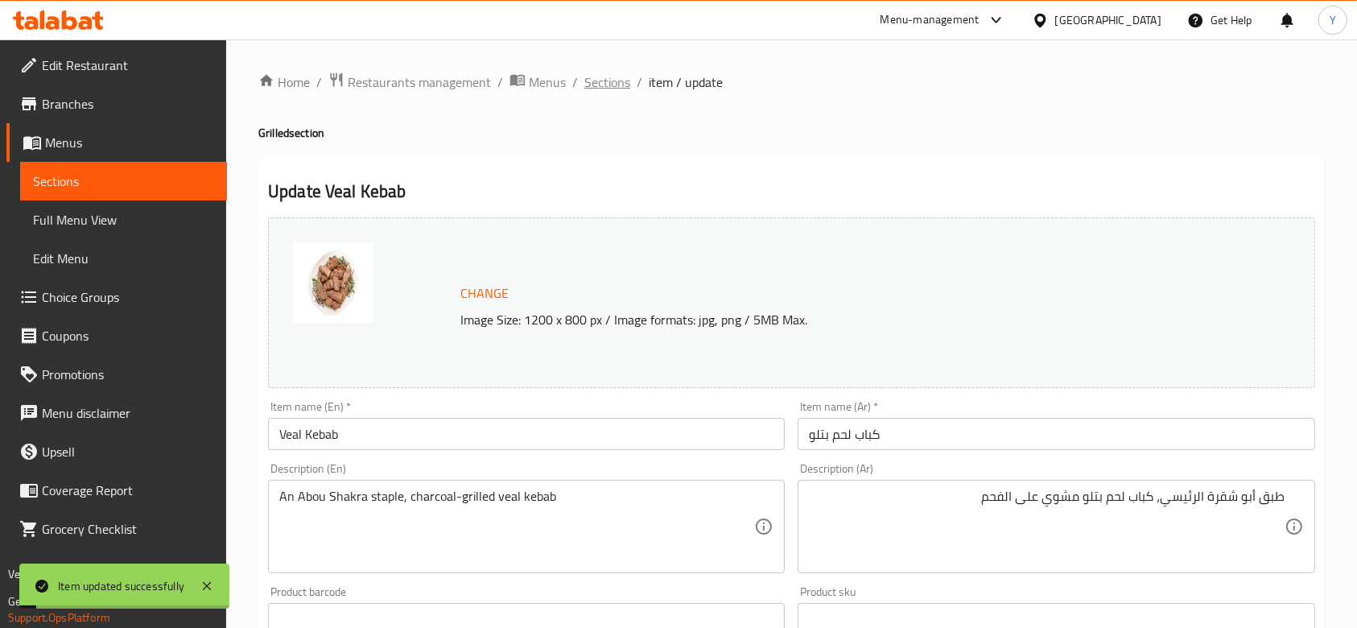
click at [607, 80] on span "Sections" at bounding box center [607, 81] width 46 height 19
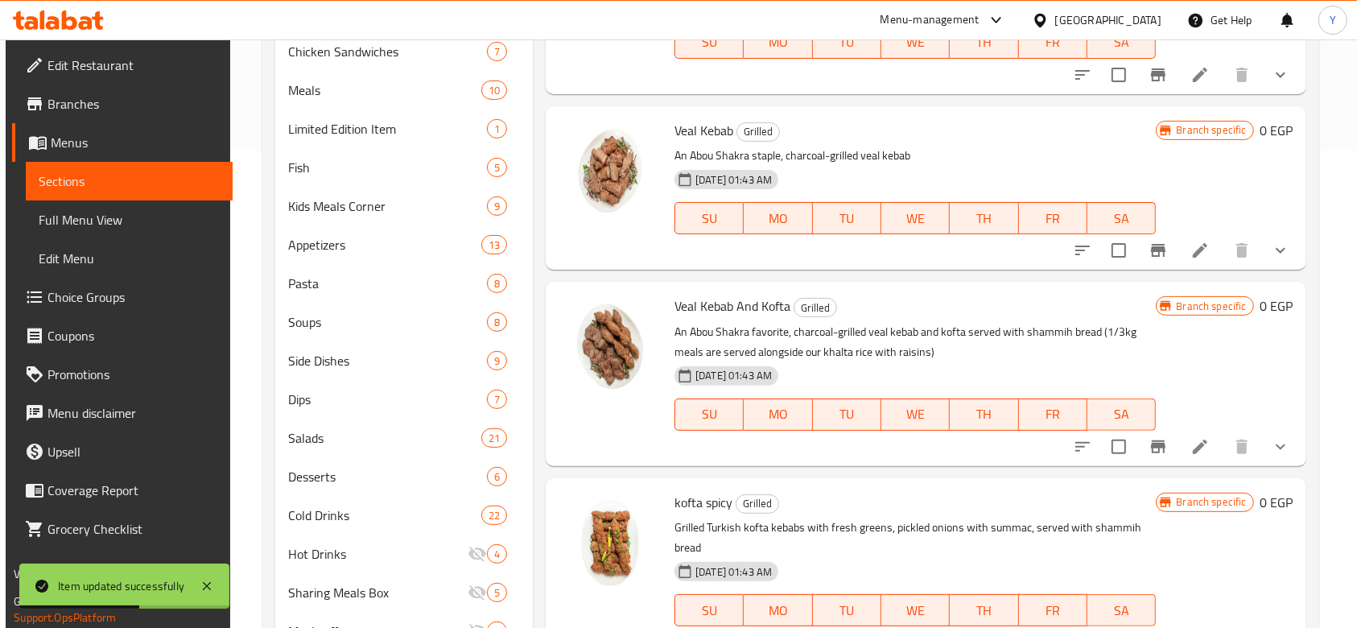
scroll to position [1058, 0]
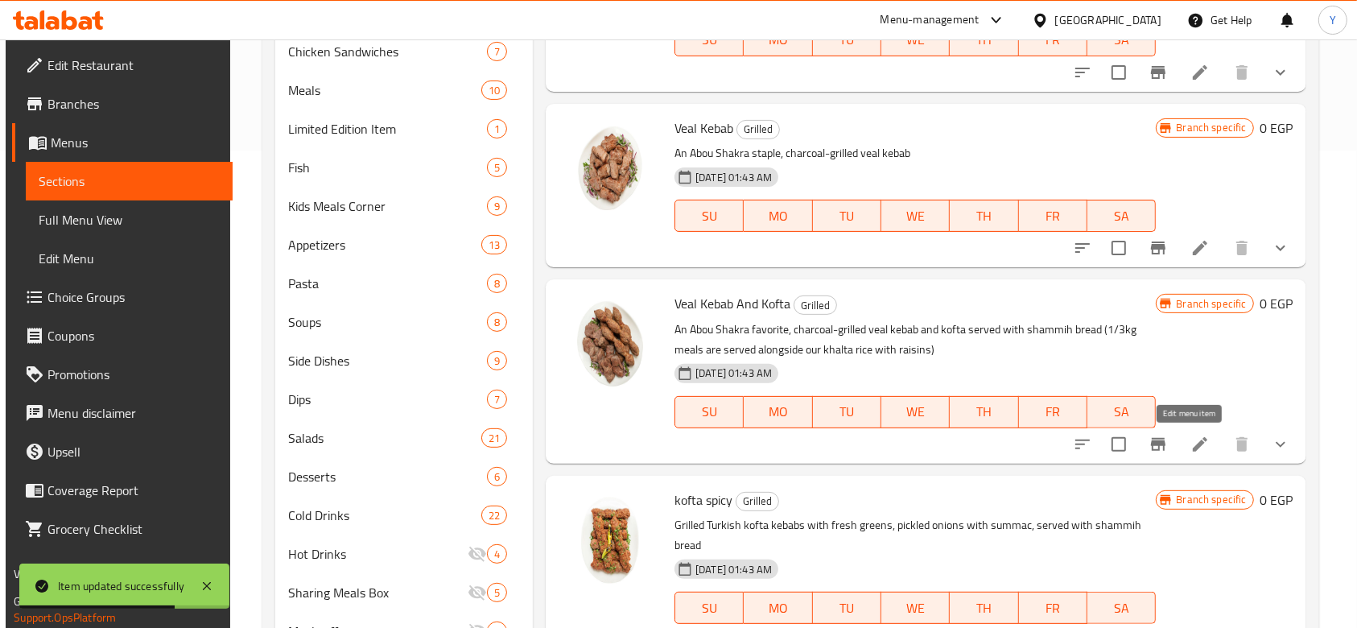
click at [1193, 441] on icon at bounding box center [1200, 444] width 14 height 14
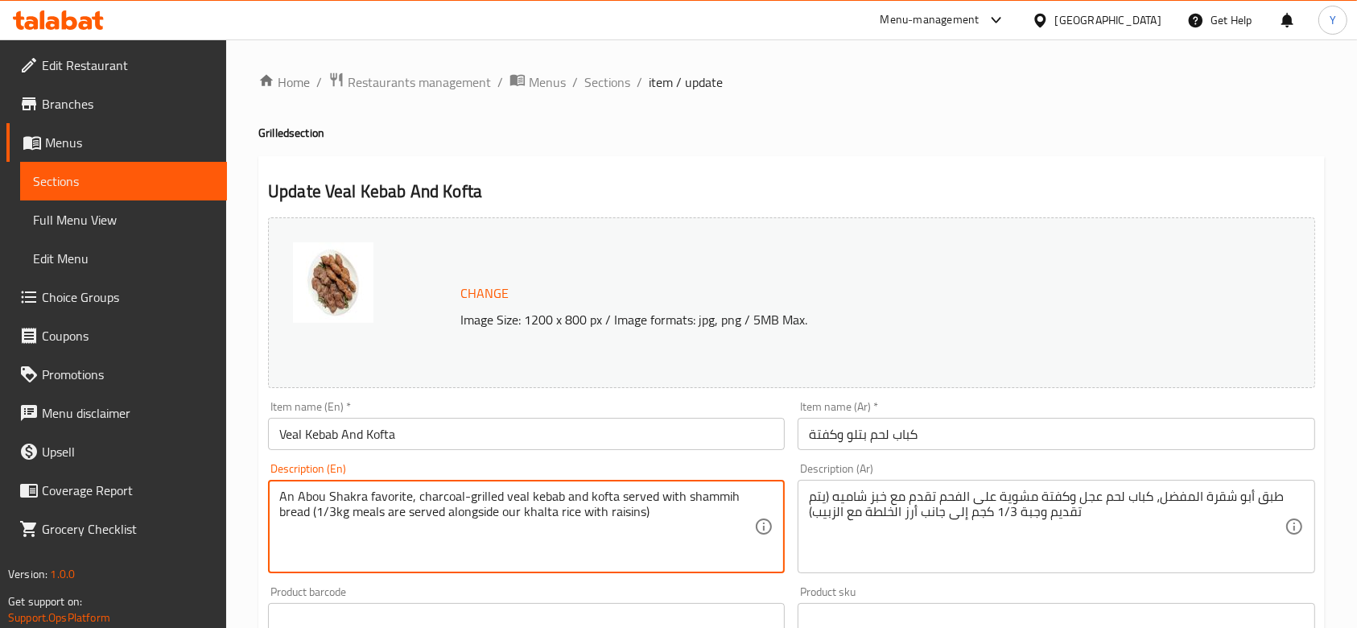
drag, startPoint x: 653, startPoint y: 516, endPoint x: 617, endPoint y: 499, distance: 39.2
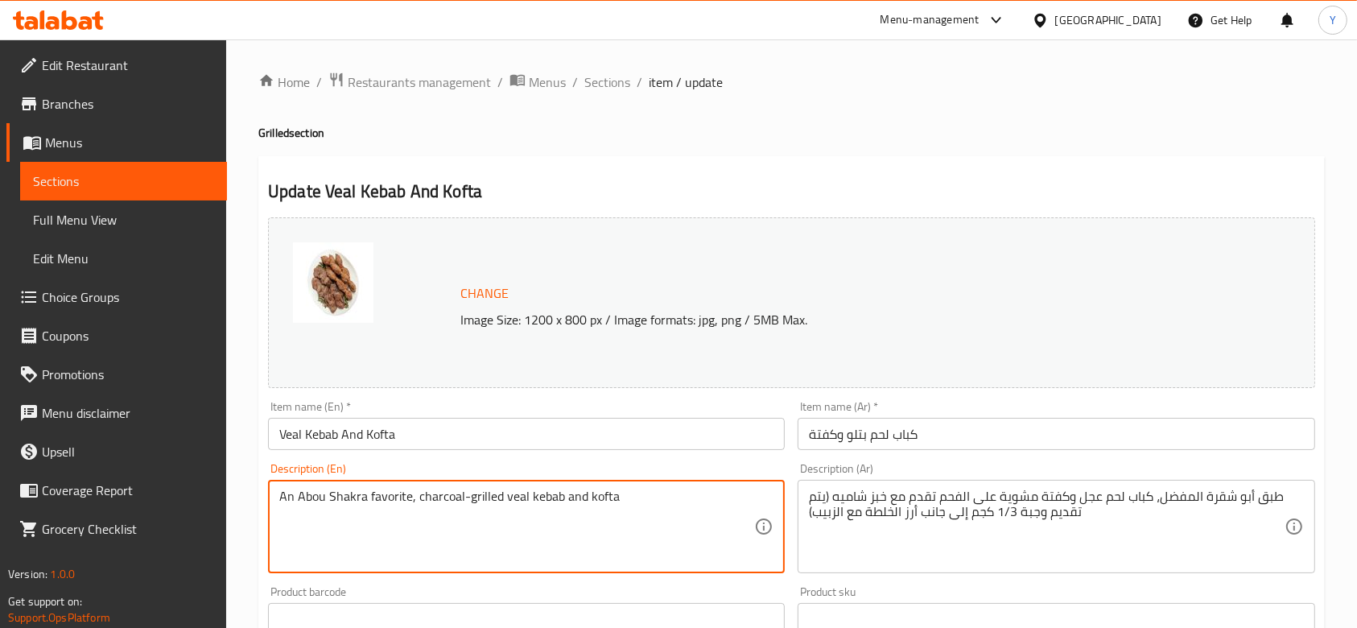
type textarea "An Abou Shakra favorite, charcoal-grilled veal kebab and kofta"
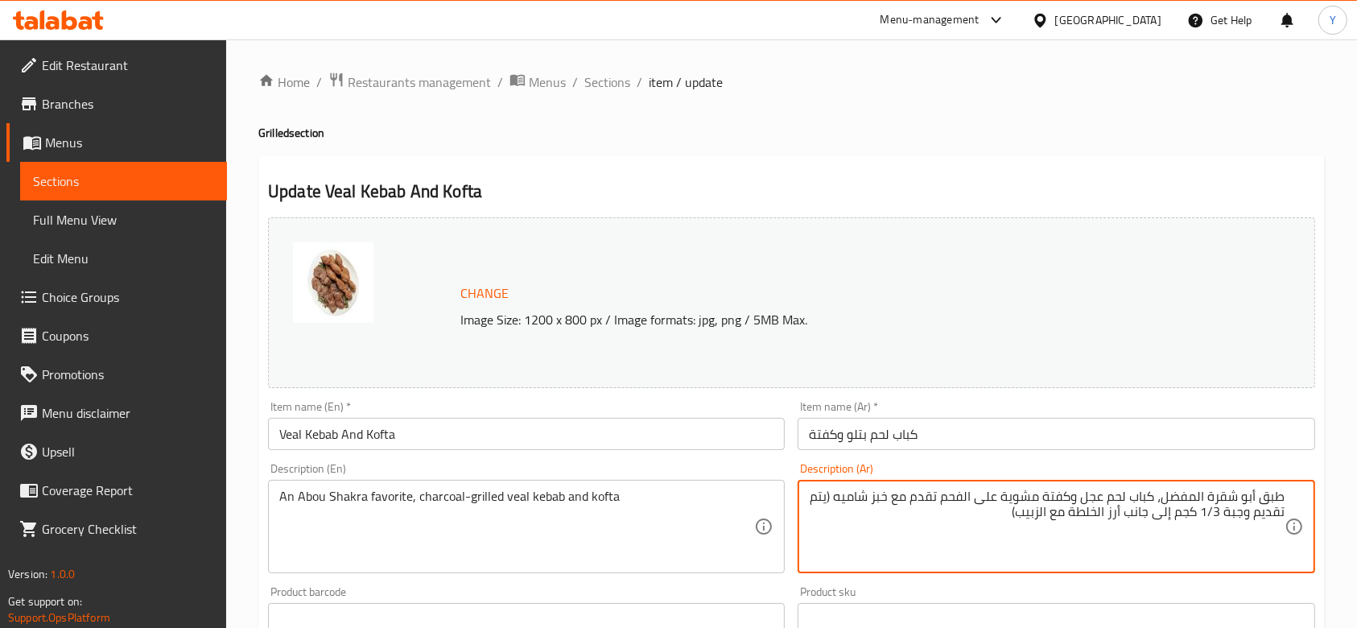
click at [1007, 516] on textarea "طبق أبو شقرة المفضل، كباب لحم عجل وكفتة مشوية على الفحم تقدم مع خبز شاميه (يتم …" at bounding box center [1046, 527] width 475 height 76
drag, startPoint x: 1007, startPoint y: 517, endPoint x: 945, endPoint y: 495, distance: 65.7
click at [945, 495] on textarea "طبق أبو شقرة المفضل، كباب لحم عجل وكفتة مشوية على الفحم تقدم مع خبز شاميه (يتم …" at bounding box center [1046, 527] width 475 height 76
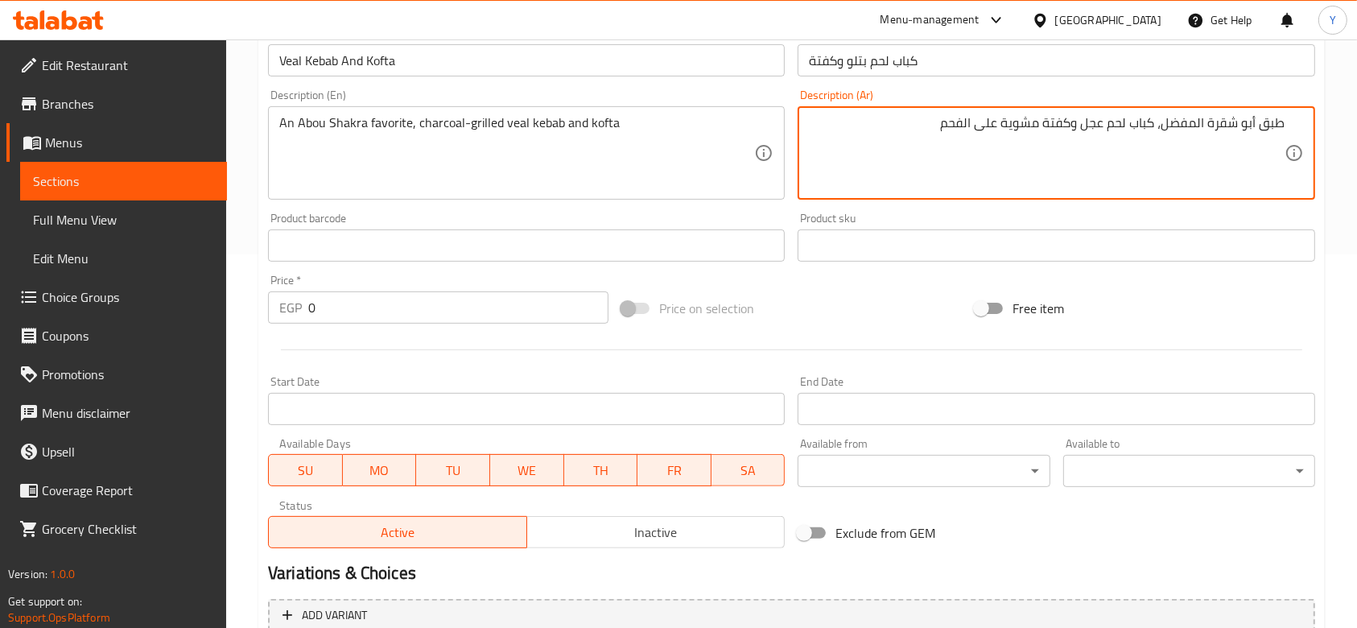
scroll to position [559, 0]
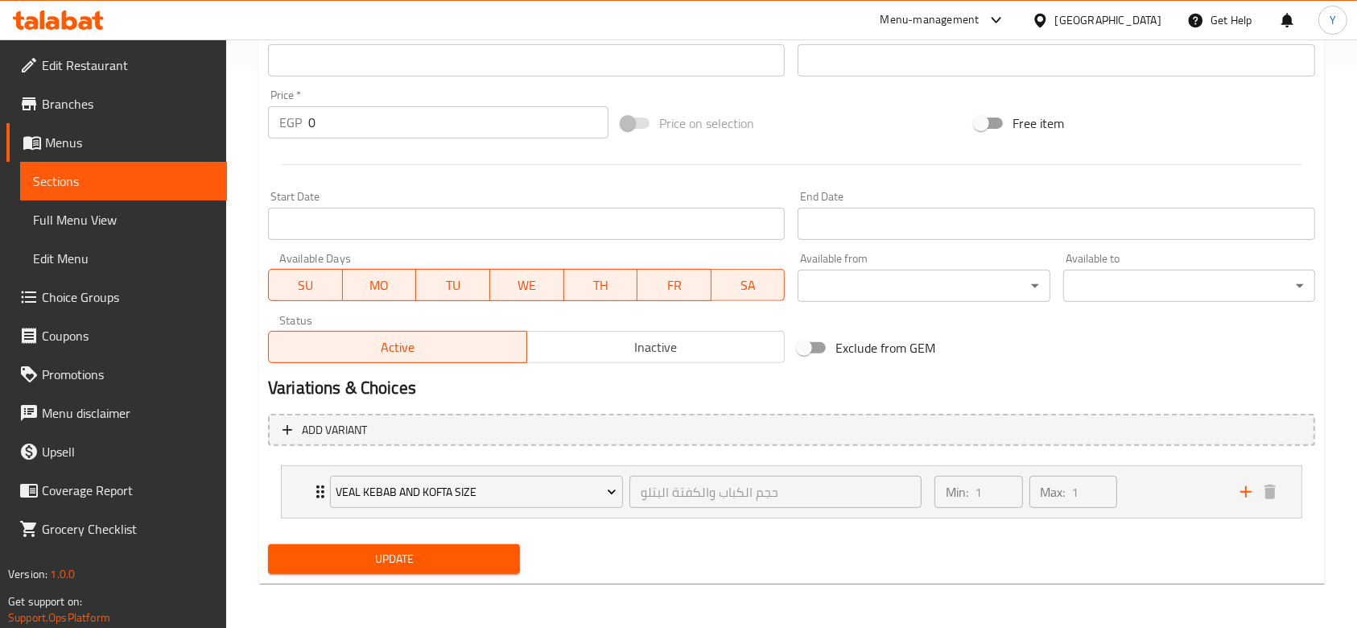
type textarea "طبق أبو شقرة المفضل، كباب لحم عجل وكفتة مشوية على الفحم"
click at [416, 556] on span "Update" at bounding box center [394, 559] width 226 height 20
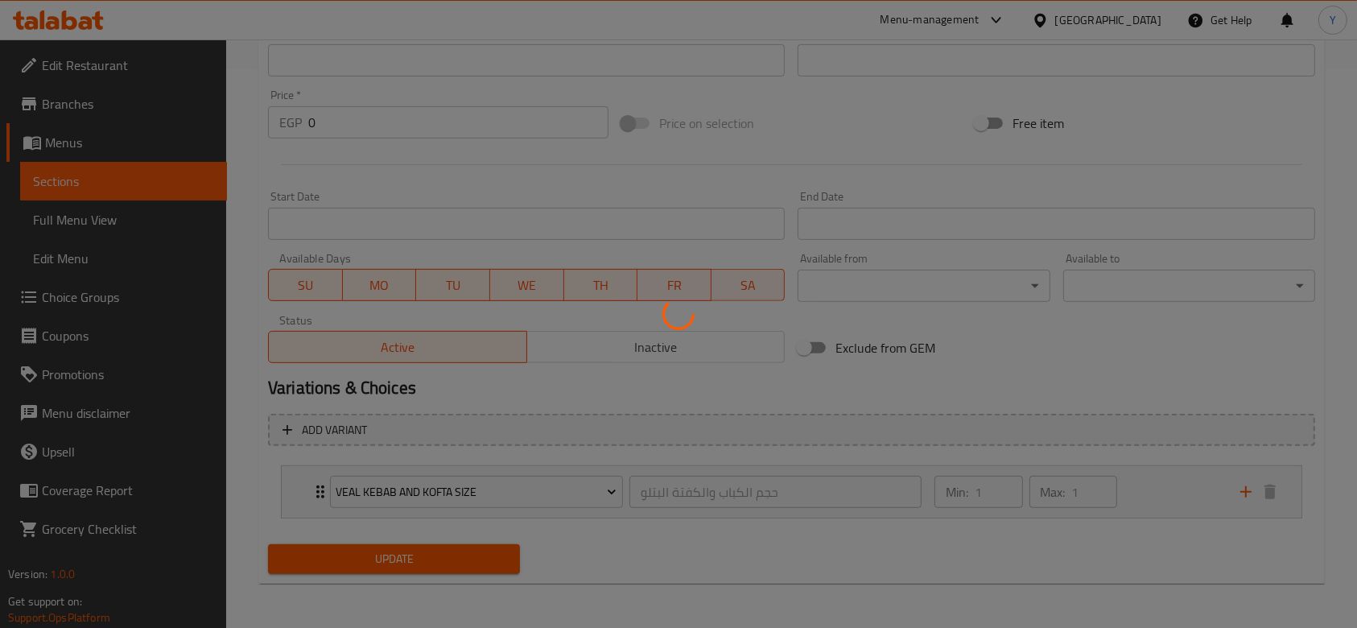
scroll to position [0, 0]
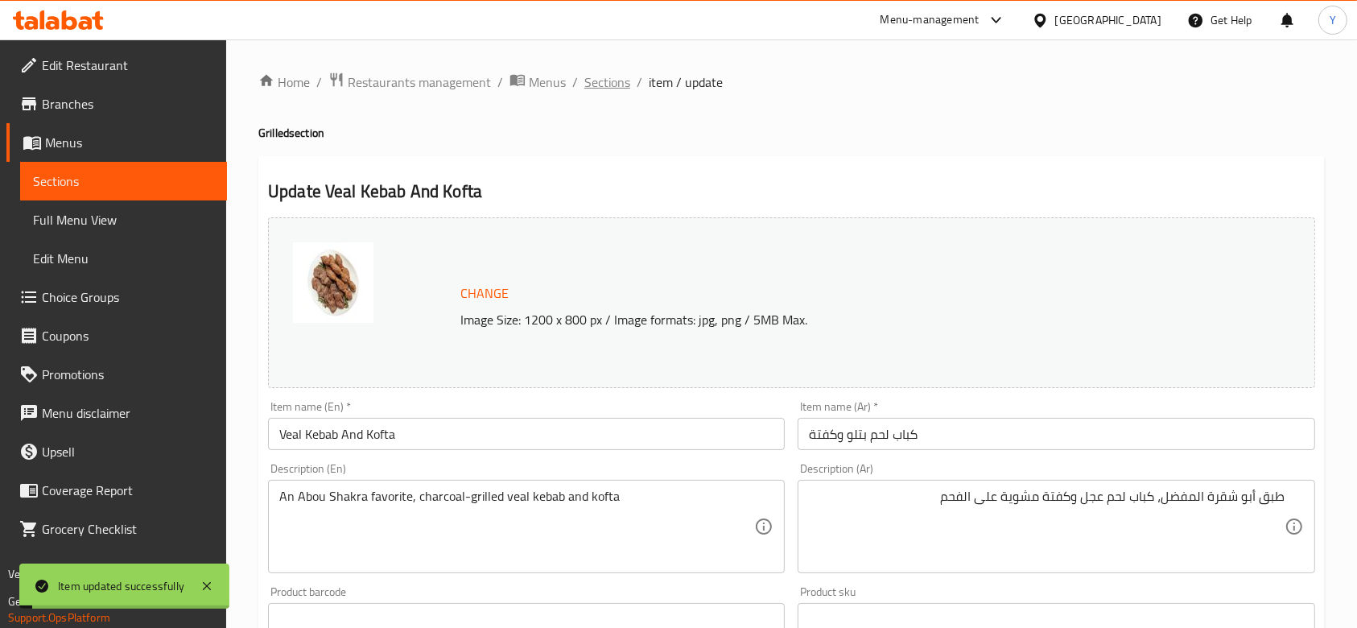
click at [612, 74] on span "Sections" at bounding box center [607, 81] width 46 height 19
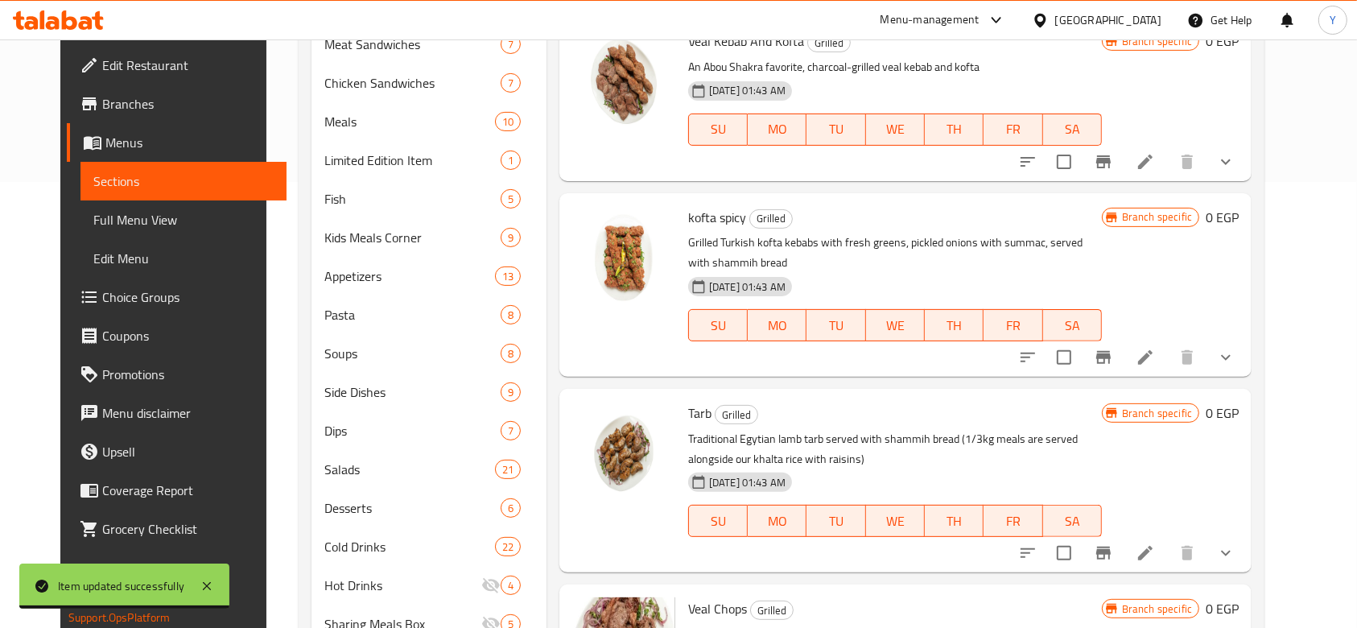
scroll to position [424, 0]
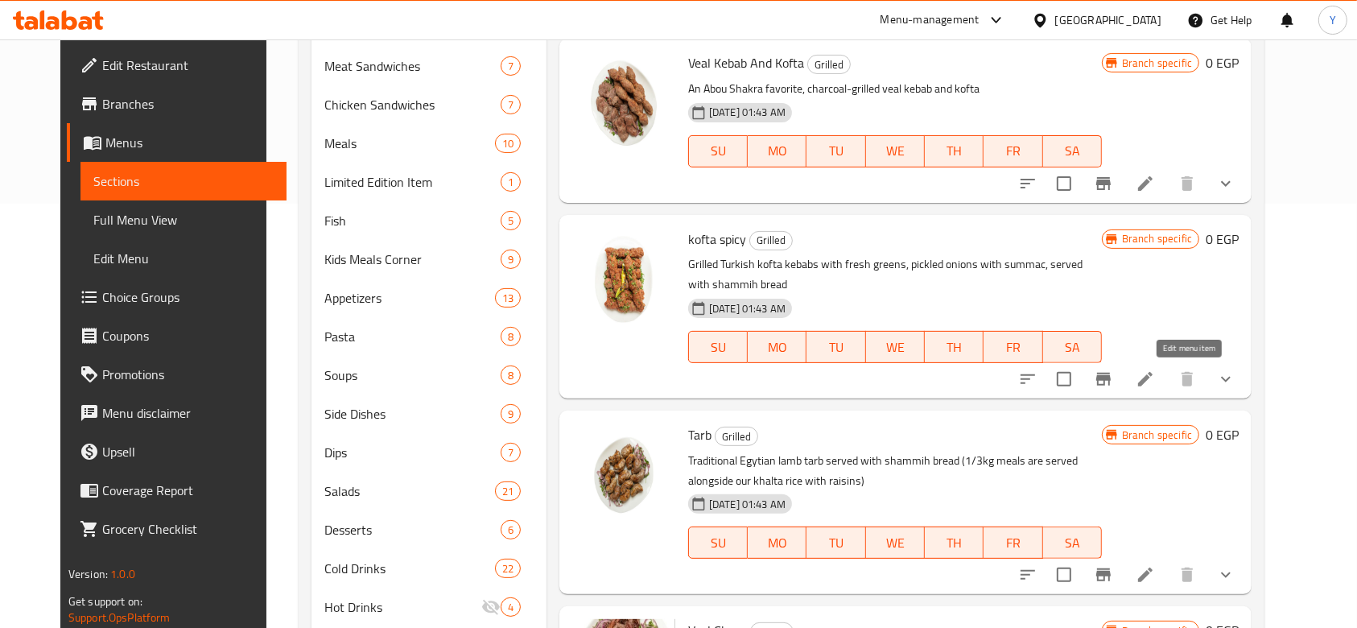
click at [1153, 383] on icon at bounding box center [1145, 379] width 14 height 14
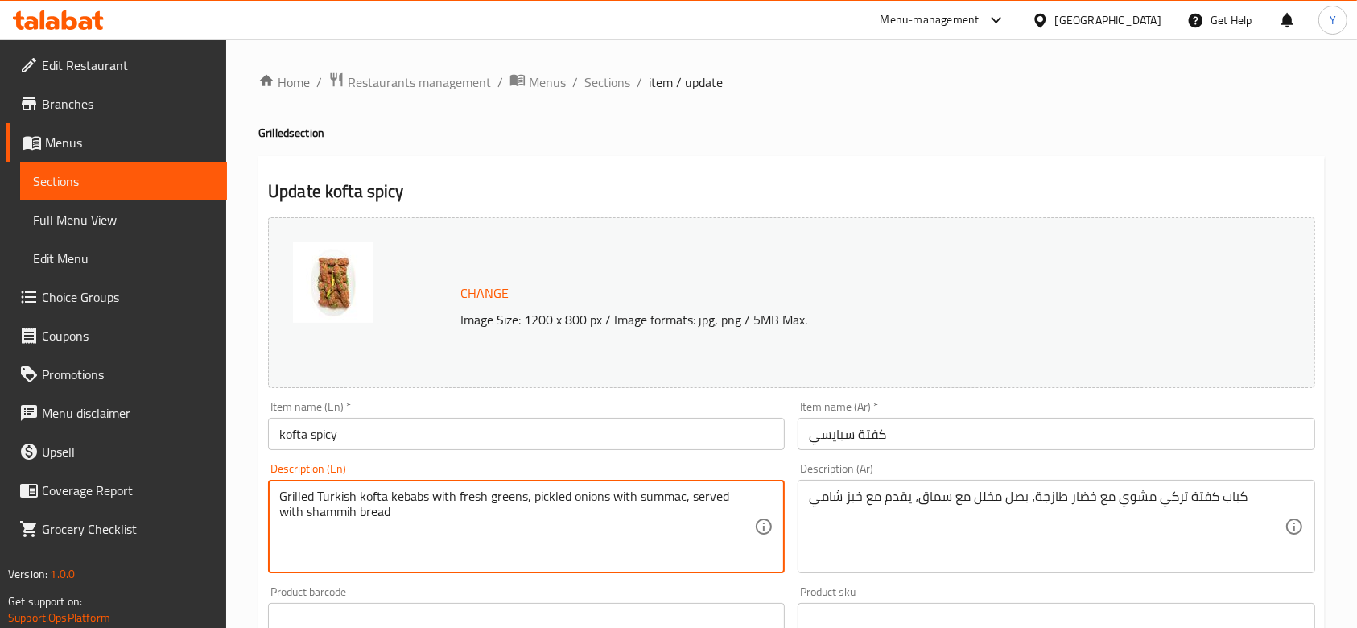
drag, startPoint x: 451, startPoint y: 513, endPoint x: 683, endPoint y: 493, distance: 232.7
type textarea "Grilled Turkish kofta kebabs with fresh greens, pickled onions with summac"
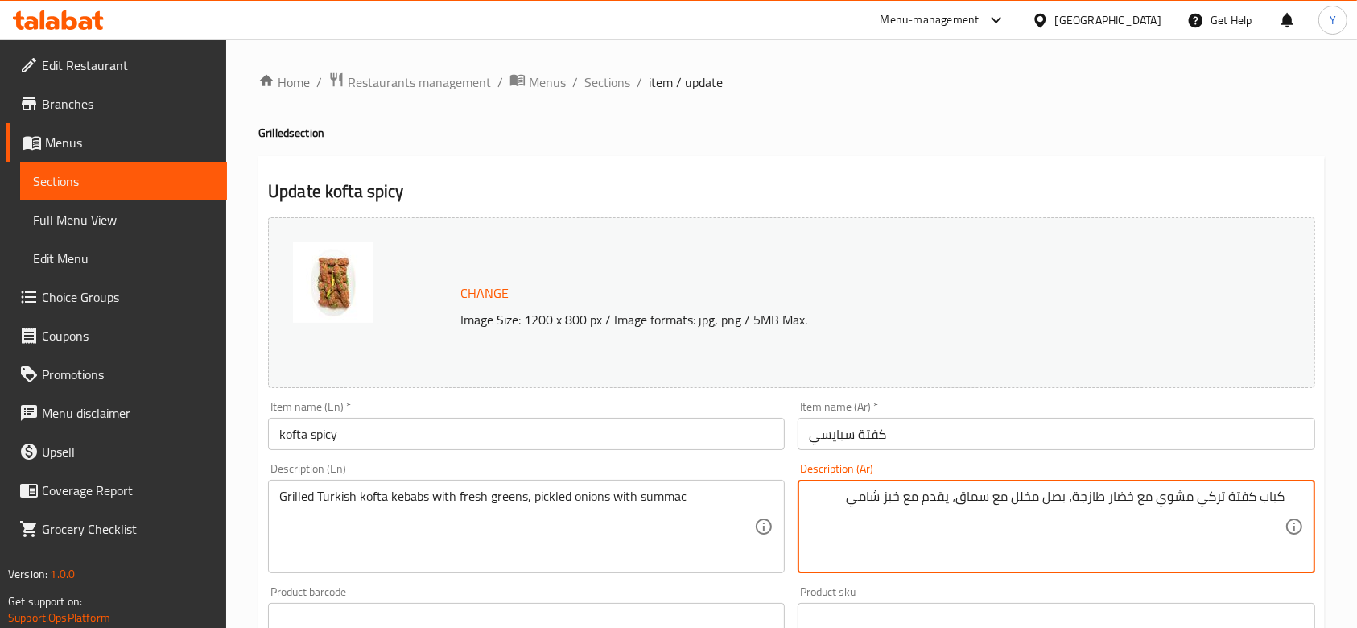
click at [832, 500] on textarea "كباب كفتة تركي مشوي مع خضار طازجة، بصل مخلل مع سماق، يقدم مع خبز شامي" at bounding box center [1046, 527] width 475 height 76
drag, startPoint x: 832, startPoint y: 500, endPoint x: 959, endPoint y: 497, distance: 127.2
click at [959, 497] on textarea "كباب كفتة تركي مشوي مع خضار طازجة، بصل مخلل مع سماق، يقدم مع خبز شامي" at bounding box center [1046, 527] width 475 height 76
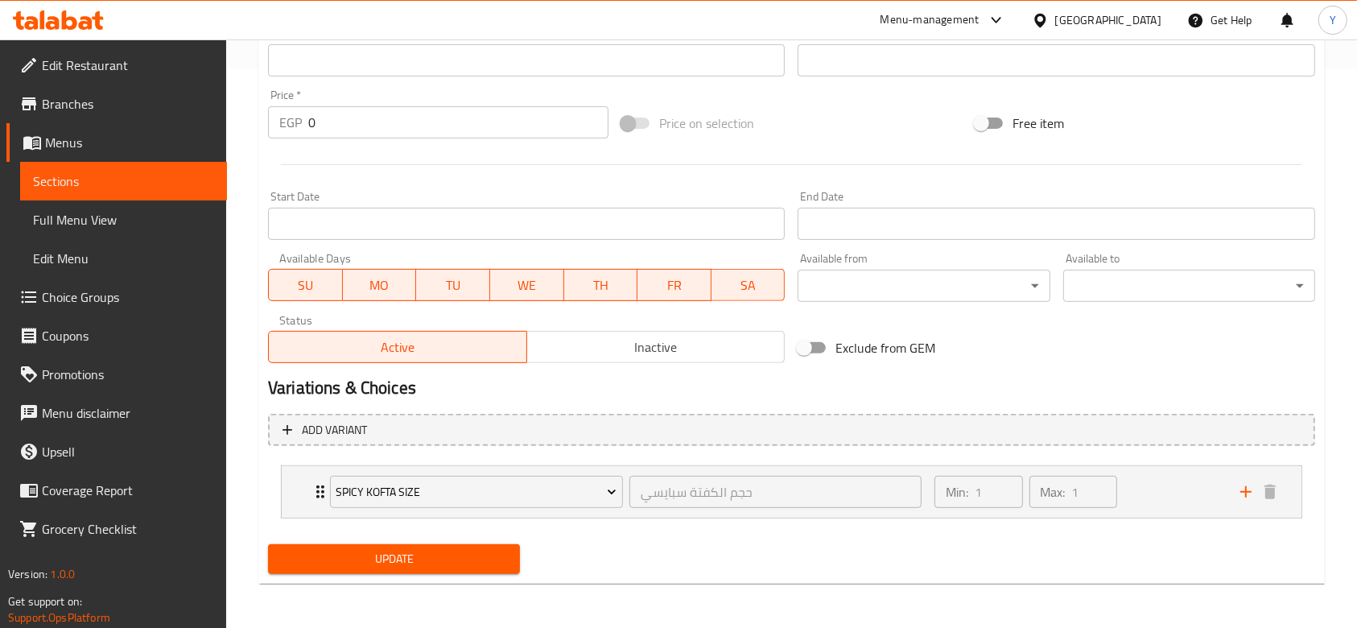
type textarea "كباب كفتة تركي مشوي مع خضار طازجة، بصل مخلل مع سماق"
click at [413, 557] on span "Update" at bounding box center [394, 559] width 226 height 20
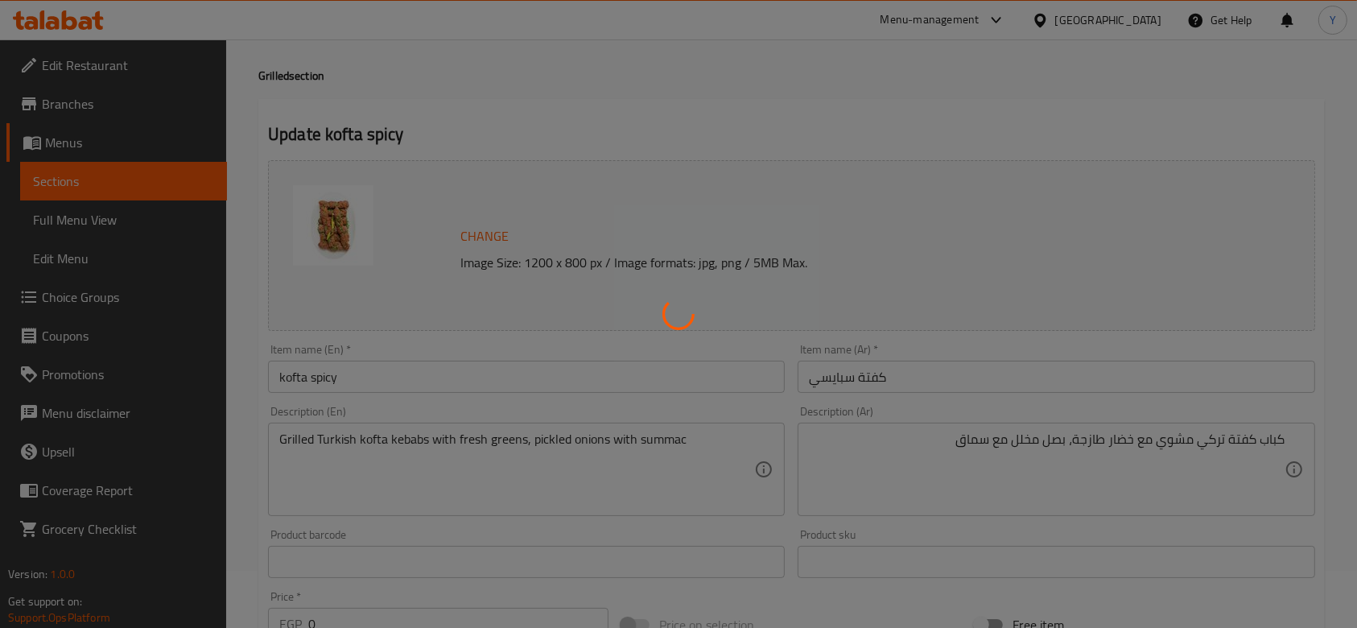
scroll to position [0, 0]
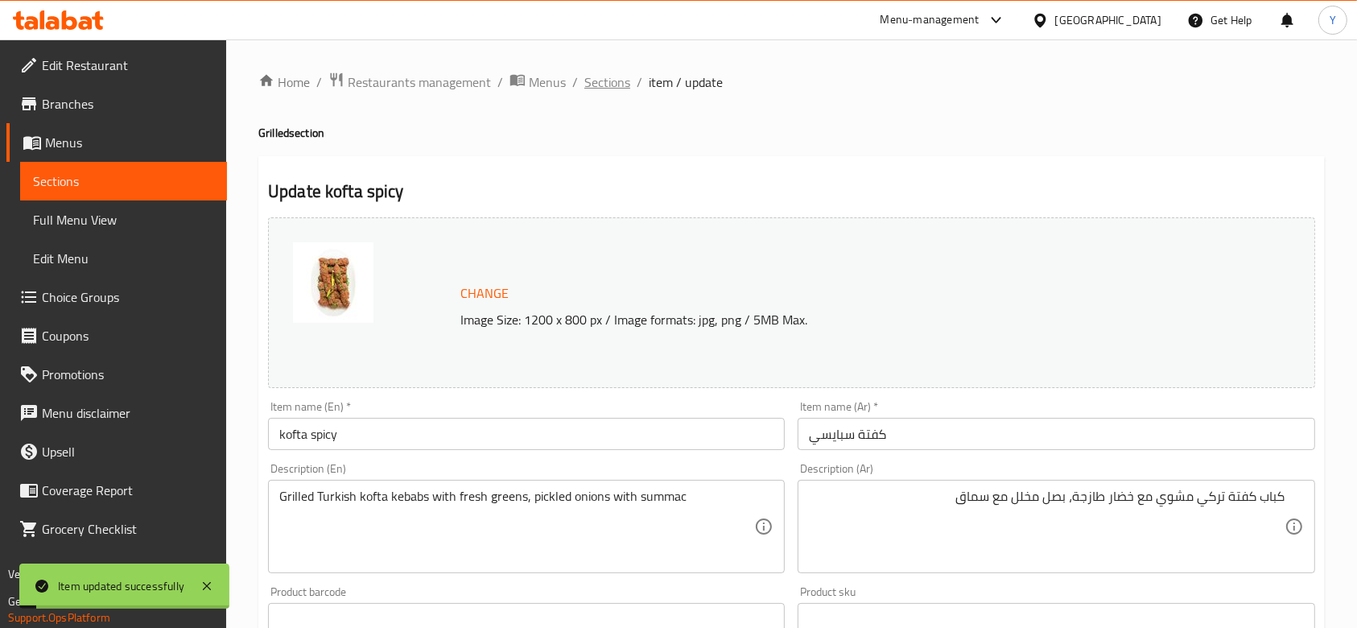
click at [605, 80] on span "Sections" at bounding box center [607, 81] width 46 height 19
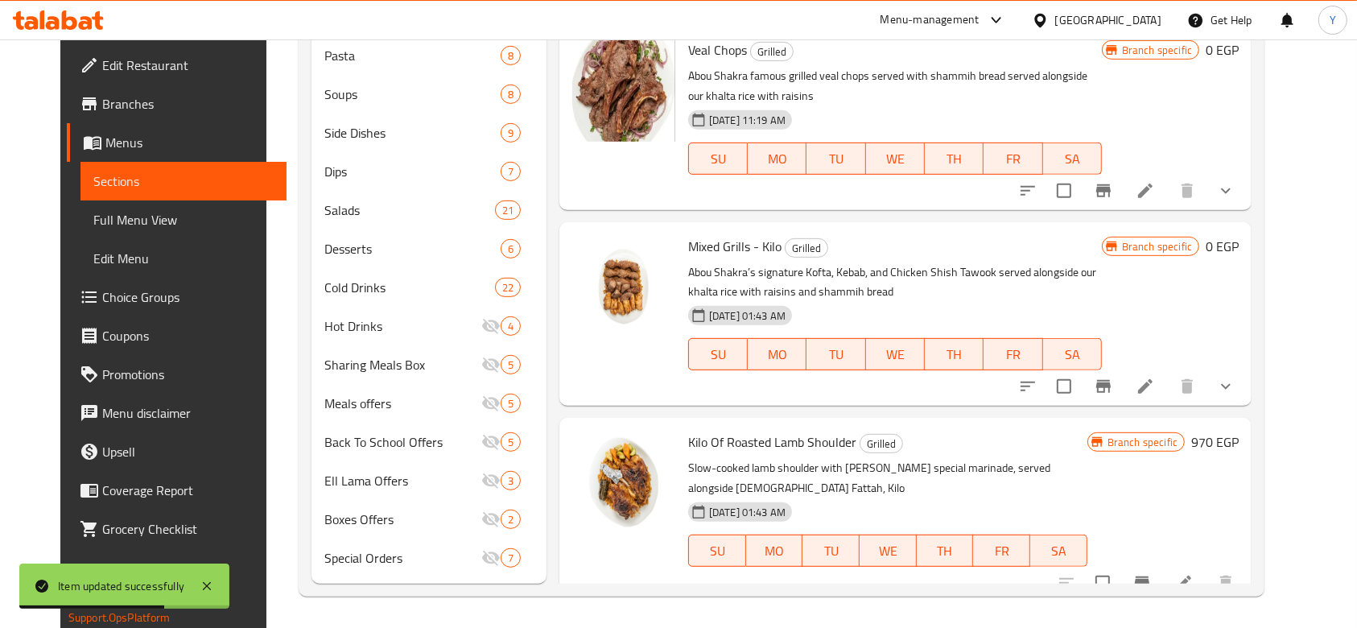
scroll to position [1649, 0]
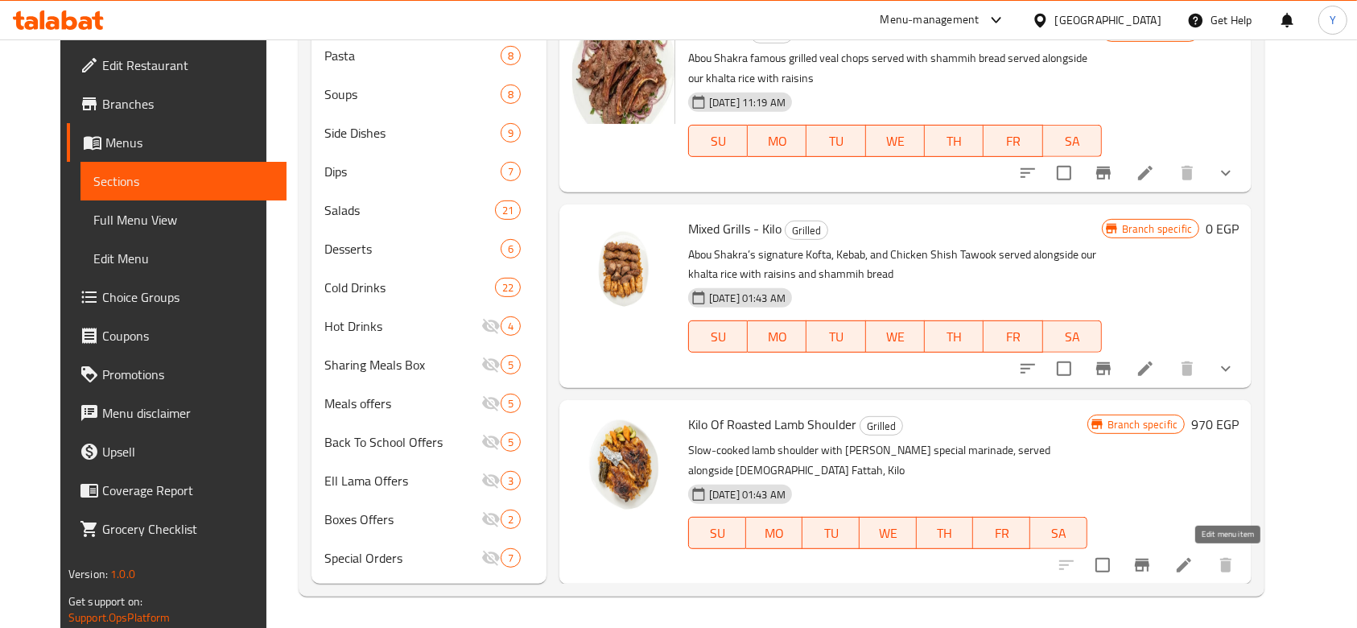
click at [1191, 561] on icon at bounding box center [1184, 565] width 14 height 14
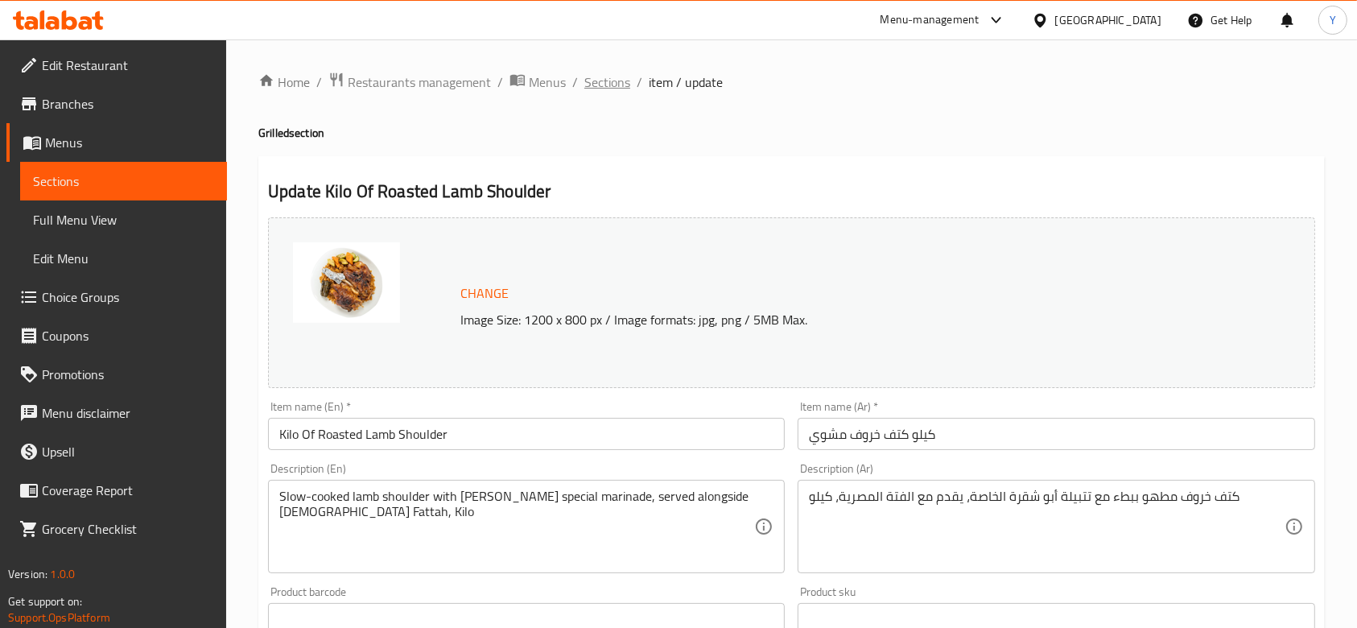
click at [617, 83] on span "Sections" at bounding box center [607, 81] width 46 height 19
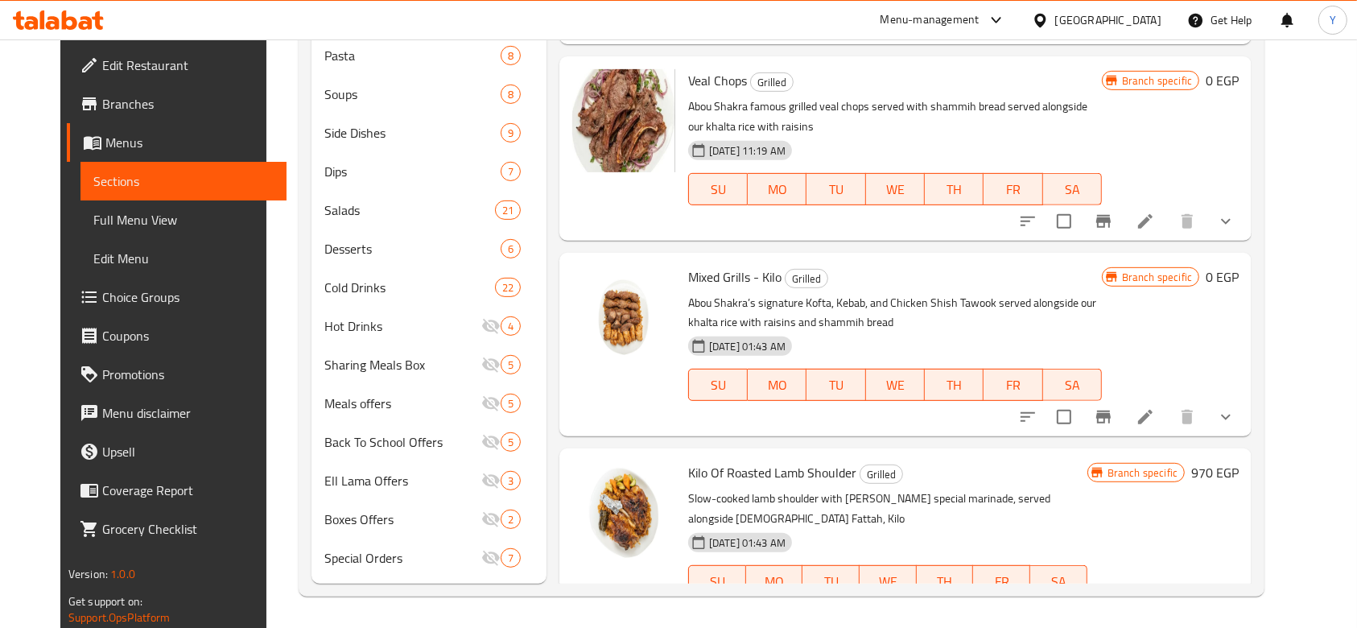
scroll to position [1603, 0]
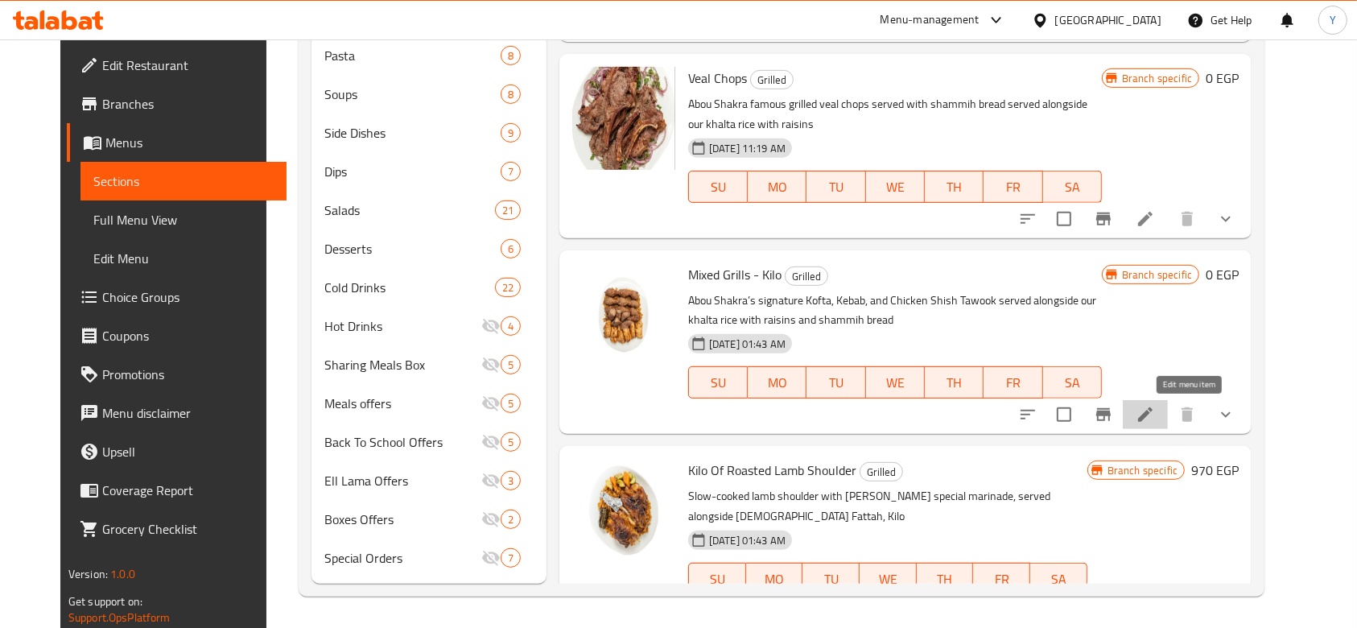
click at [1153, 412] on icon at bounding box center [1145, 414] width 14 height 14
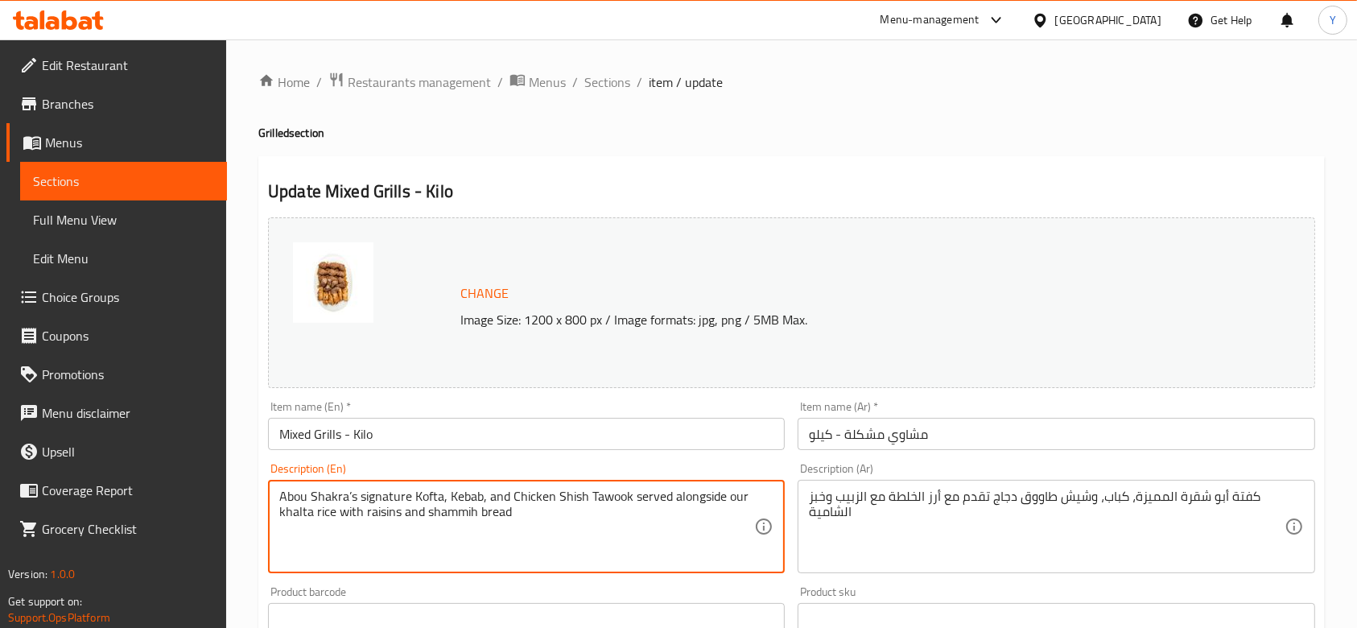
drag, startPoint x: 524, startPoint y: 516, endPoint x: 632, endPoint y: 498, distance: 109.3
type textarea "Abou Shakra’s signature Kofta, Kebab, and Chicken Shish Tawook"
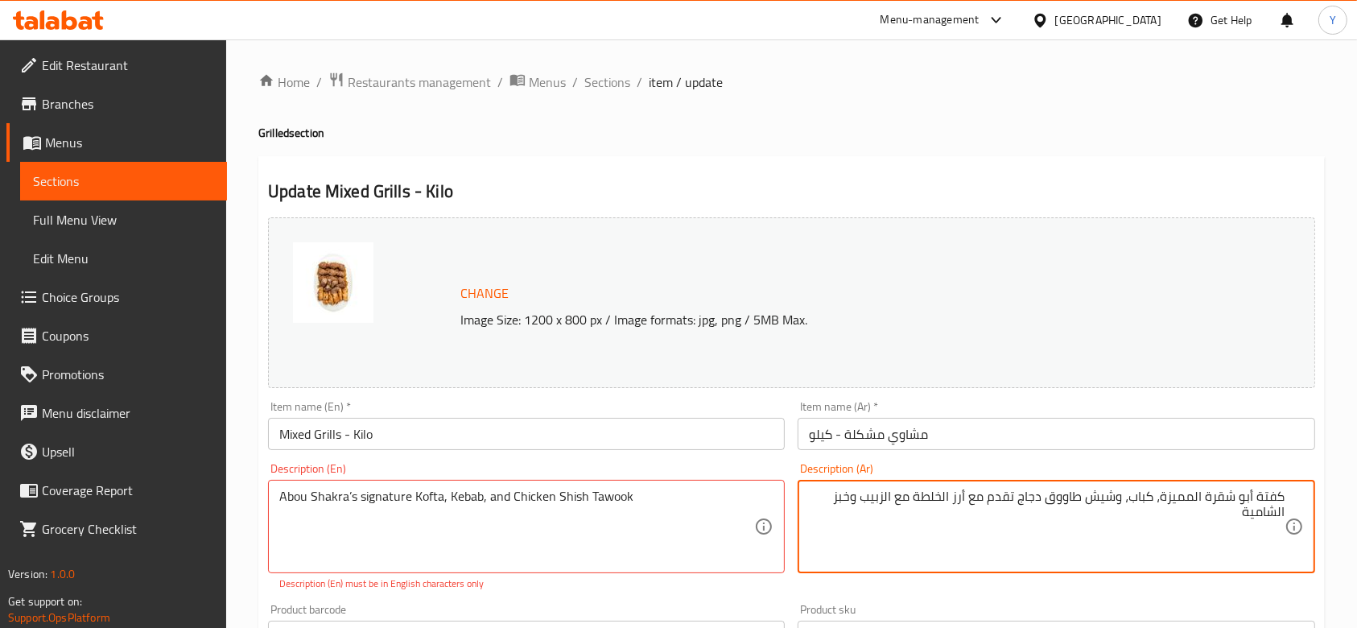
click at [1236, 509] on textarea "كفتة أبو شقرة المميزة، كباب، وشيش طاووق دجاج تقدم مع أرز الخلطة مع الزبيب وخبز …" at bounding box center [1046, 527] width 475 height 76
drag, startPoint x: 1236, startPoint y: 509, endPoint x: 1020, endPoint y: 493, distance: 217.1
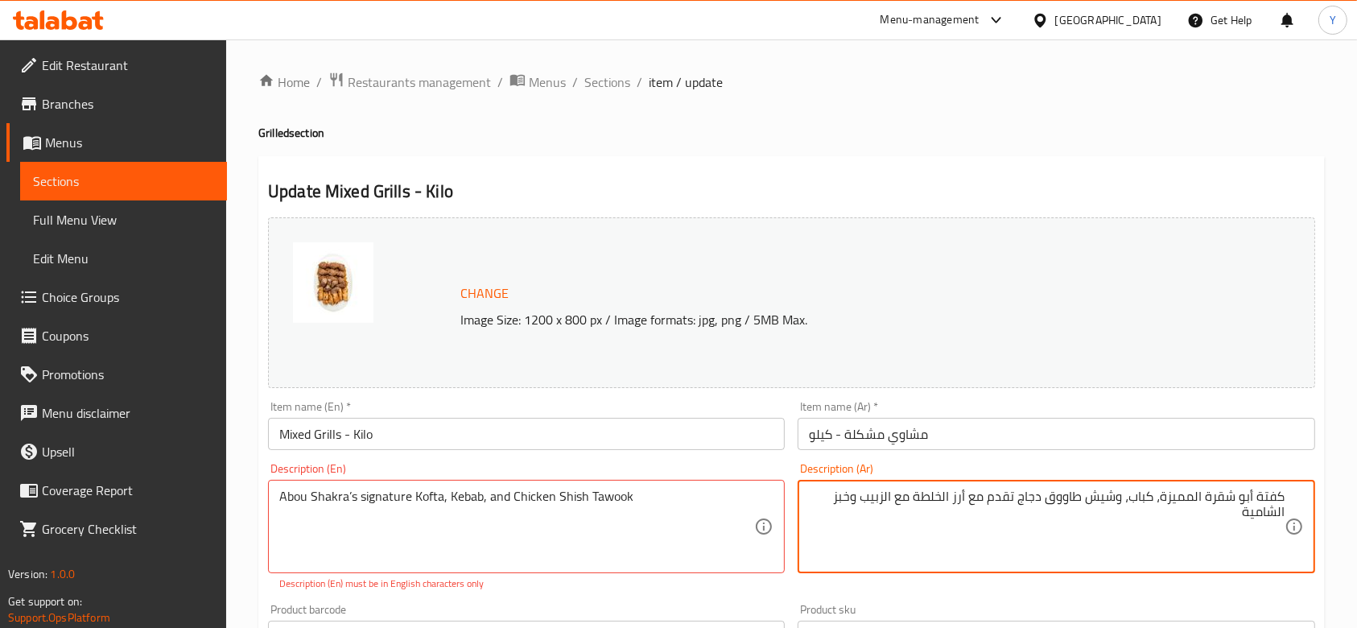
click at [1020, 493] on textarea "كفتة أبو شقرة المميزة، كباب، وشيش طاووق دجاج تقدم مع أرز الخلطة مع الزبيب وخبز …" at bounding box center [1046, 527] width 475 height 76
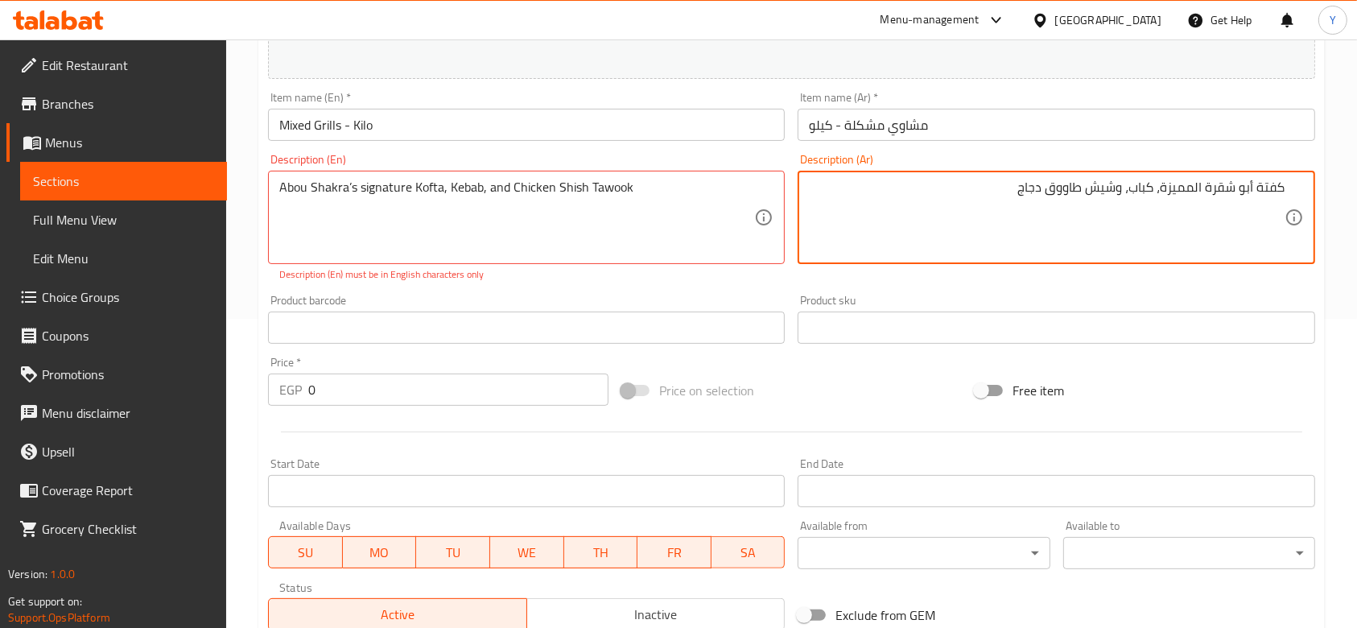
scroll to position [576, 0]
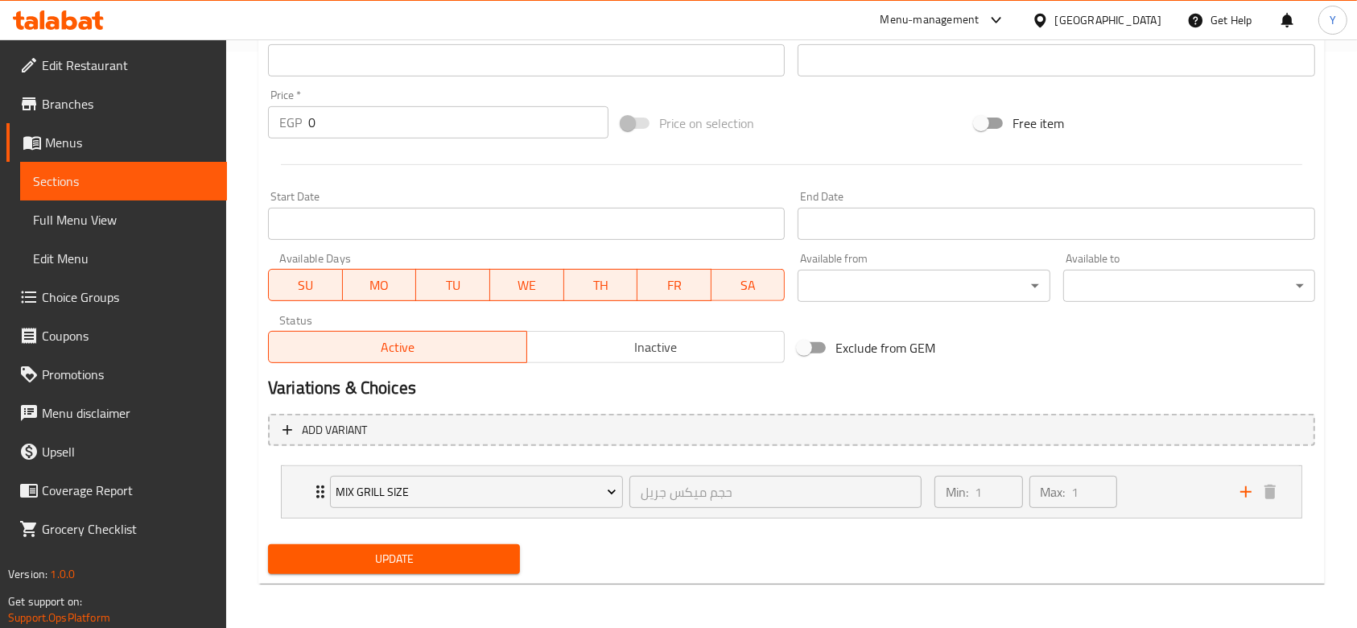
type textarea "كفتة أبو شقرة المميزة، كباب، وشيش طاووق دجاج"
click at [412, 565] on span "Update" at bounding box center [394, 559] width 226 height 20
click at [443, 555] on span "Update" at bounding box center [394, 559] width 226 height 20
click at [418, 551] on span "Update" at bounding box center [394, 559] width 226 height 20
click at [457, 571] on button "Update" at bounding box center [394, 559] width 252 height 30
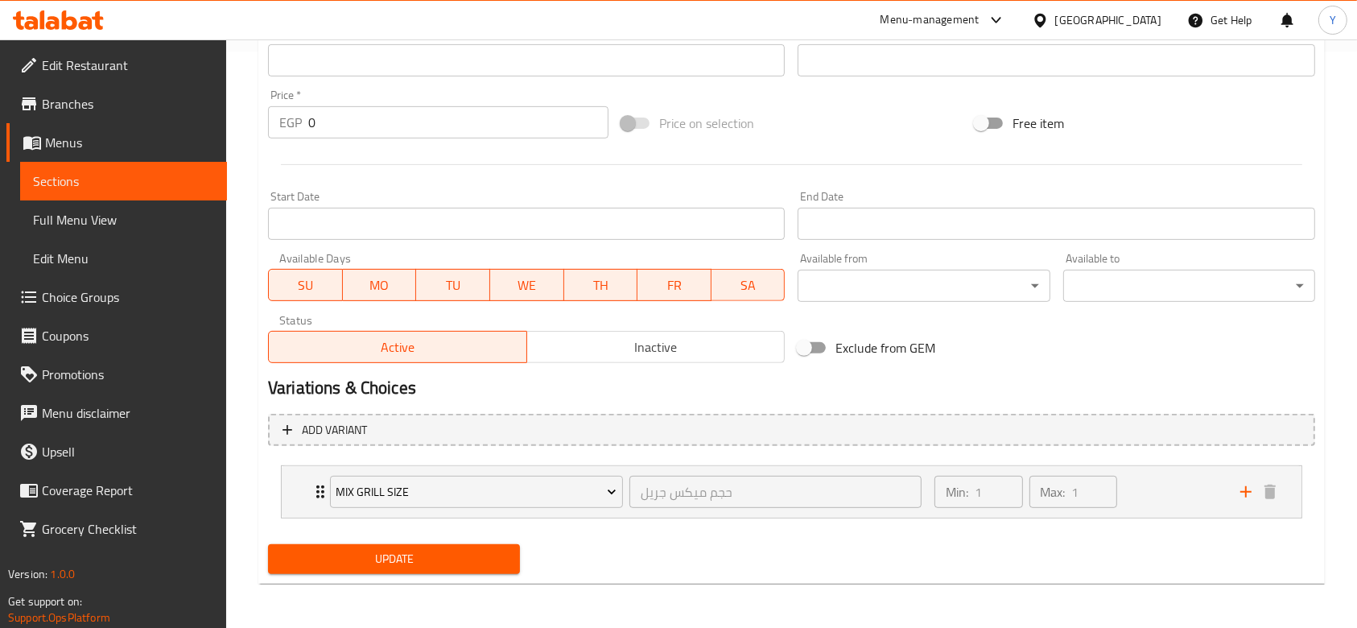
click at [430, 554] on span "Update" at bounding box center [394, 559] width 226 height 20
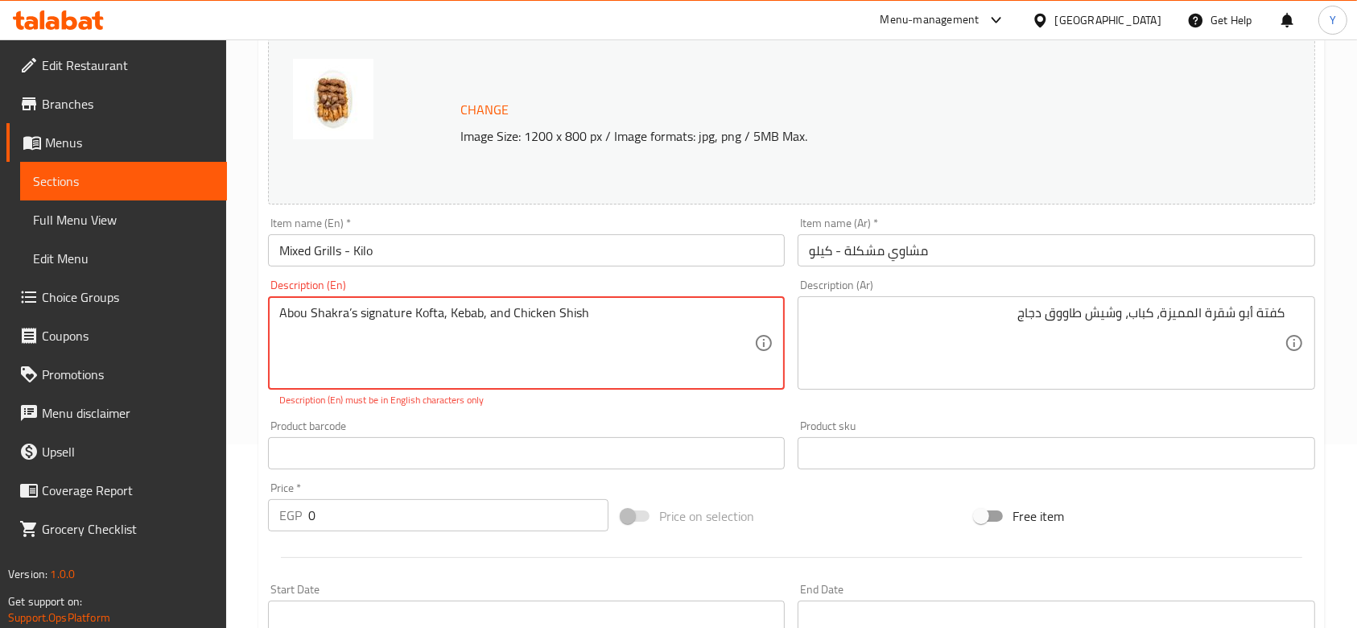
click at [356, 314] on textarea "Abou Shakra’s signature Kofta, Kebab, and Chicken Shish" at bounding box center [516, 343] width 475 height 76
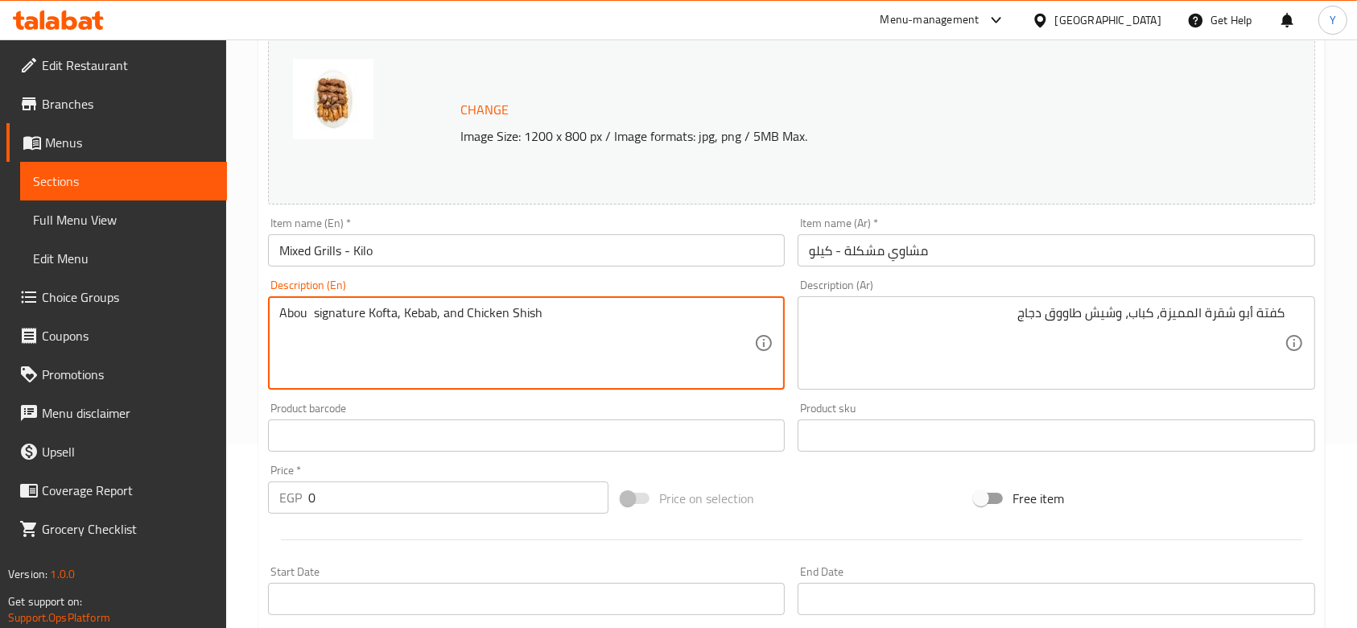
click at [552, 313] on textarea "Abou signature Kofta, Kebab, and Chicken Shish" at bounding box center [516, 343] width 475 height 76
click at [313, 311] on textarea "Abou signature Kofta, Kebab, and Chicken Shish tawok" at bounding box center [516, 343] width 475 height 76
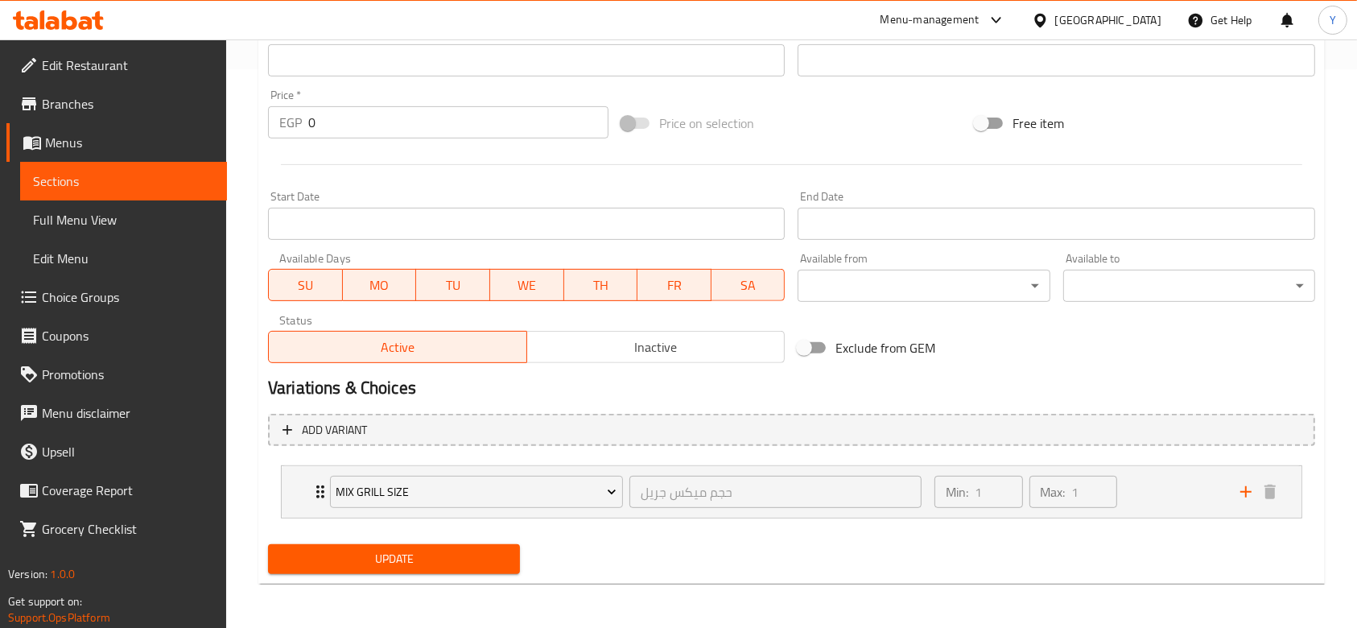
type textarea "signature Kofta, Kebab, and Chicken Shish tawok"
click at [394, 557] on span "Update" at bounding box center [394, 559] width 226 height 20
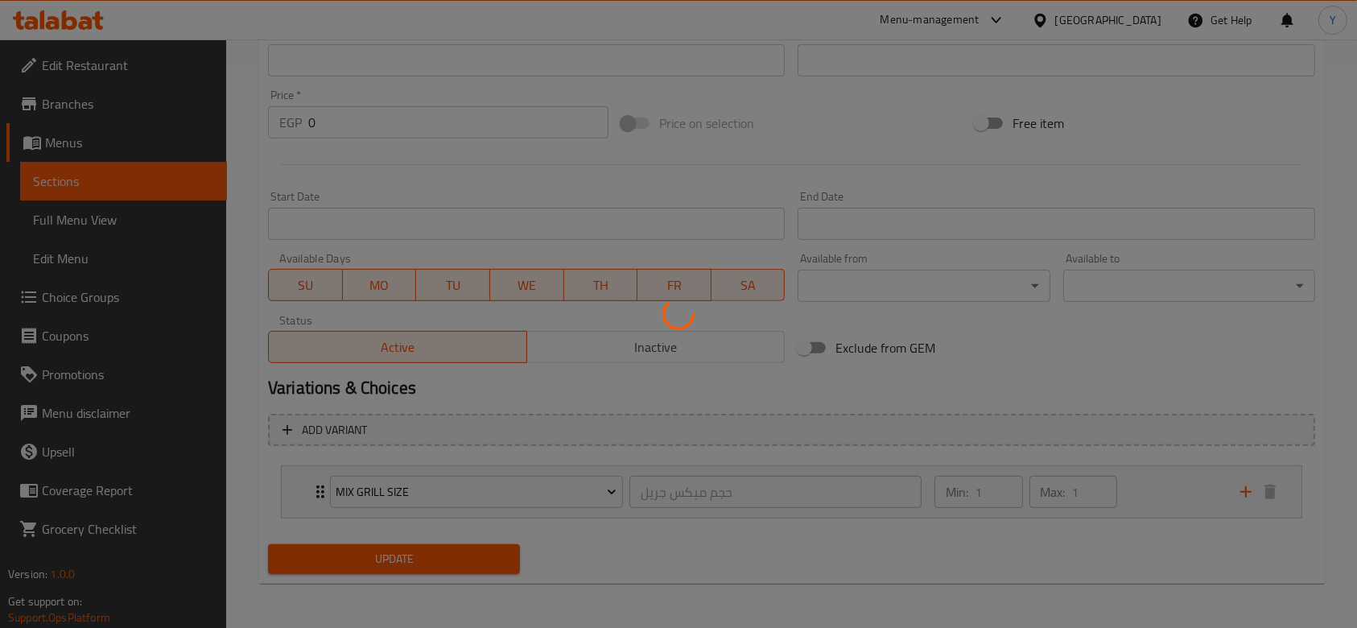
scroll to position [0, 0]
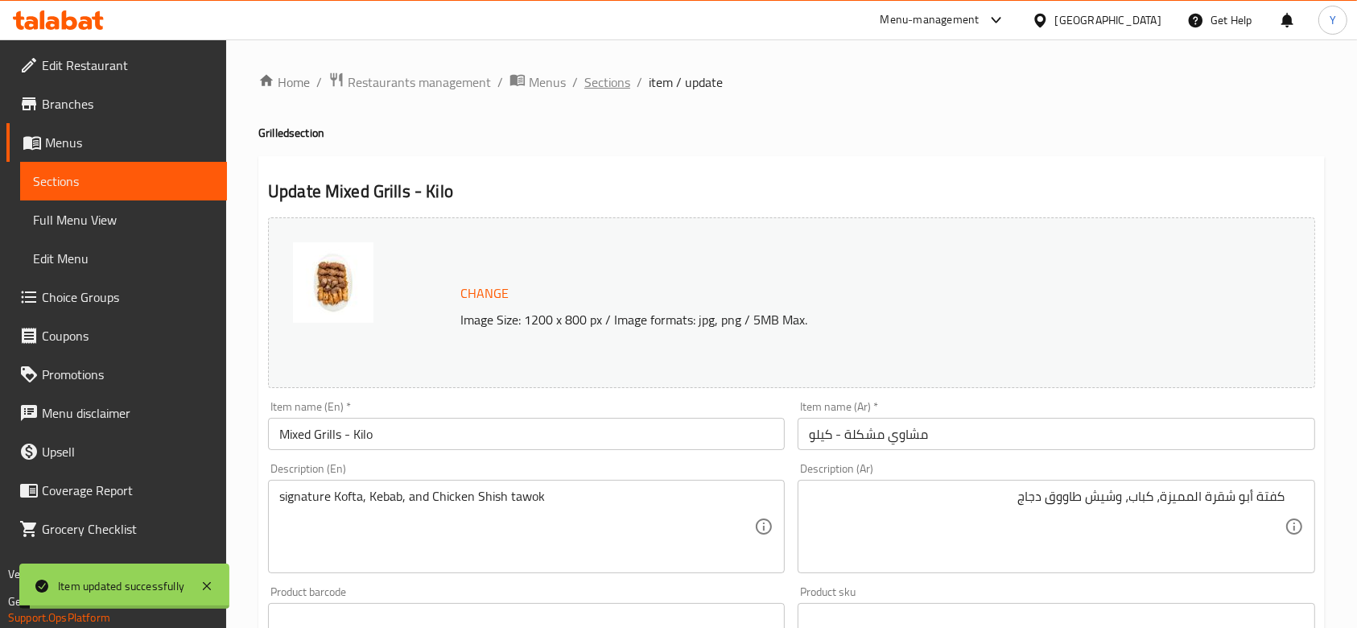
click at [608, 80] on span "Sections" at bounding box center [607, 81] width 46 height 19
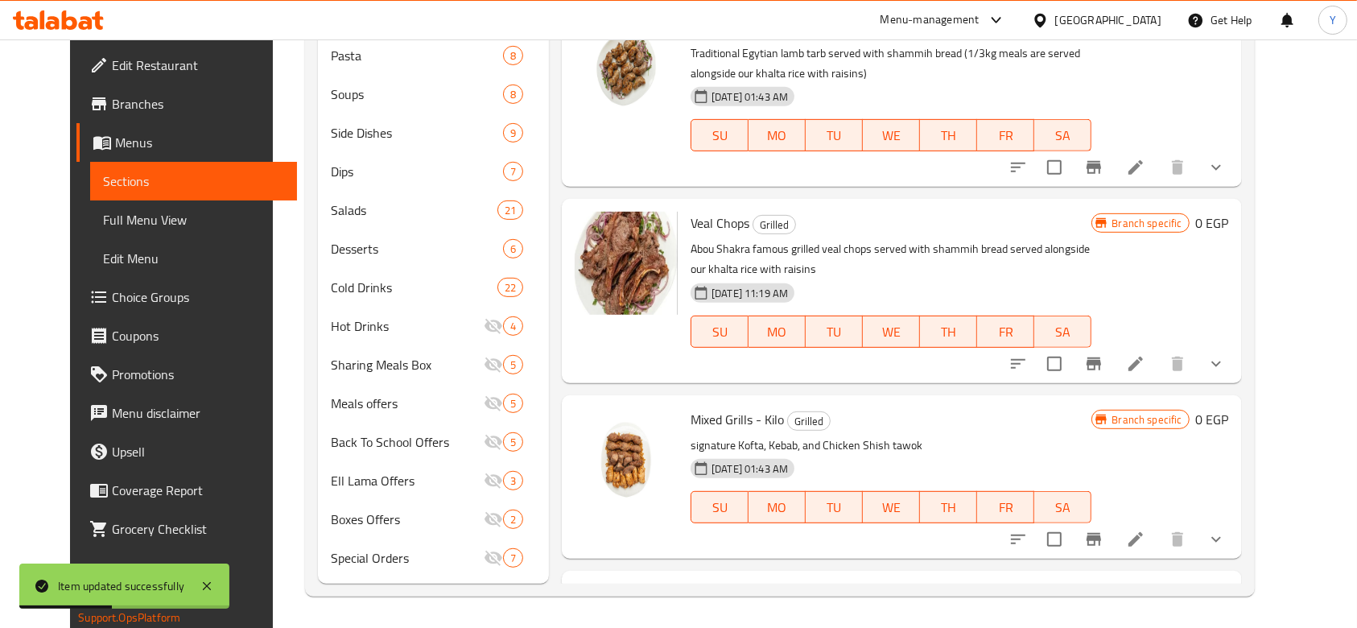
scroll to position [1460, 0]
click at [1145, 358] on icon at bounding box center [1135, 362] width 19 height 19
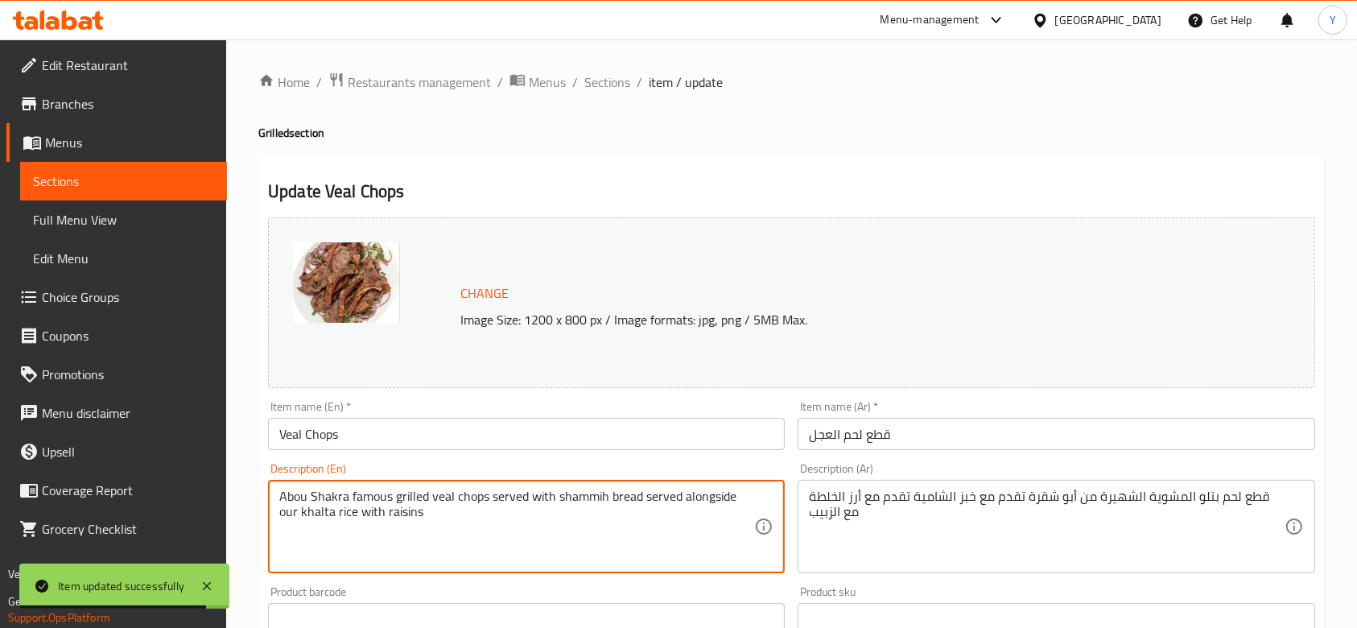
drag, startPoint x: 498, startPoint y: 509, endPoint x: 645, endPoint y: 495, distance: 147.1
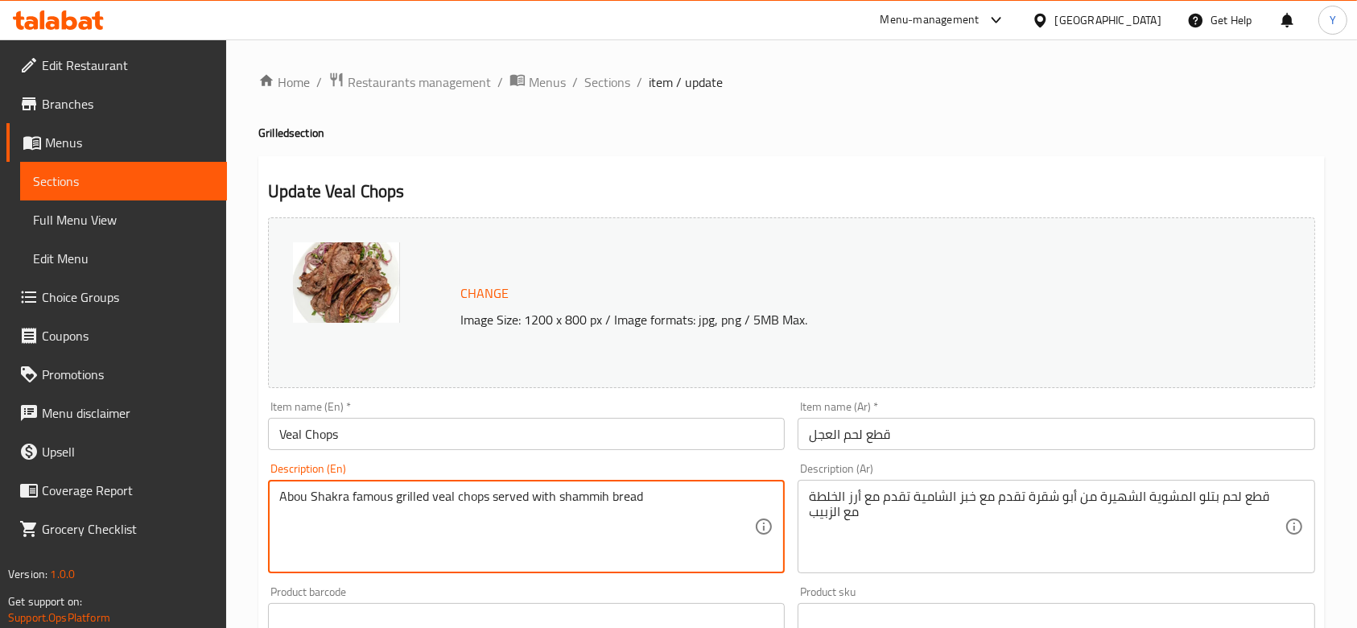
drag, startPoint x: 645, startPoint y: 495, endPoint x: 490, endPoint y: 498, distance: 154.6
click at [490, 498] on textarea "Abou Shakra famous grilled veal chops served with shammih bread" at bounding box center [516, 527] width 475 height 76
type textarea "Abou Shakra famous grilled veal chops"
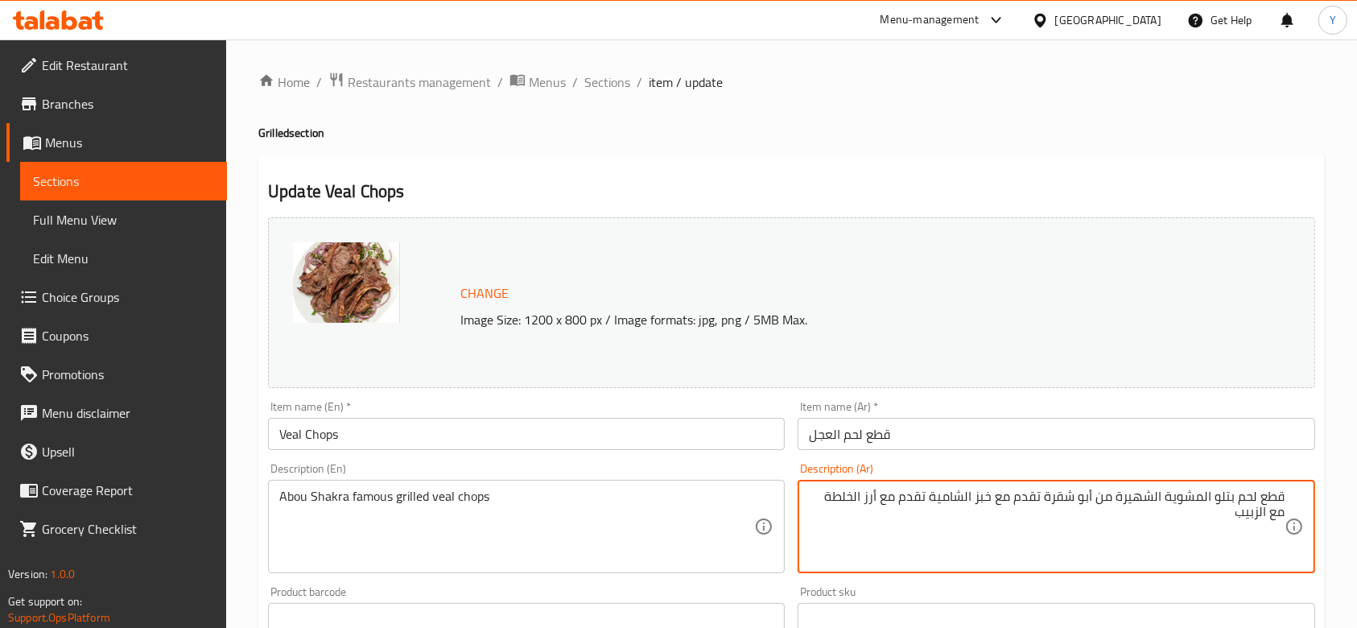
click at [1243, 513] on textarea "قطع لحم بتلو المشوية الشهيرة من أبو شقرة تقدم مع خبز الشامية تقدم مع أرز الخلطة…" at bounding box center [1046, 527] width 475 height 76
drag, startPoint x: 1243, startPoint y: 513, endPoint x: 1042, endPoint y: 501, distance: 201.6
click at [1042, 501] on textarea "قطع لحم بتلو المشوية الشهيرة من أبو شقرة تقدم مع خبز الشامية تقدم مع أرز الخلطة…" at bounding box center [1046, 527] width 475 height 76
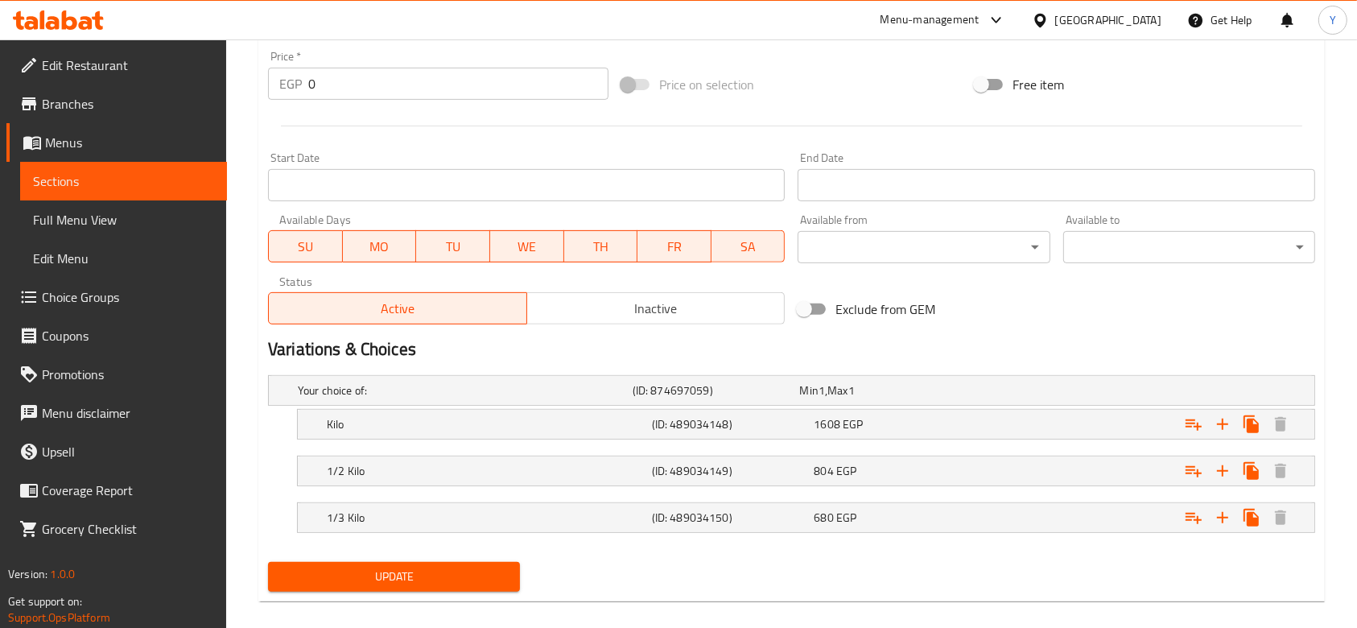
scroll to position [614, 0]
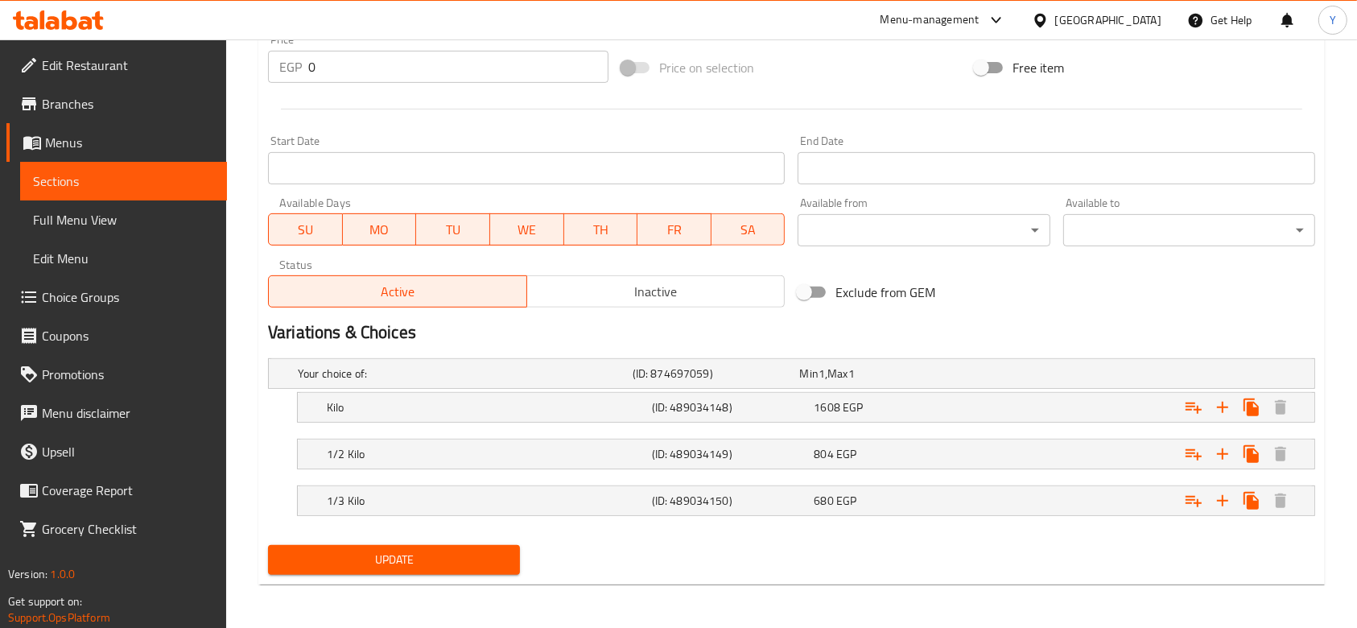
type textarea "قطع لحم بتلو المشوية الشهيرة من [GEOGRAPHIC_DATA]"
click at [423, 561] on span "Update" at bounding box center [394, 560] width 226 height 20
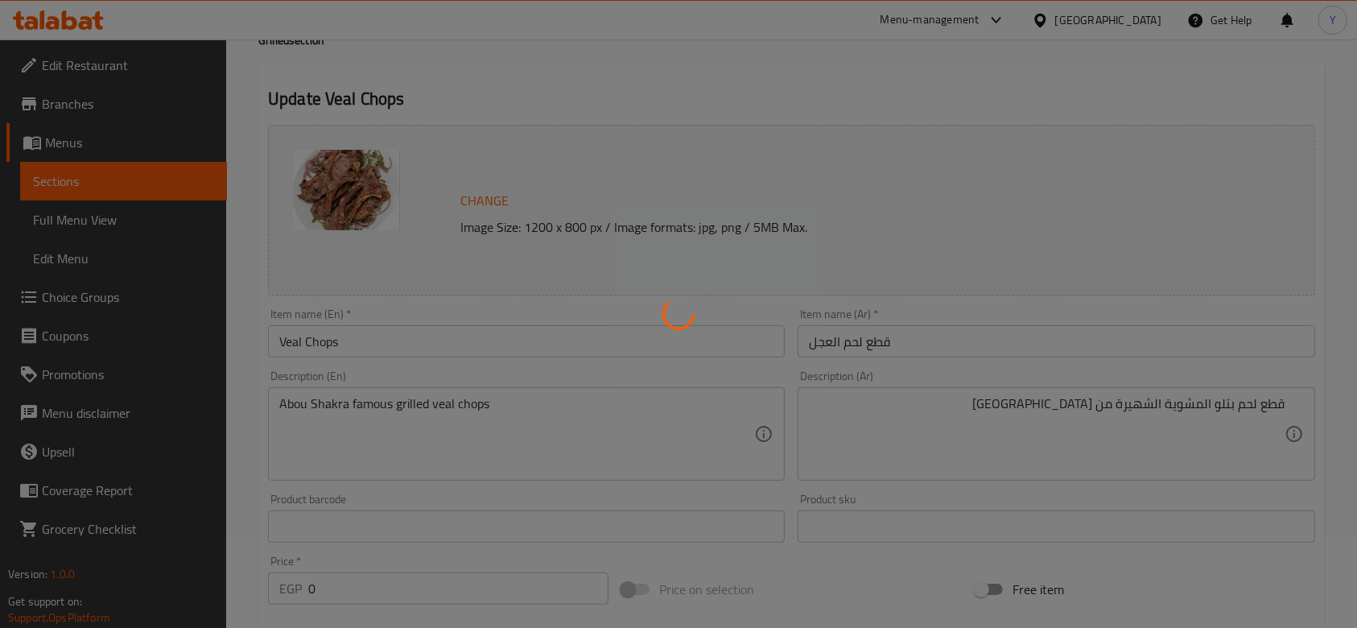
scroll to position [0, 0]
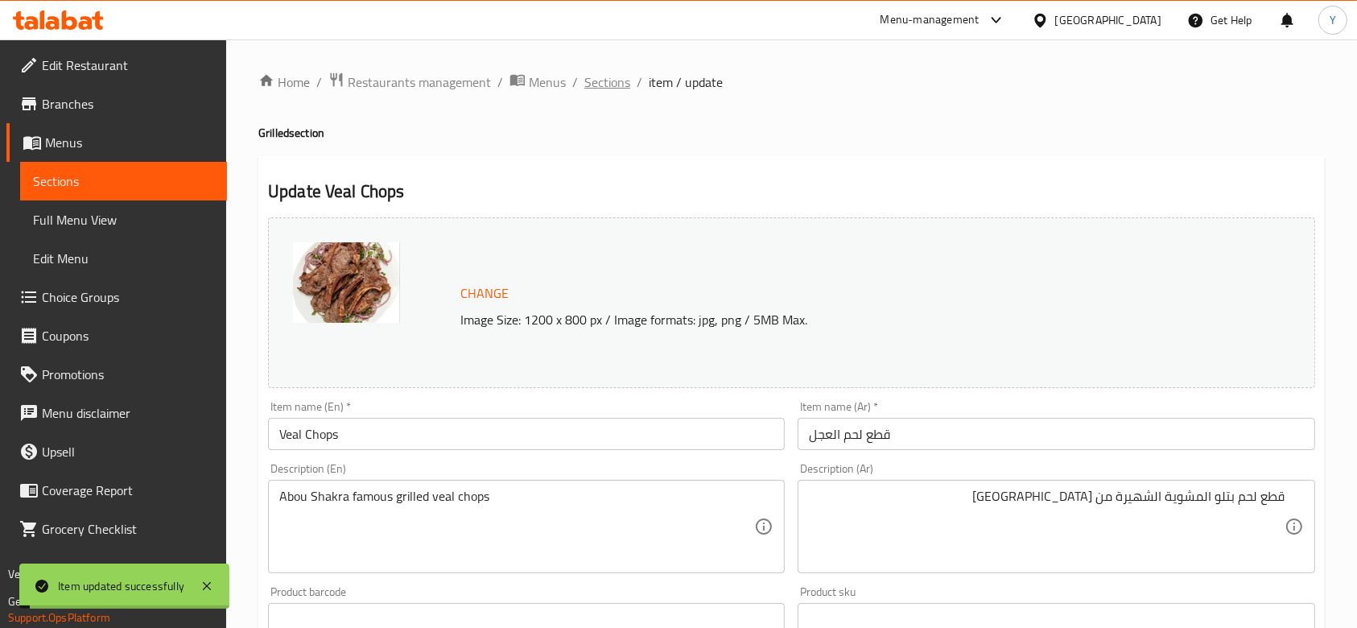
click at [606, 73] on span "Sections" at bounding box center [607, 81] width 46 height 19
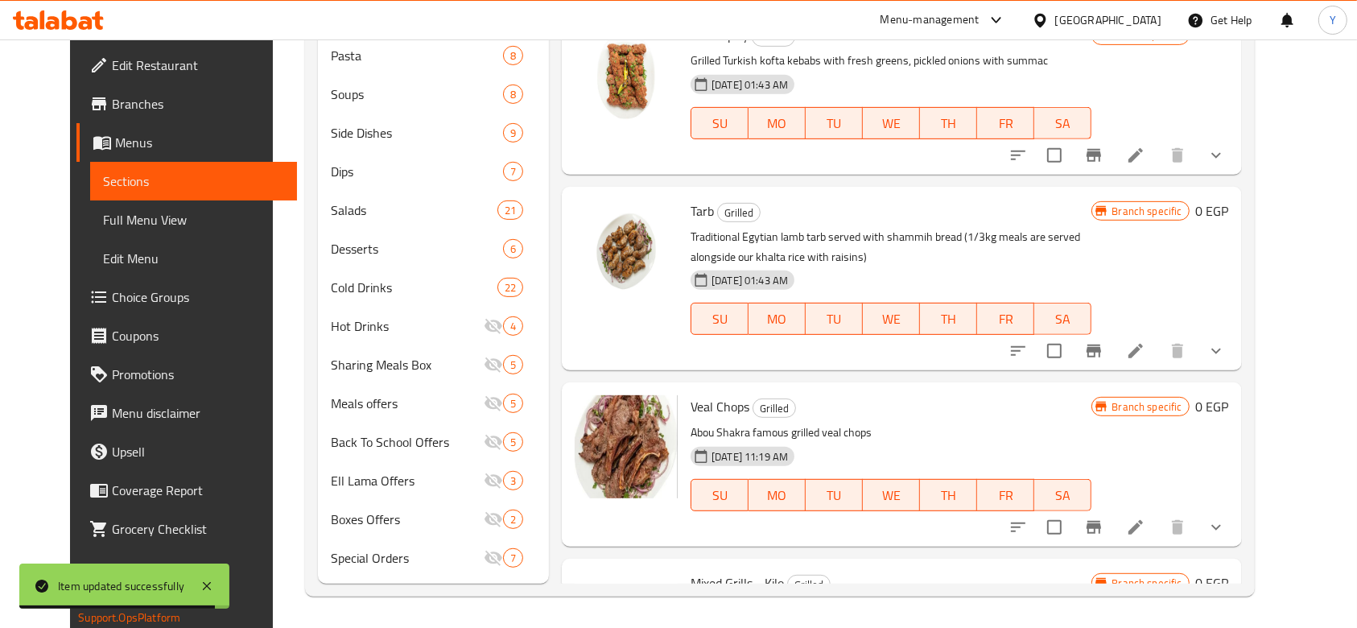
scroll to position [1274, 0]
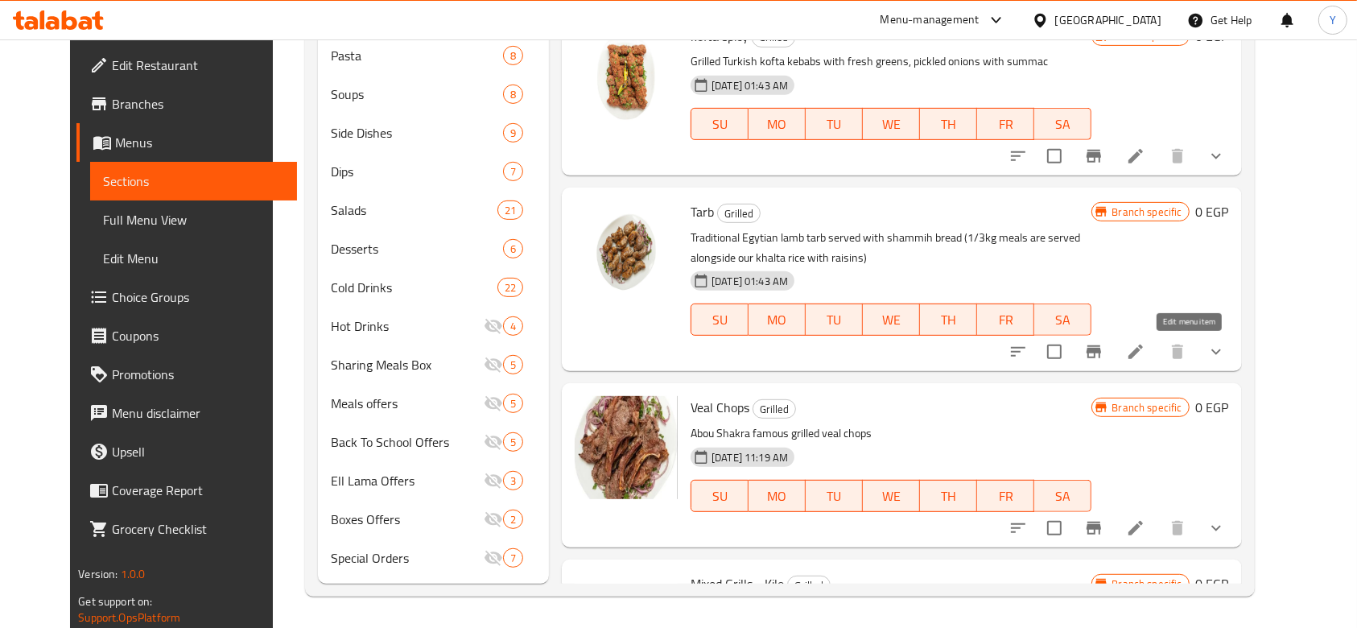
drag, startPoint x: 1186, startPoint y: 347, endPoint x: 1198, endPoint y: 344, distance: 12.3
click at [1158, 344] on li at bounding box center [1135, 351] width 45 height 29
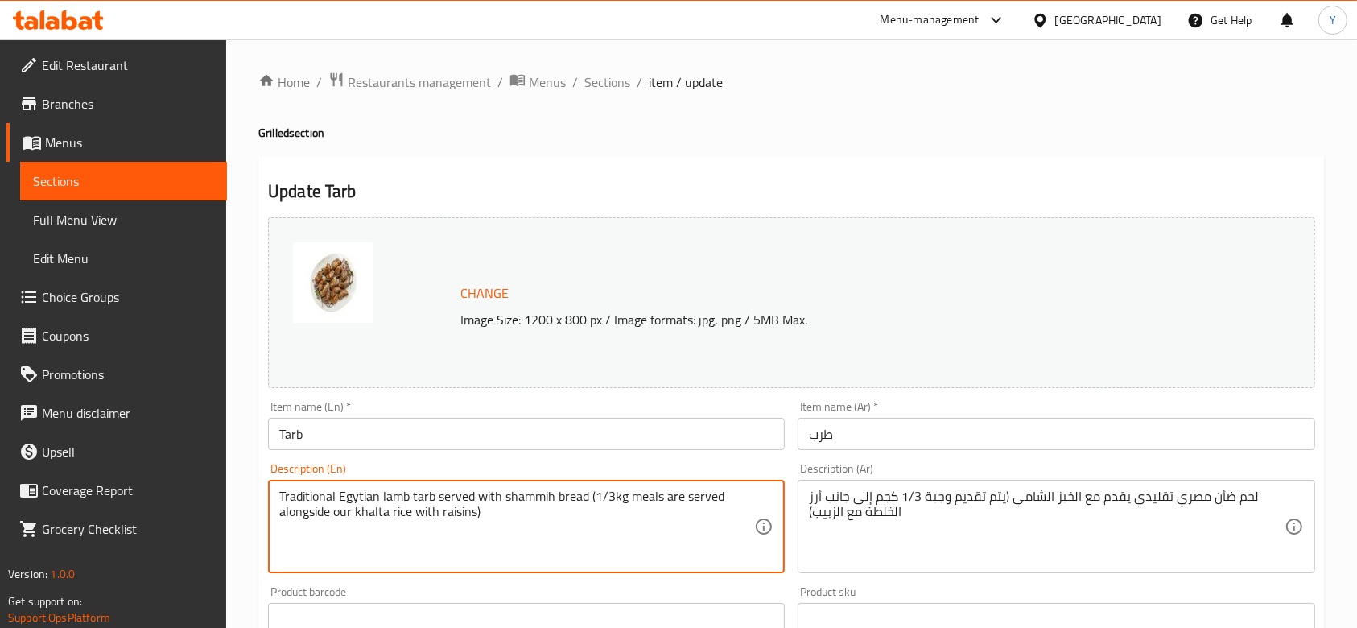
drag, startPoint x: 493, startPoint y: 518, endPoint x: 437, endPoint y: 497, distance: 59.1
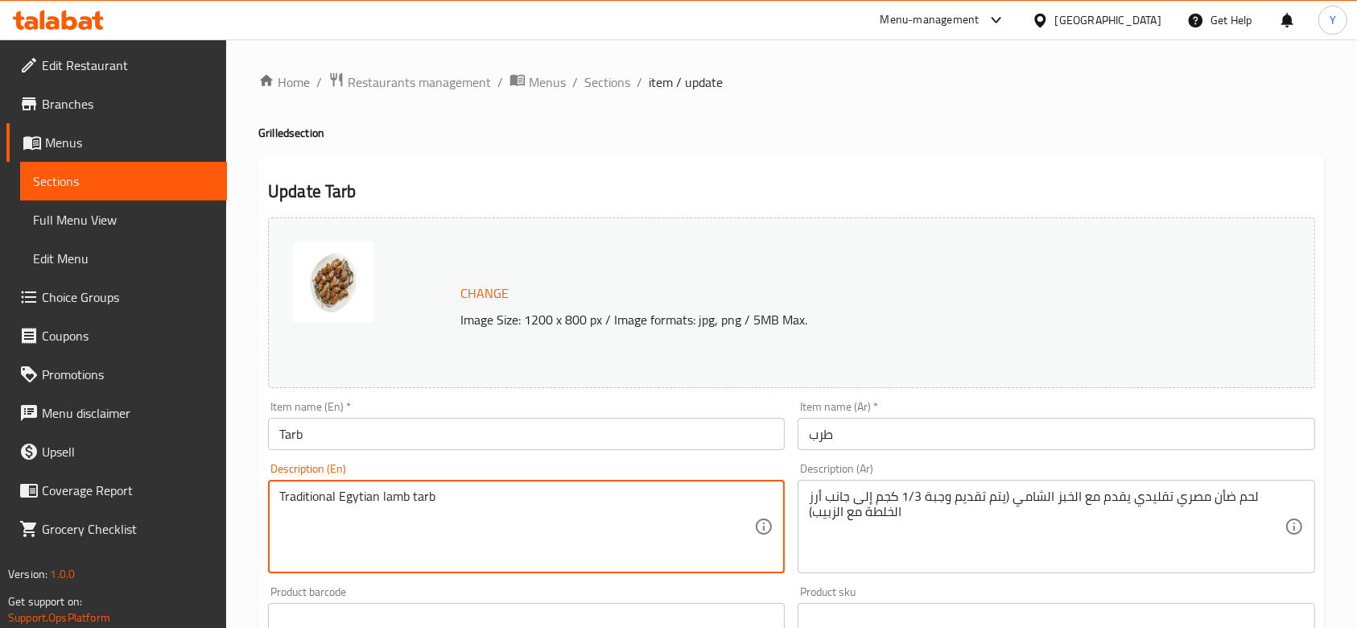
type textarea "Traditional Egytian lamb tarb"
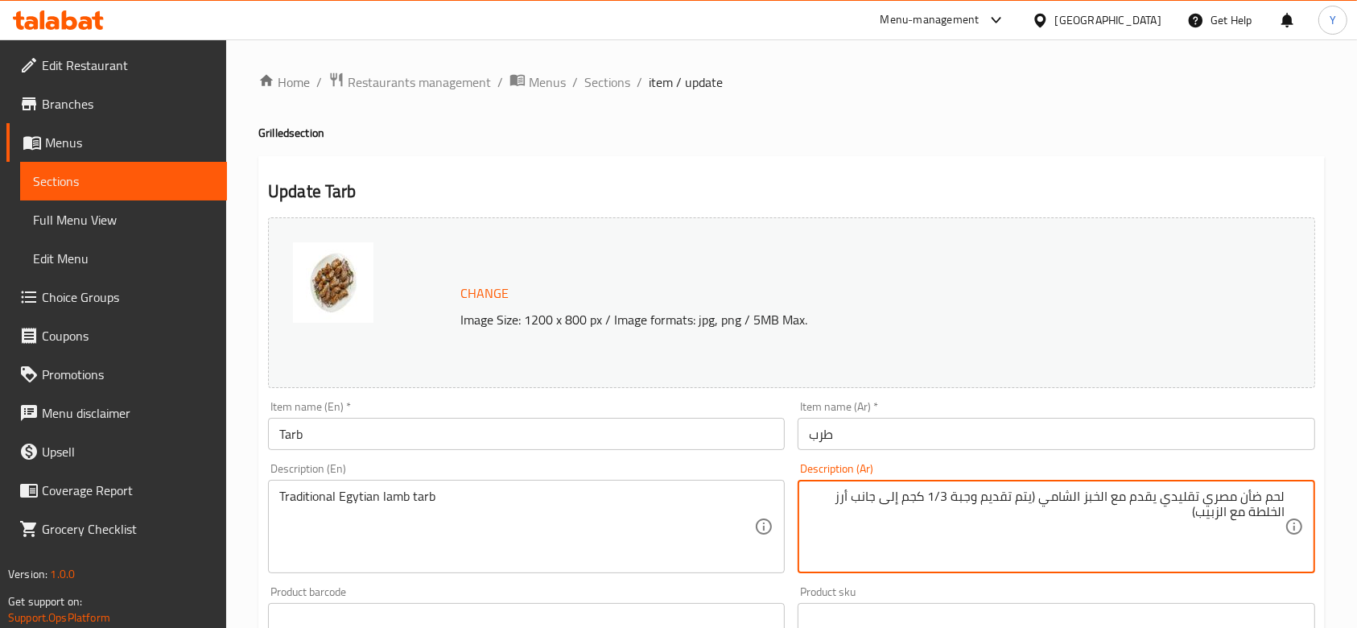
click at [1185, 513] on textarea "لحم ضأن مصري تقليدي يقدم مع الخبز الشامي (يتم تقديم وجبة 1/3 كجم إلى جانب أرز ا…" at bounding box center [1046, 527] width 475 height 76
drag, startPoint x: 1185, startPoint y: 513, endPoint x: 1159, endPoint y: 497, distance: 30.0
click at [1159, 497] on textarea "لحم ضأن مصري تقليدي يقدم مع الخبز الشامي (يتم تقديم وجبة 1/3 كجم إلى جانب أرز ا…" at bounding box center [1046, 527] width 475 height 76
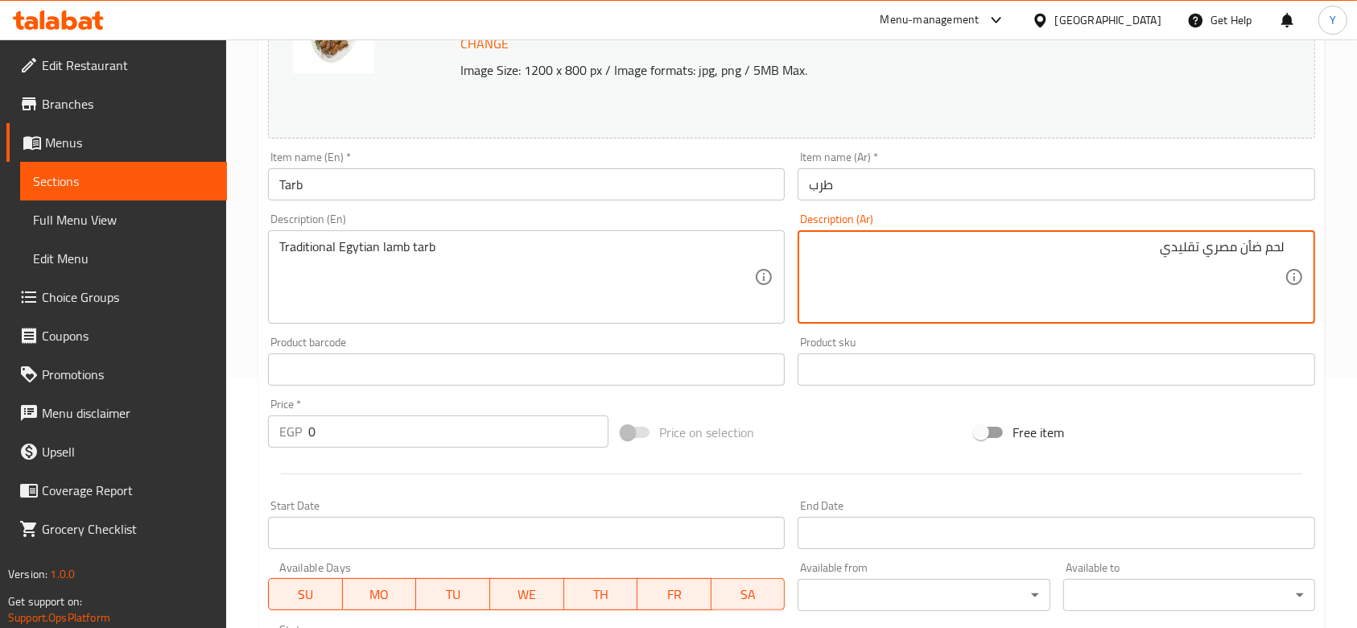
scroll to position [559, 0]
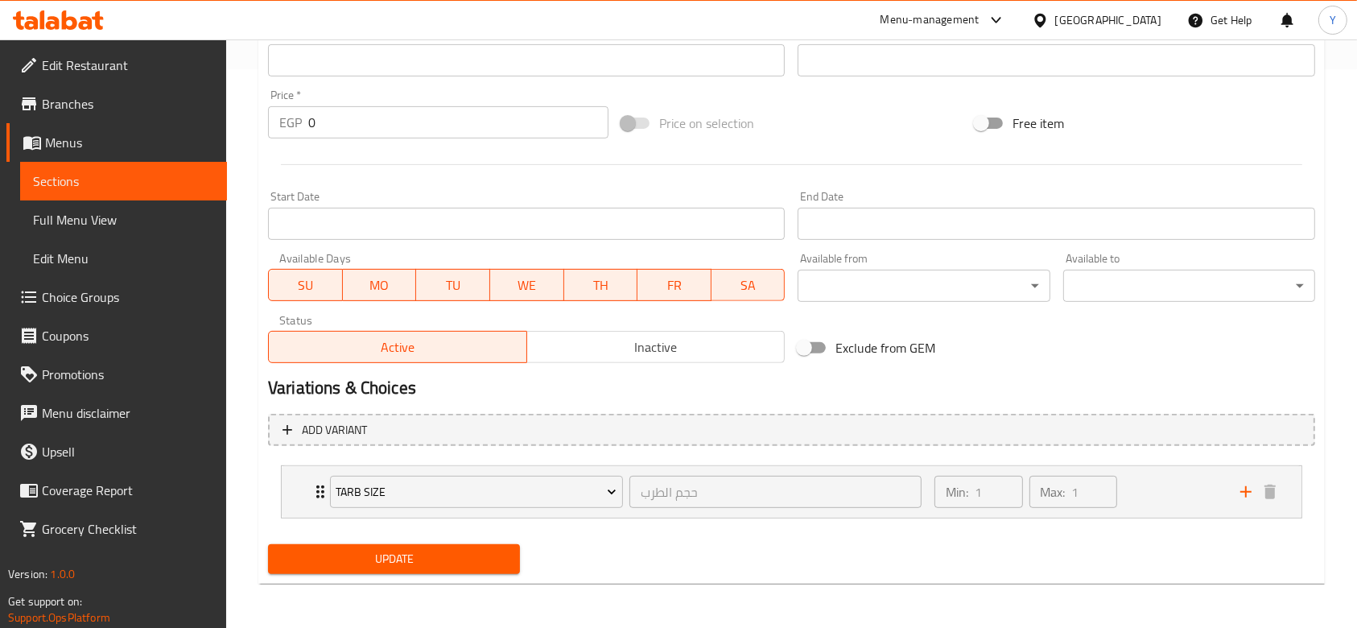
type textarea "لحم ضأن مصري تقليدي"
click at [390, 563] on span "Update" at bounding box center [394, 559] width 226 height 20
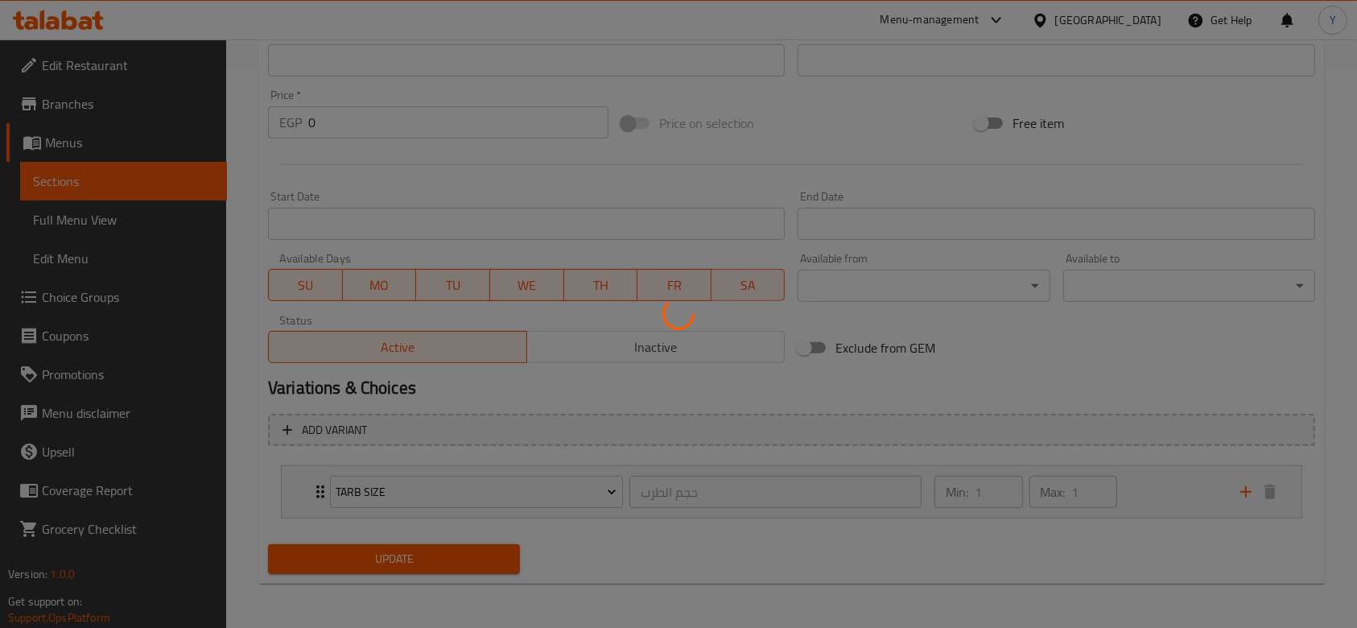
scroll to position [0, 0]
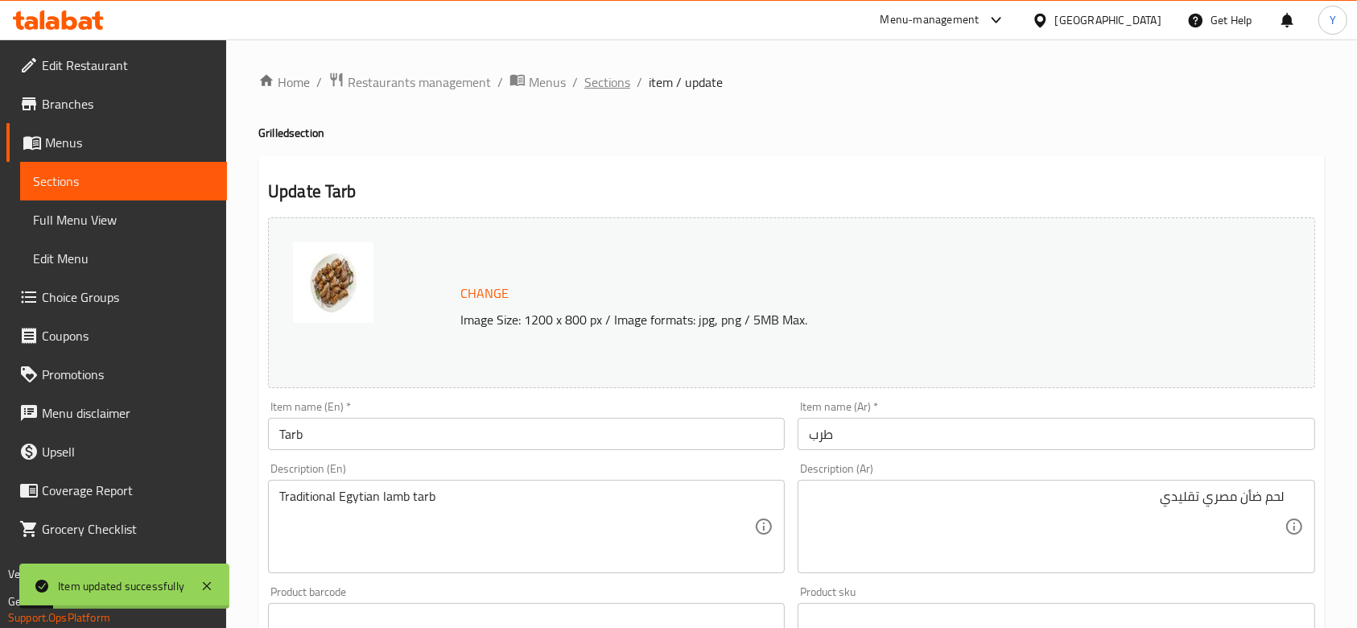
click at [599, 76] on span "Sections" at bounding box center [607, 81] width 46 height 19
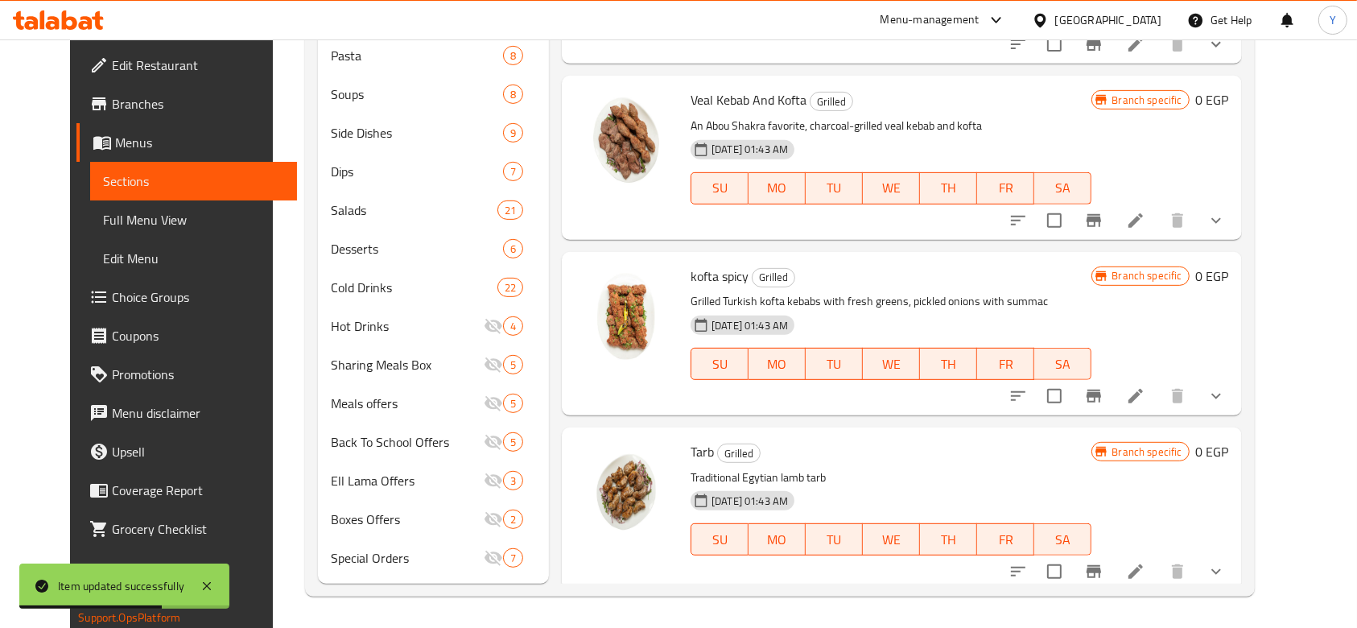
scroll to position [1027, 0]
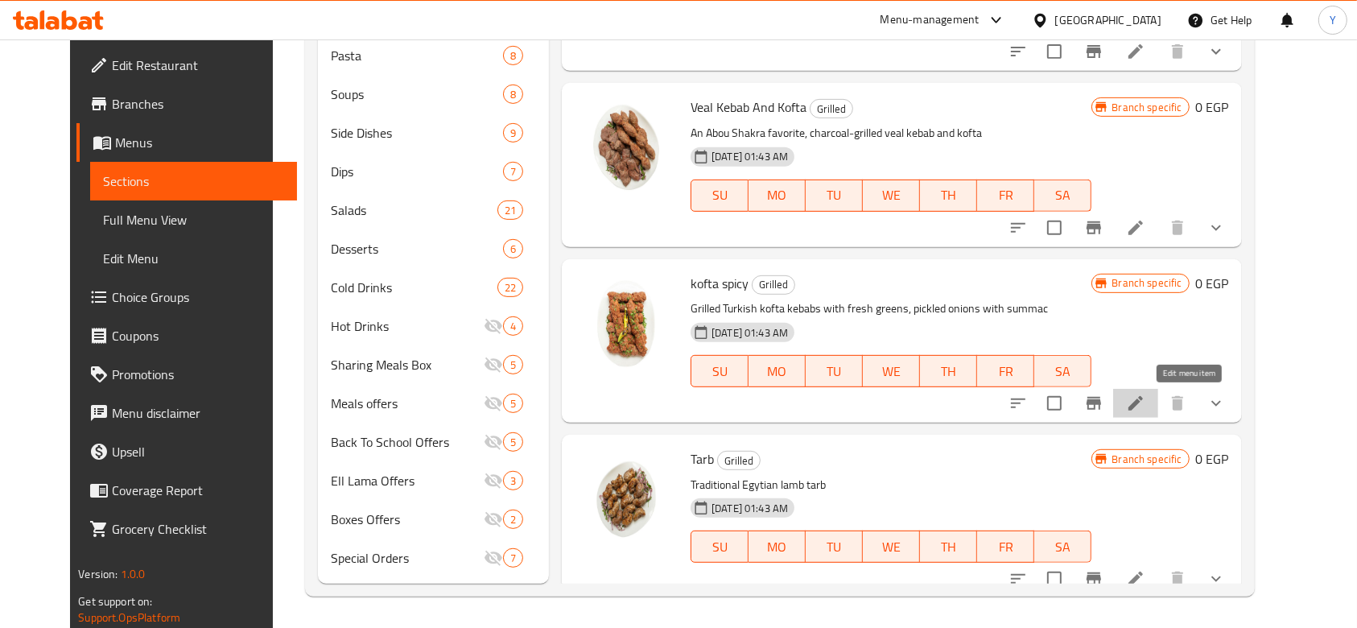
click at [1145, 402] on icon at bounding box center [1135, 403] width 19 height 19
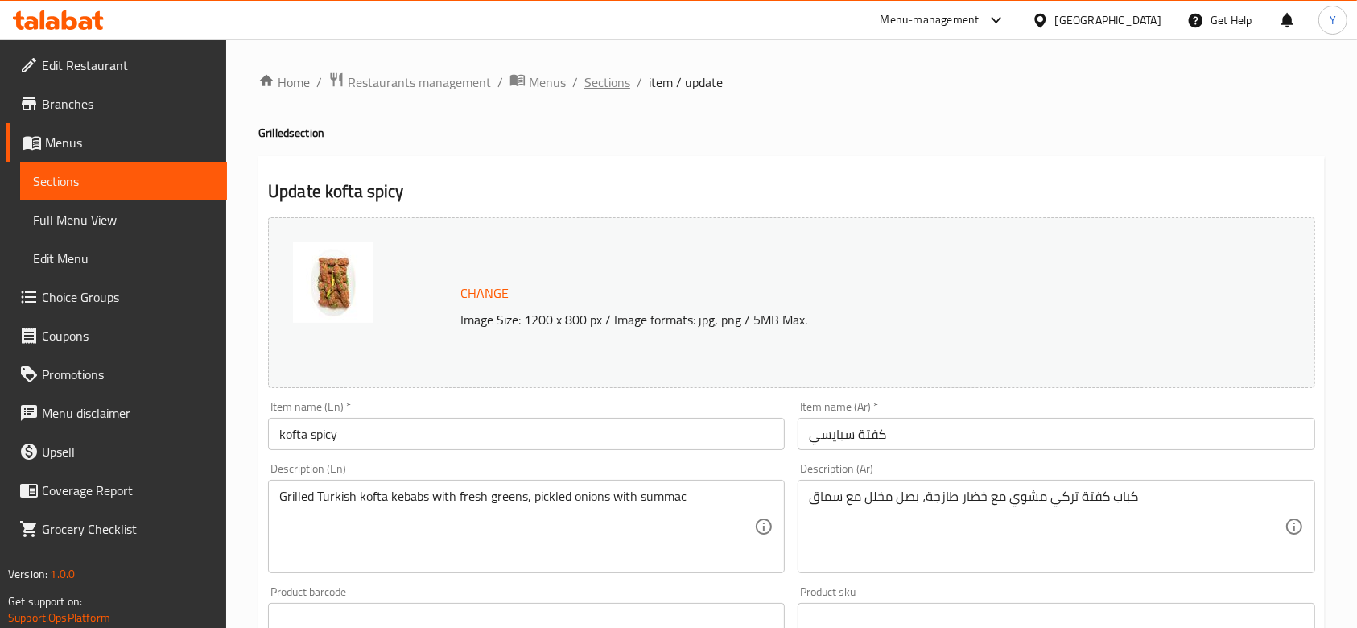
click at [600, 80] on span "Sections" at bounding box center [607, 81] width 46 height 19
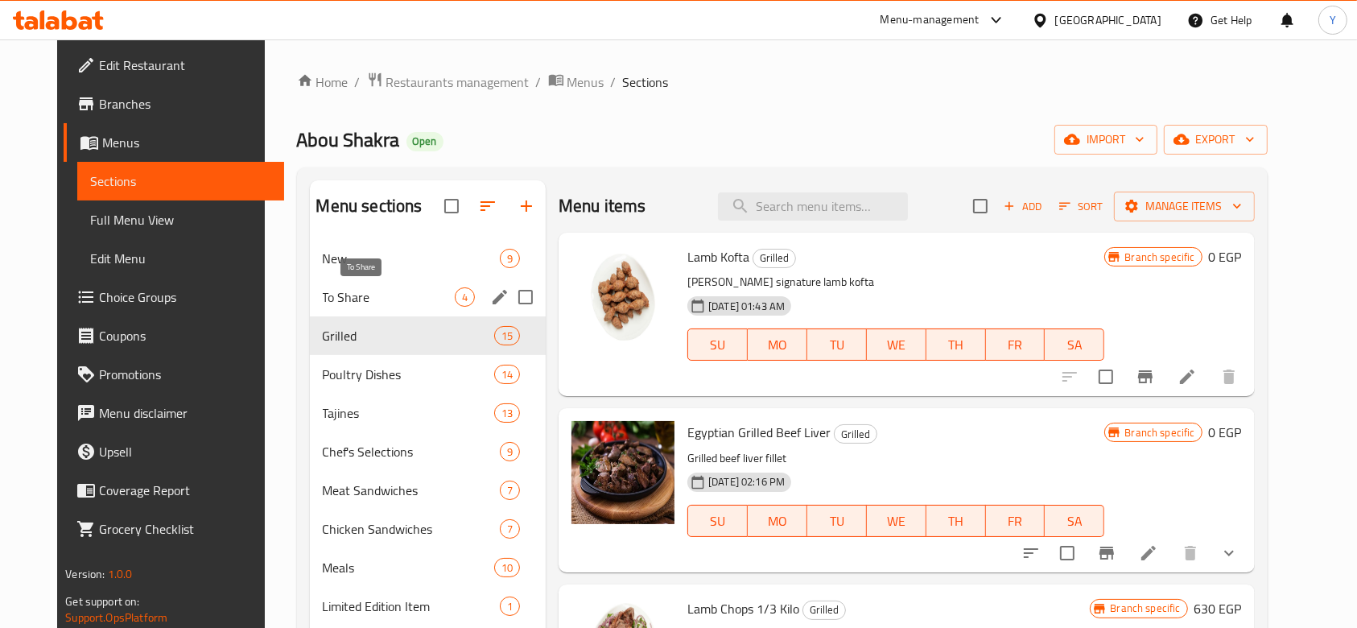
click at [334, 295] on span "To Share" at bounding box center [389, 296] width 132 height 19
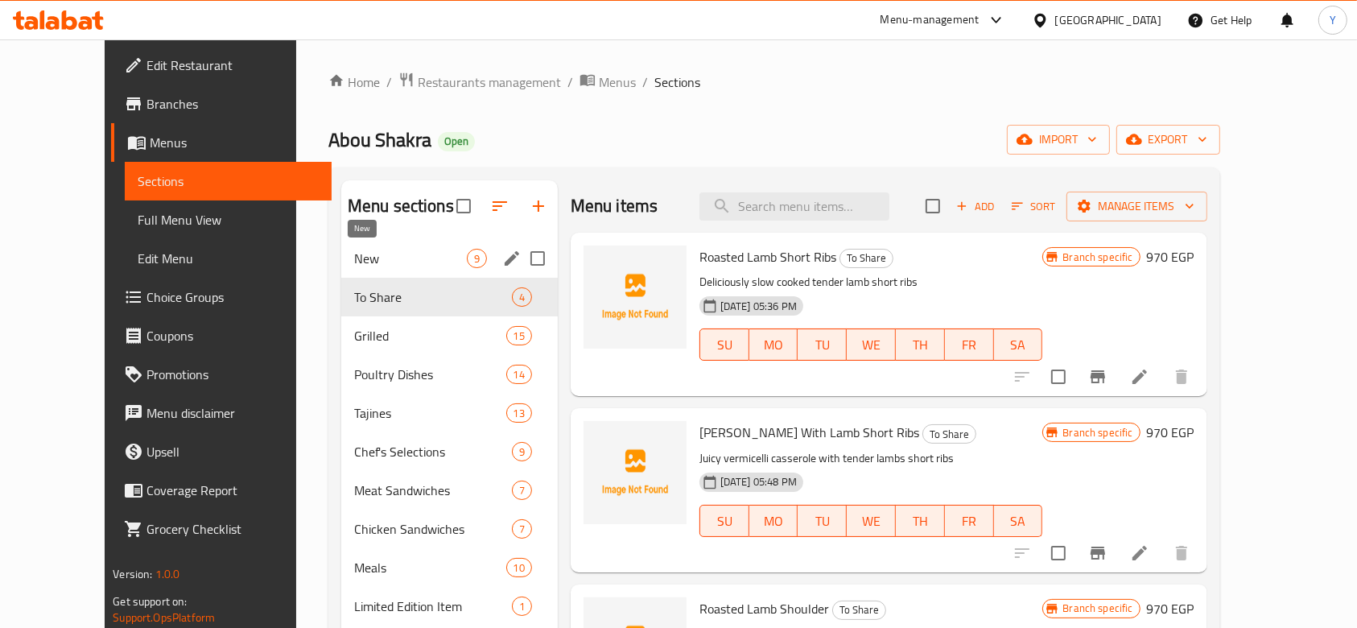
click at [354, 266] on span "New" at bounding box center [410, 258] width 113 height 19
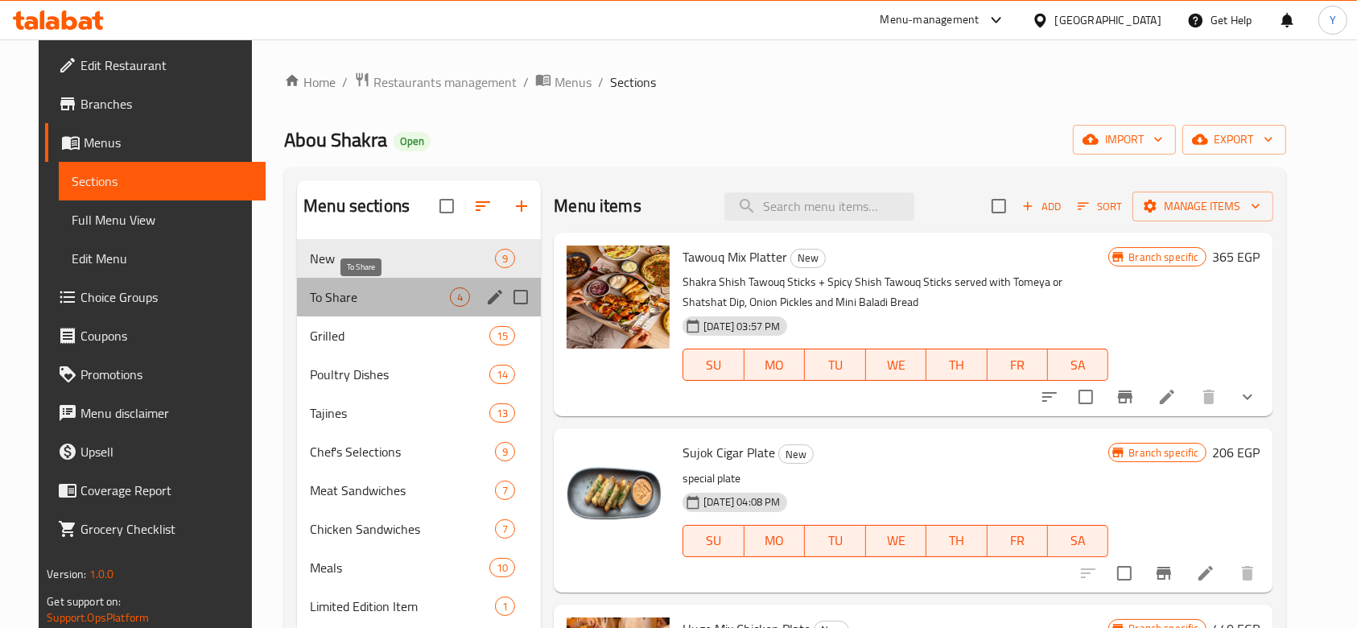
click at [344, 289] on span "To Share" at bounding box center [380, 296] width 140 height 19
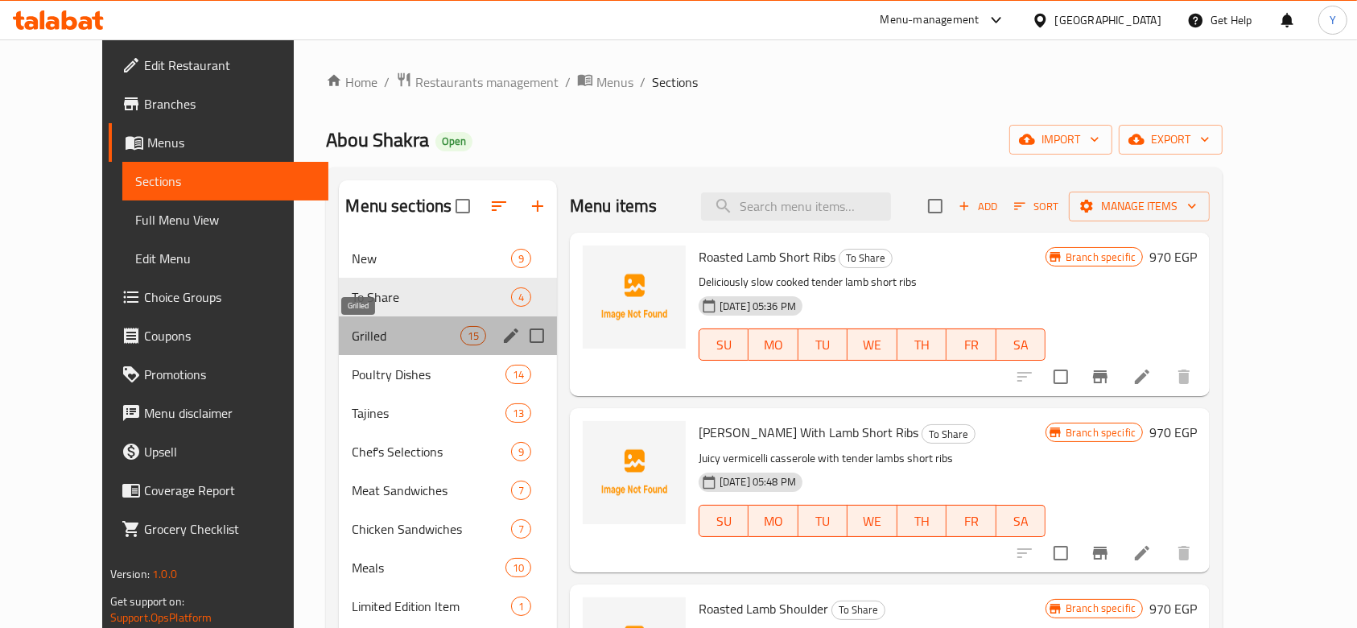
click at [352, 338] on span "Grilled" at bounding box center [406, 335] width 108 height 19
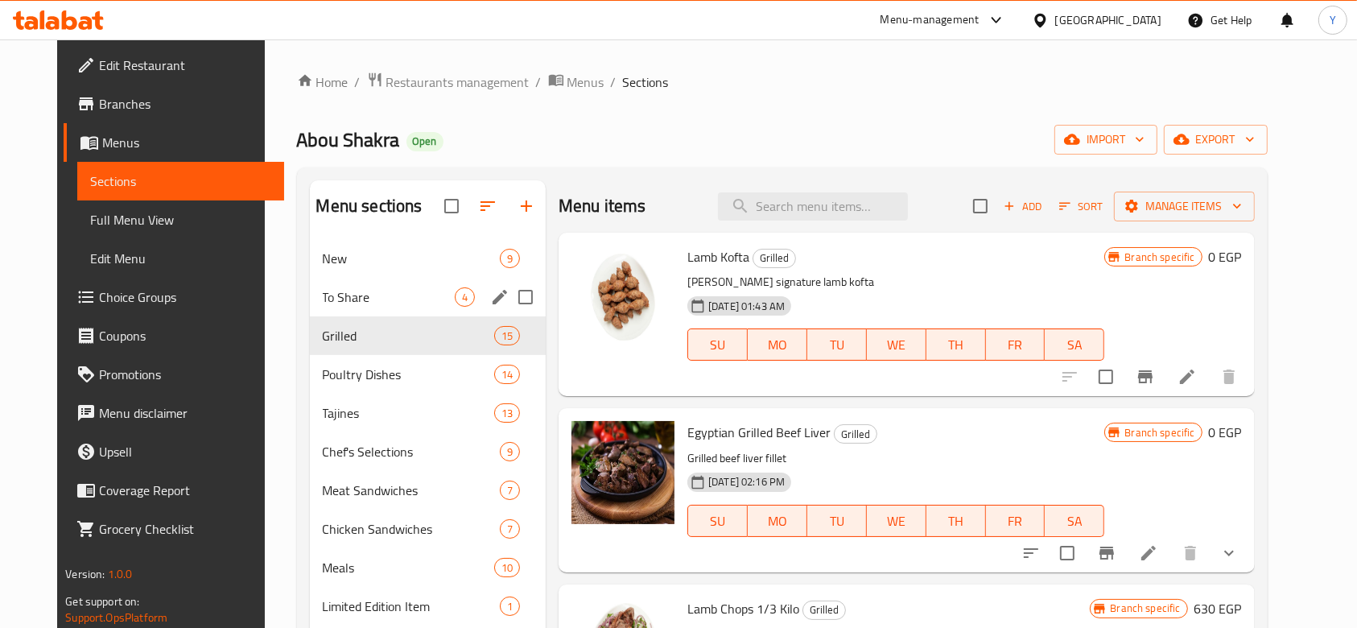
click at [324, 306] on div "To Share 4" at bounding box center [428, 297] width 237 height 39
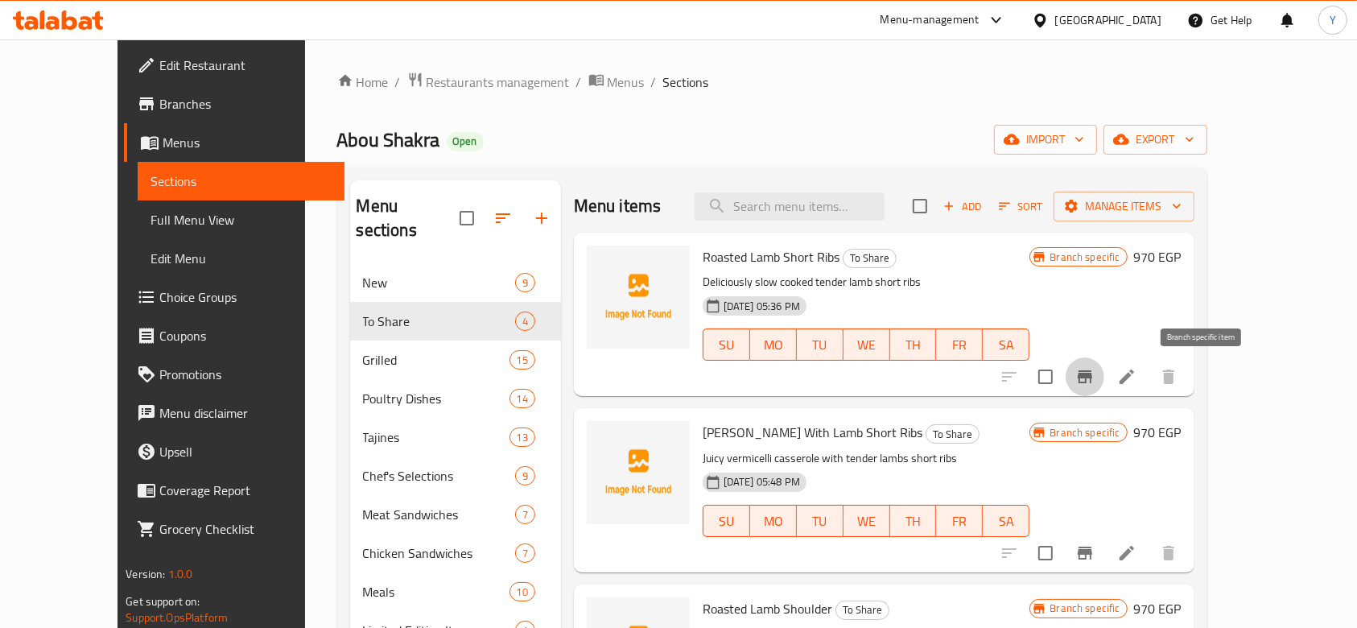
click at [1095, 368] on icon "Branch-specific-item" at bounding box center [1084, 376] width 19 height 19
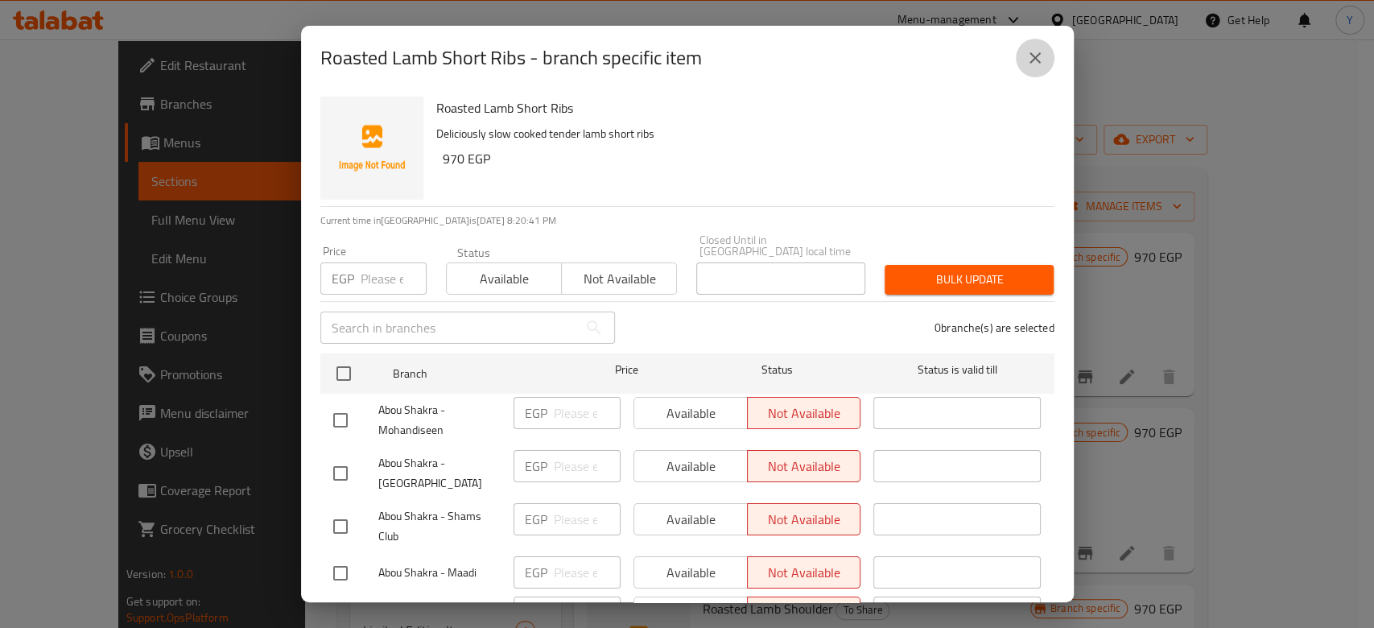
click at [1037, 61] on icon "close" at bounding box center [1034, 57] width 11 height 11
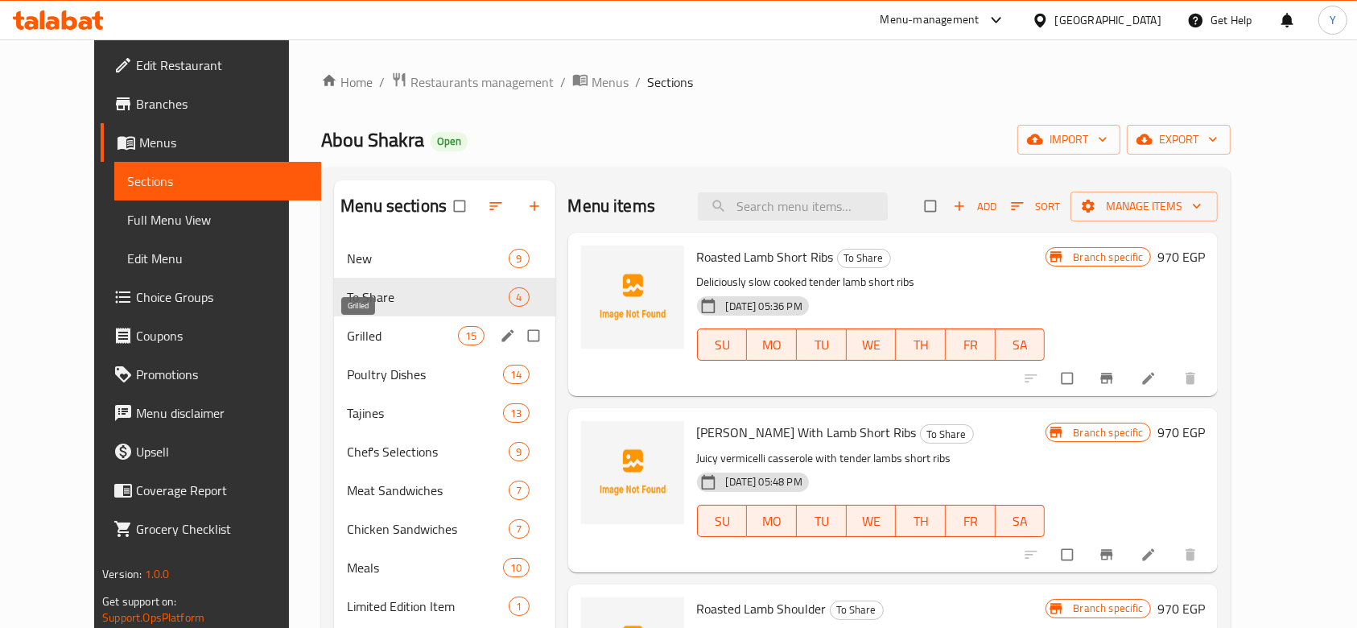
click at [367, 338] on span "Grilled" at bounding box center [402, 335] width 111 height 19
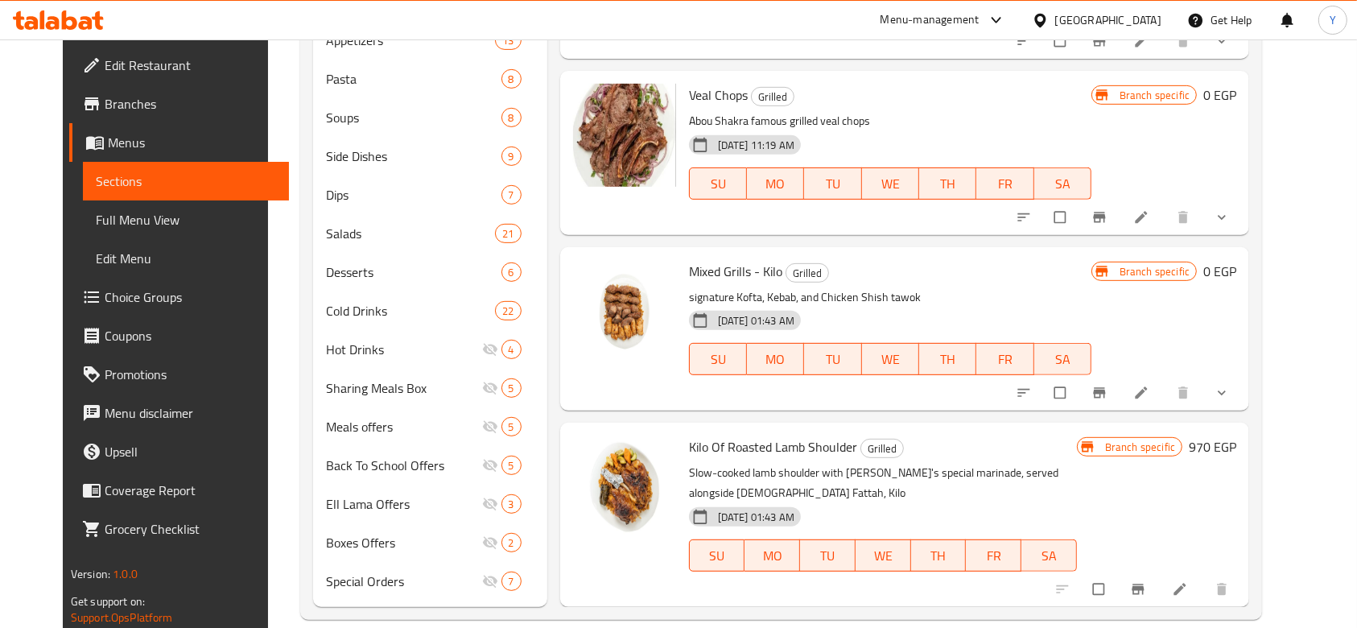
scroll to position [705, 0]
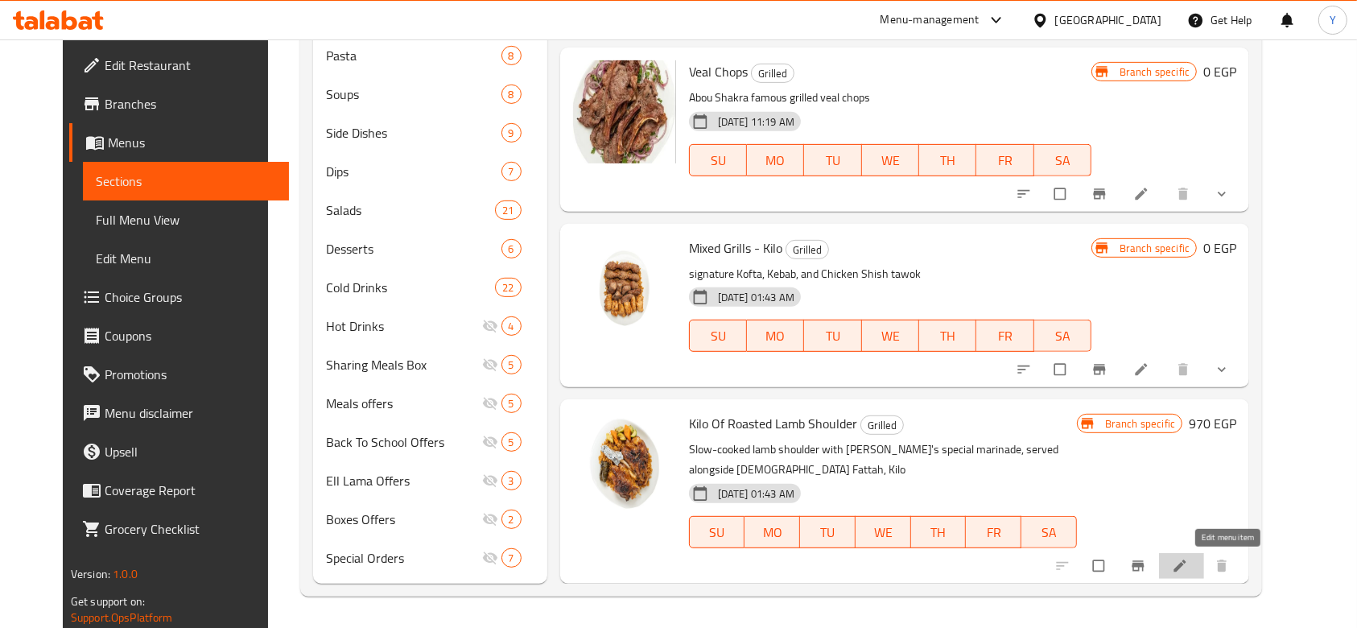
click at [1188, 567] on icon at bounding box center [1180, 566] width 16 height 16
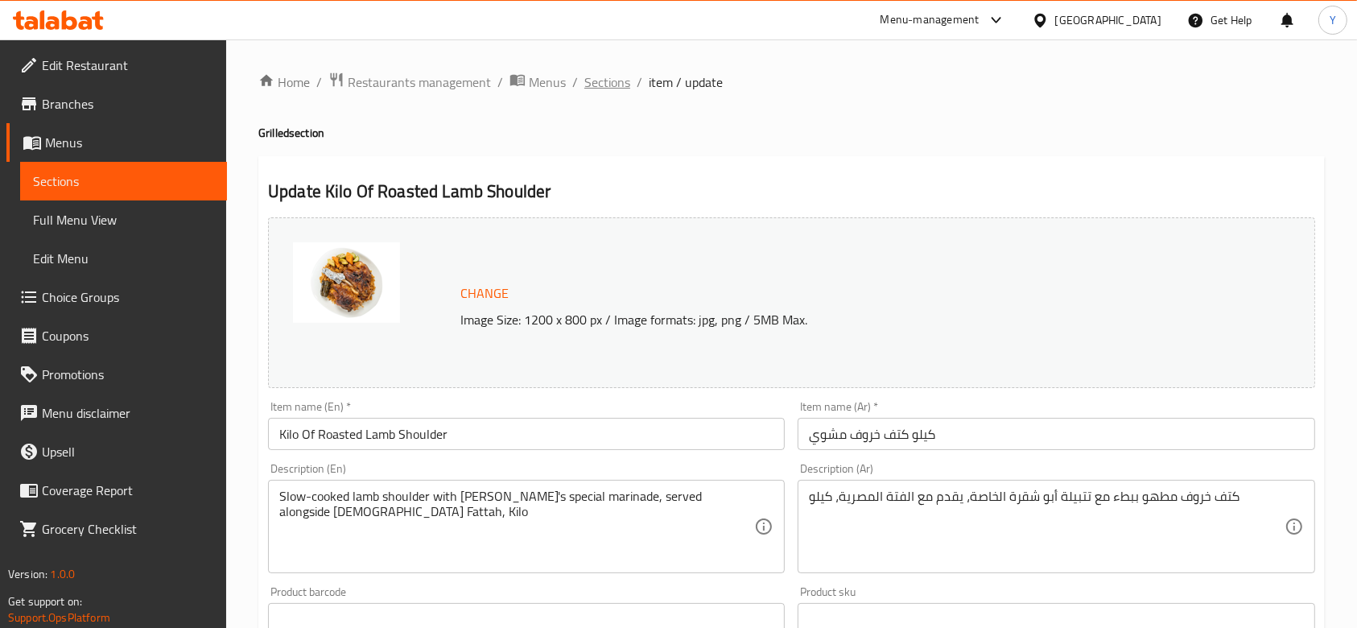
click at [598, 76] on span "Sections" at bounding box center [607, 81] width 46 height 19
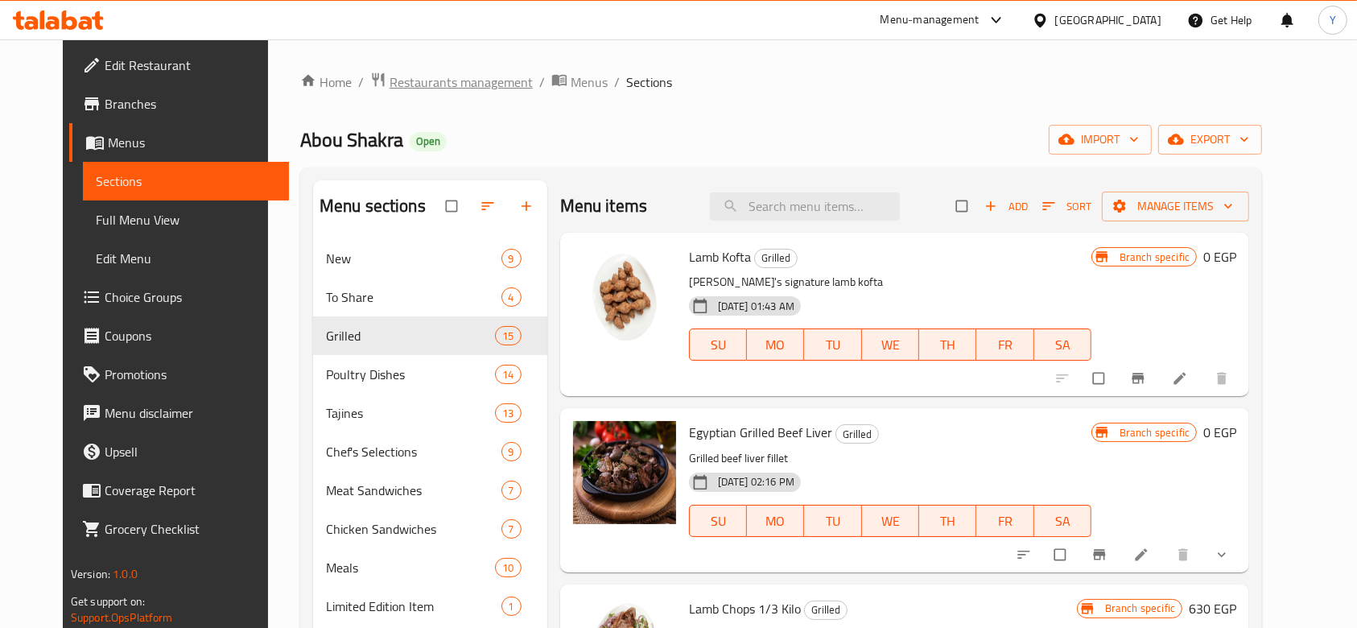
click at [422, 75] on span "Restaurants management" at bounding box center [461, 81] width 143 height 19
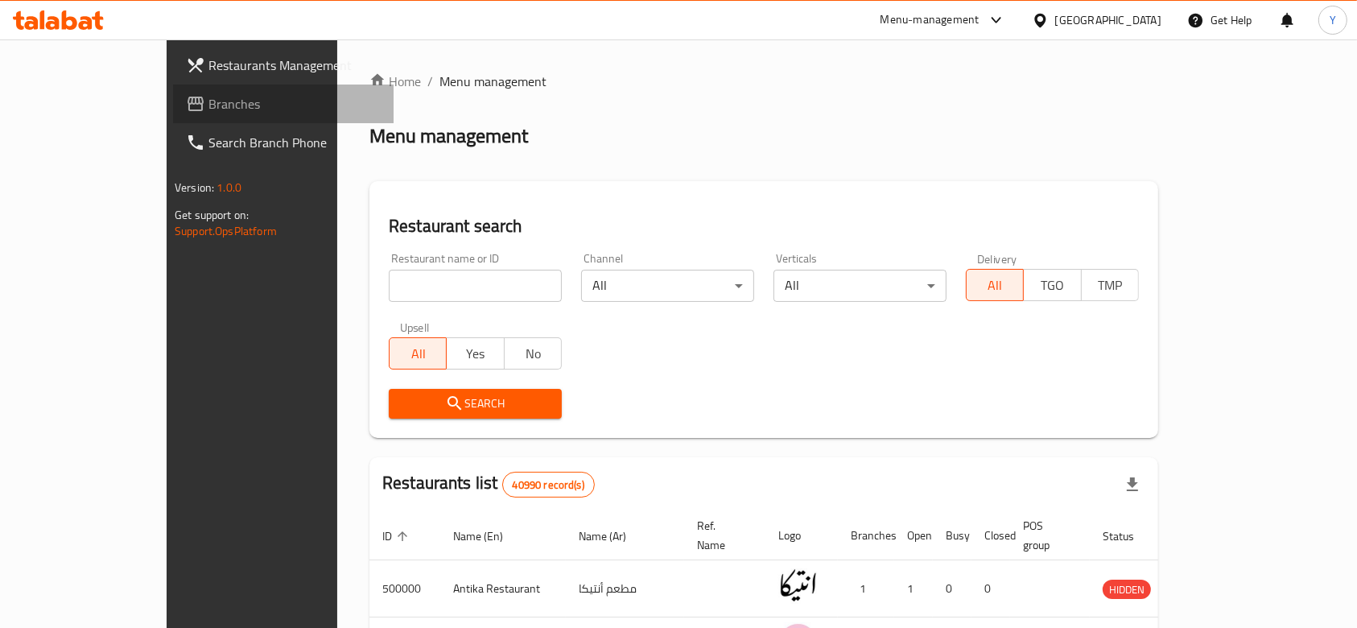
click at [208, 97] on span "Branches" at bounding box center [294, 103] width 172 height 19
